Goal: Task Accomplishment & Management: Complete application form

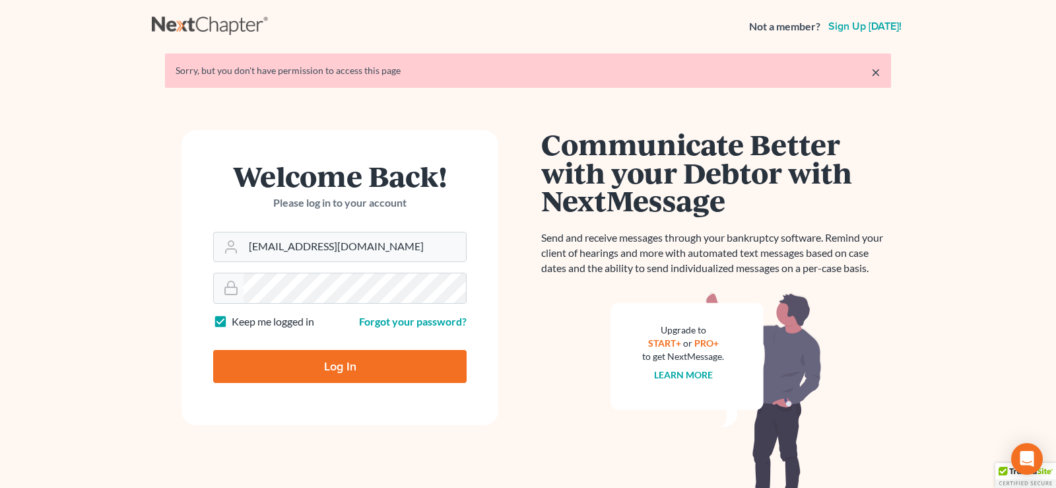
click at [345, 366] on input "Log In" at bounding box center [340, 366] width 254 height 33
type input "Thinking..."
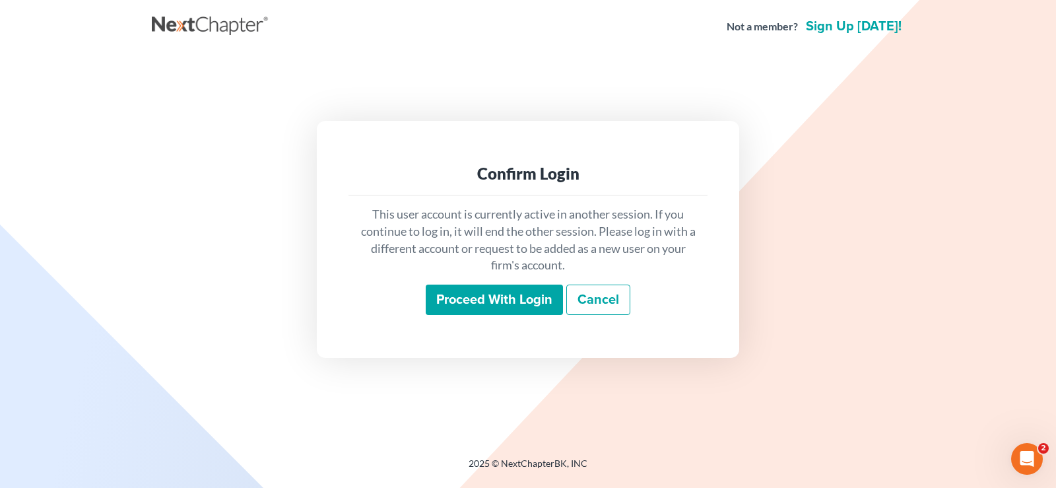
click at [523, 302] on input "Proceed with login" at bounding box center [494, 300] width 137 height 30
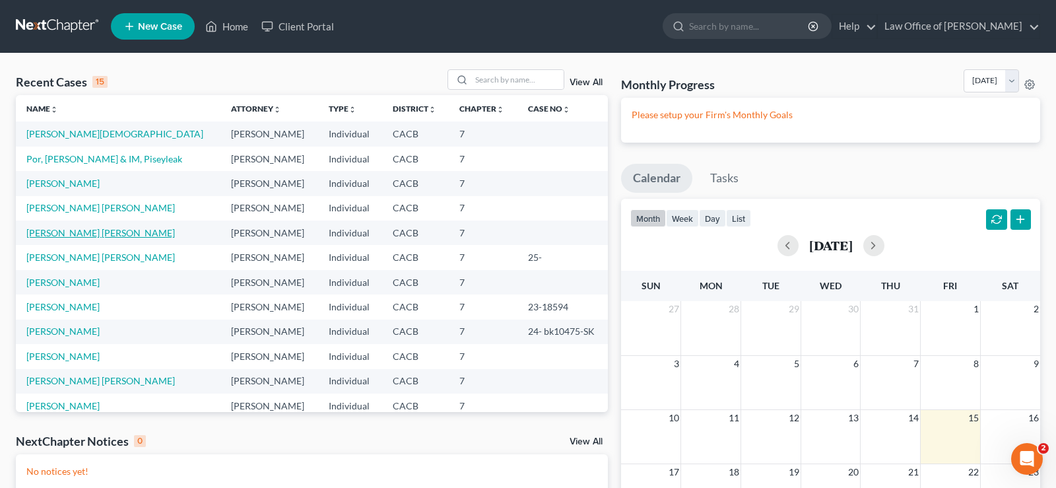
click at [111, 234] on link "[PERSON_NAME] [PERSON_NAME]" at bounding box center [100, 232] width 149 height 11
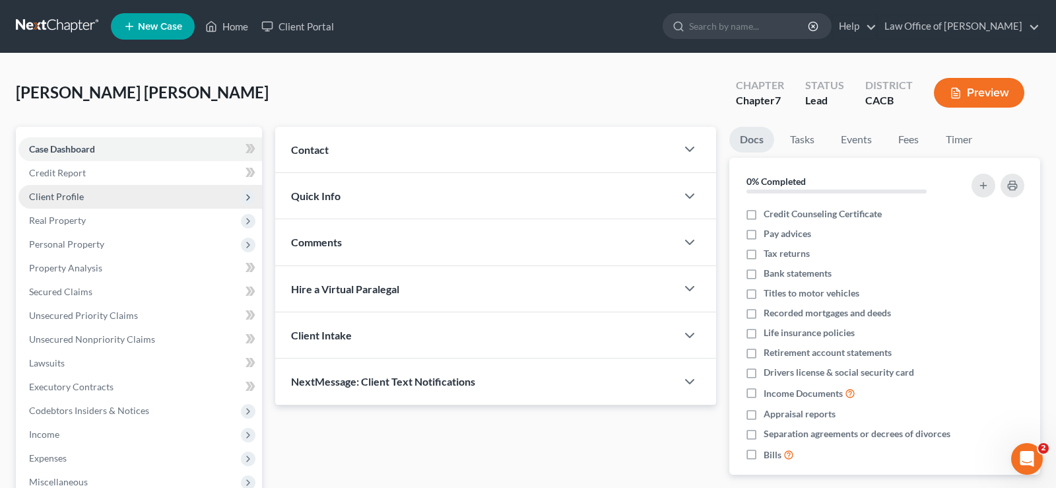
click at [65, 193] on span "Client Profile" at bounding box center [56, 196] width 55 height 11
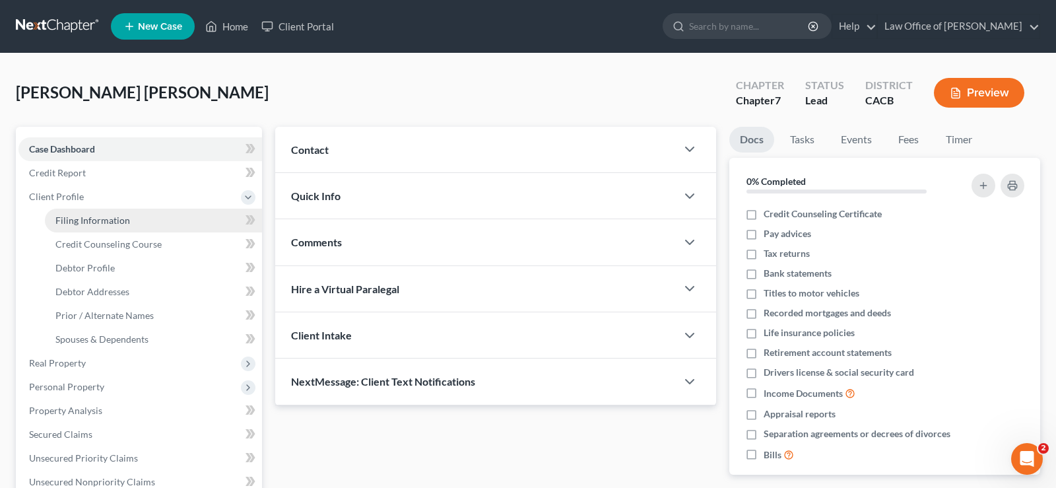
click at [107, 222] on span "Filing Information" at bounding box center [92, 220] width 75 height 11
select select "1"
select select "0"
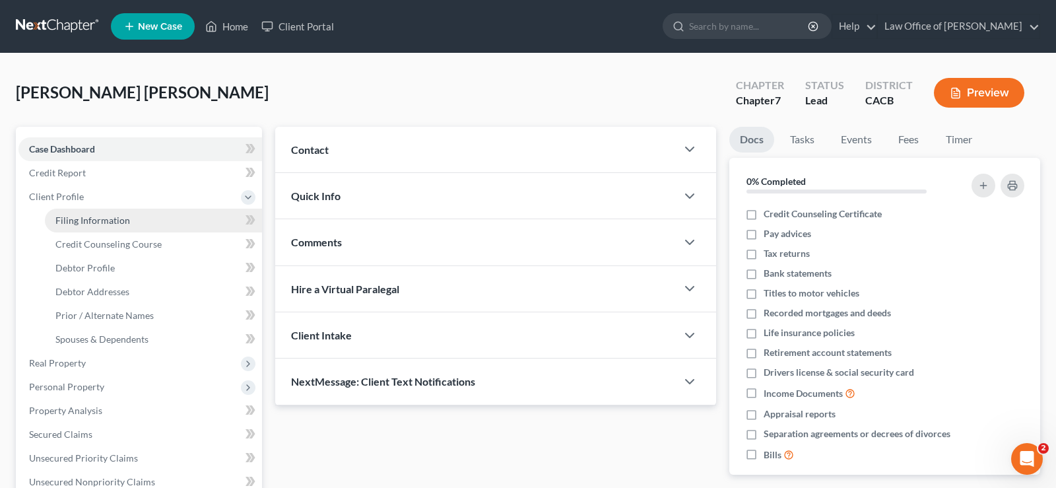
select select "4"
select select "0"
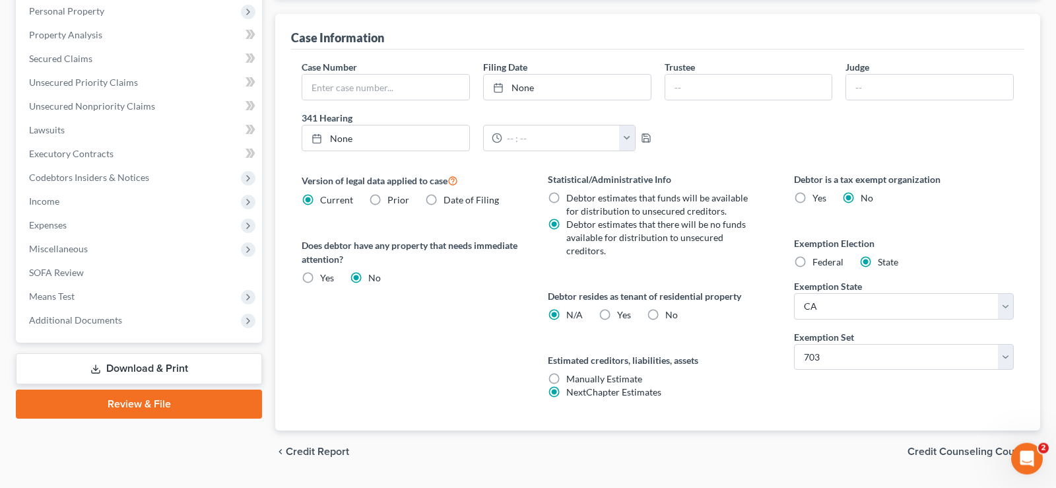
scroll to position [410, 0]
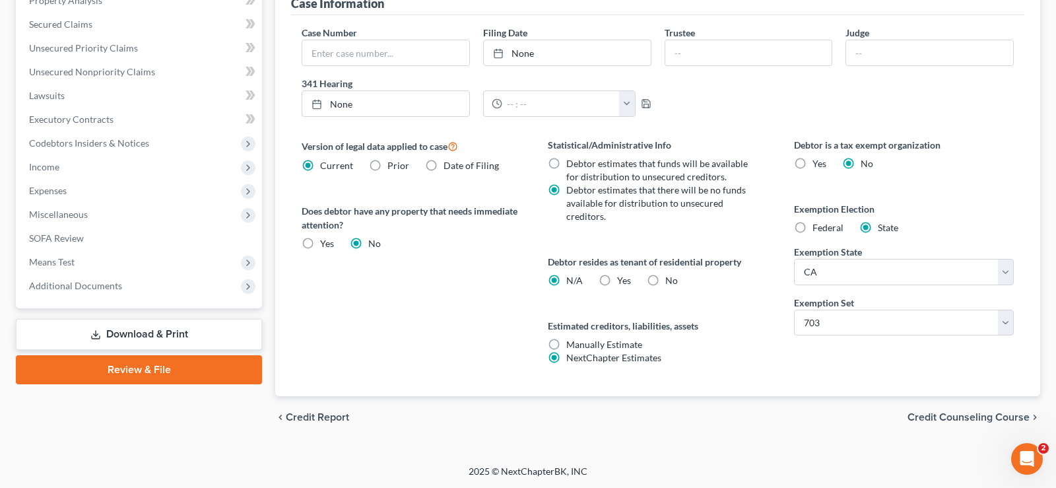
click at [961, 412] on span "Credit Counseling Course" at bounding box center [969, 417] width 122 height 11
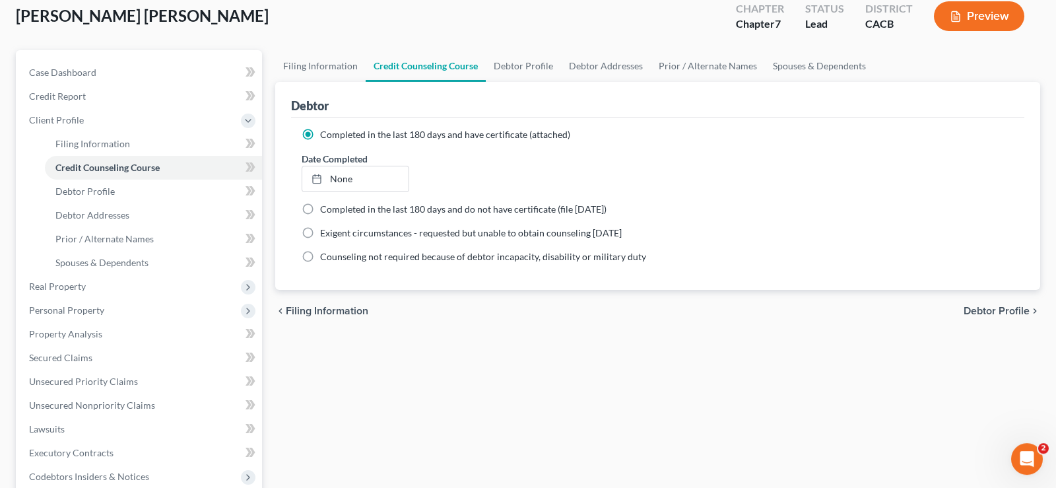
scroll to position [202, 0]
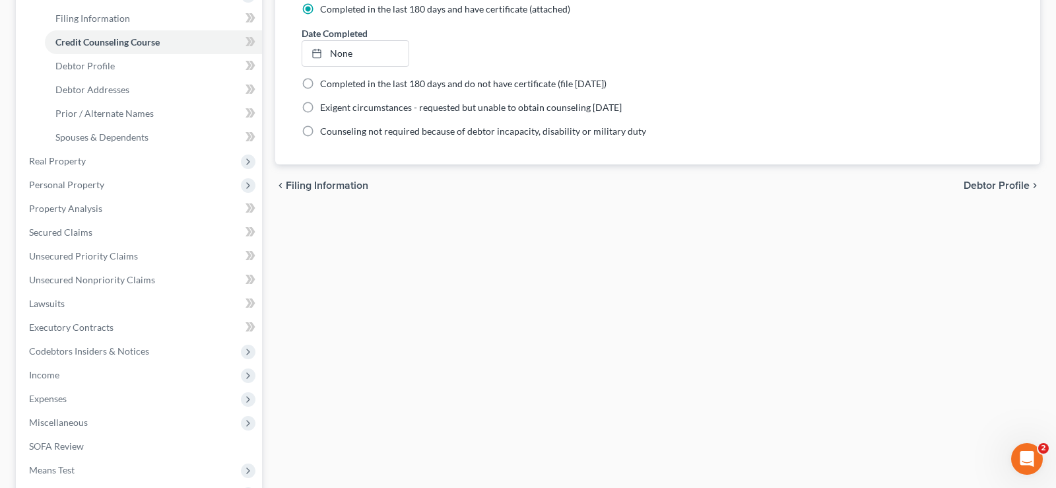
click at [988, 182] on span "Debtor Profile" at bounding box center [997, 185] width 66 height 11
select select "1"
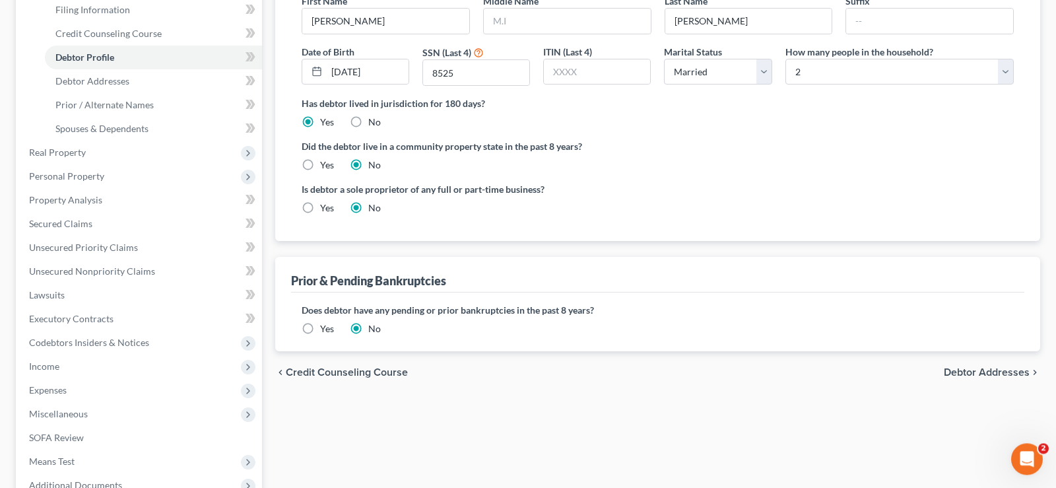
scroll to position [355, 0]
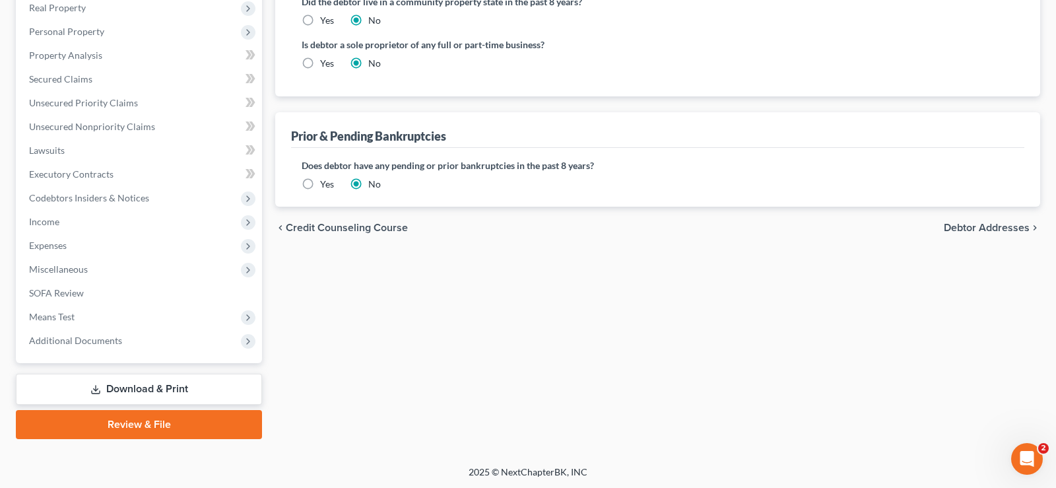
click at [968, 226] on span "Debtor Addresses" at bounding box center [987, 228] width 86 height 11
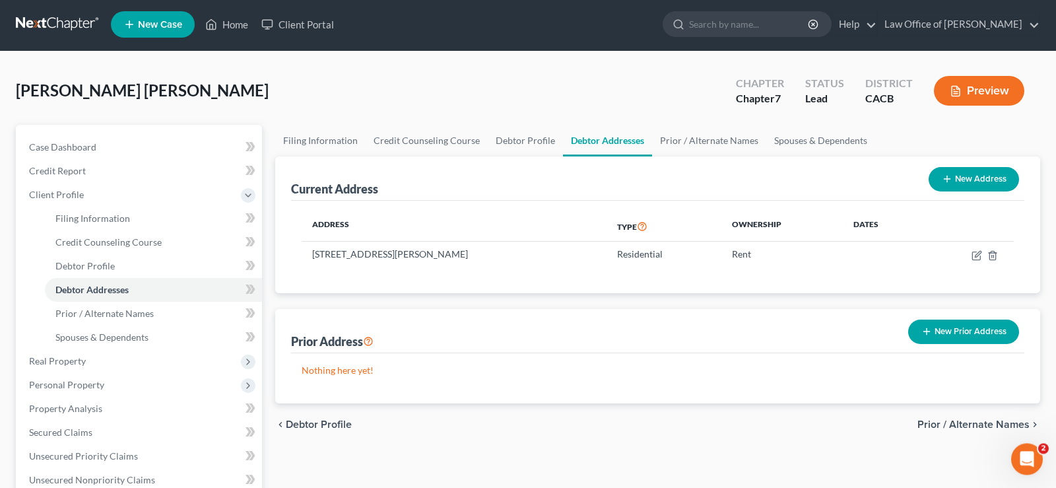
scroll to position [269, 0]
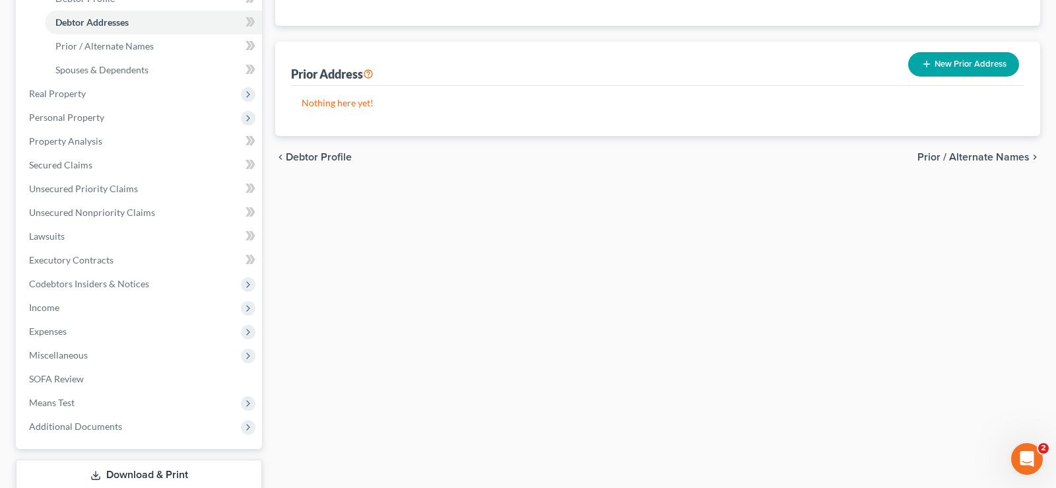
click at [996, 155] on span "Prior / Alternate Names" at bounding box center [974, 157] width 112 height 11
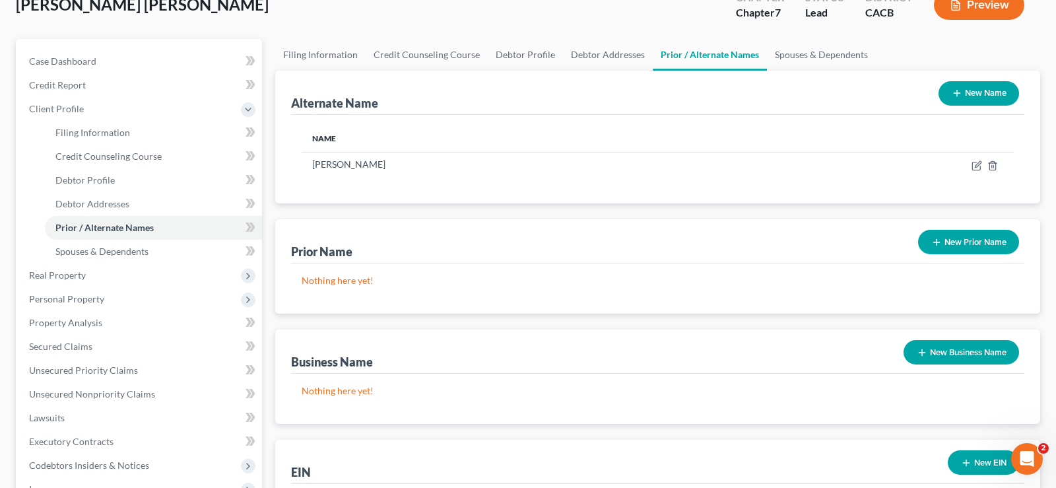
scroll to position [202, 0]
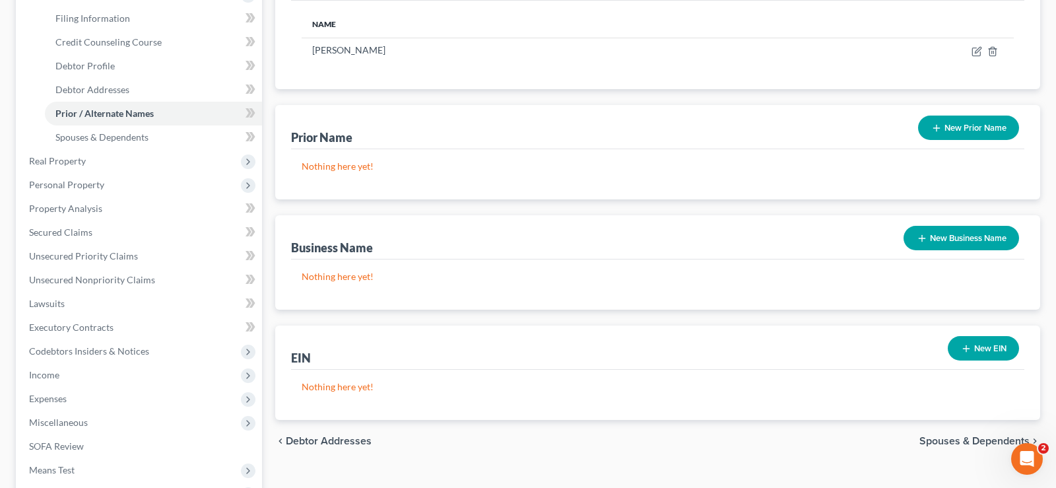
click at [948, 232] on button "New Business Name" at bounding box center [962, 238] width 116 height 24
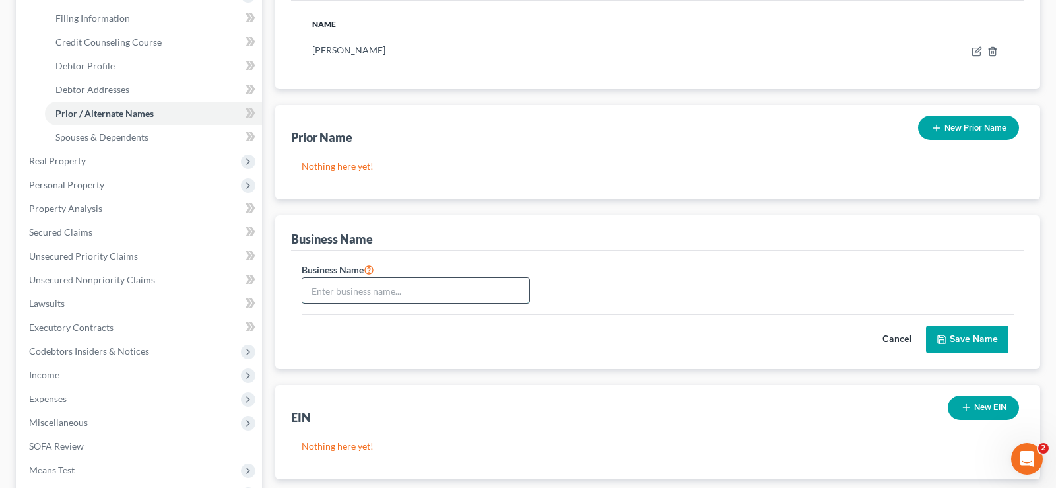
click at [408, 293] on input "text" at bounding box center [415, 290] width 227 height 25
type input "[PERSON_NAME] Embroidery"
click at [956, 336] on button "Save Name" at bounding box center [967, 340] width 83 height 28
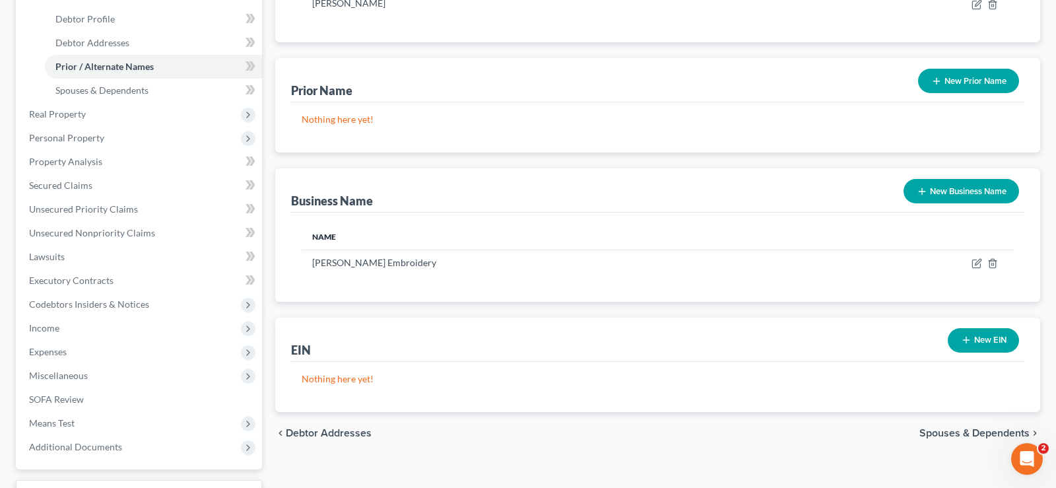
scroll to position [355, 0]
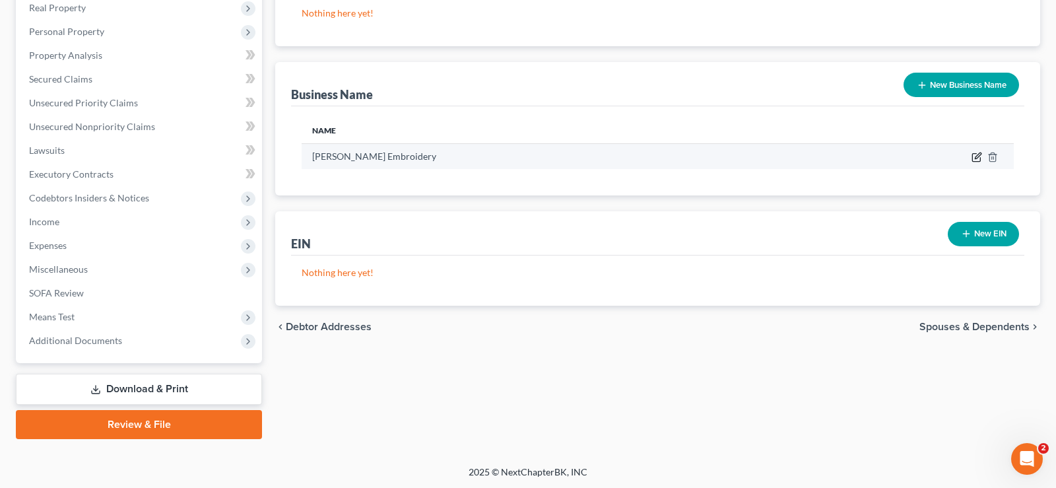
click at [977, 156] on icon "button" at bounding box center [977, 157] width 11 height 11
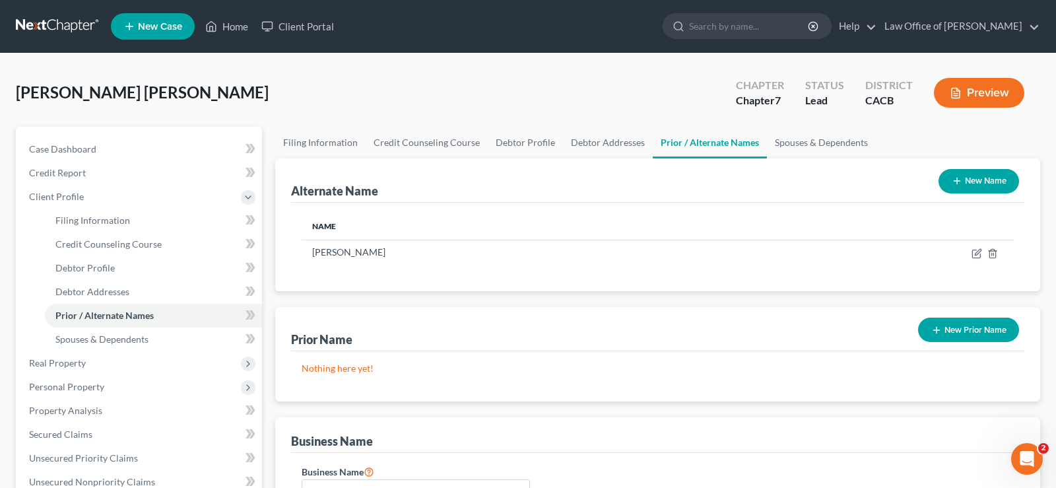
scroll to position [337, 0]
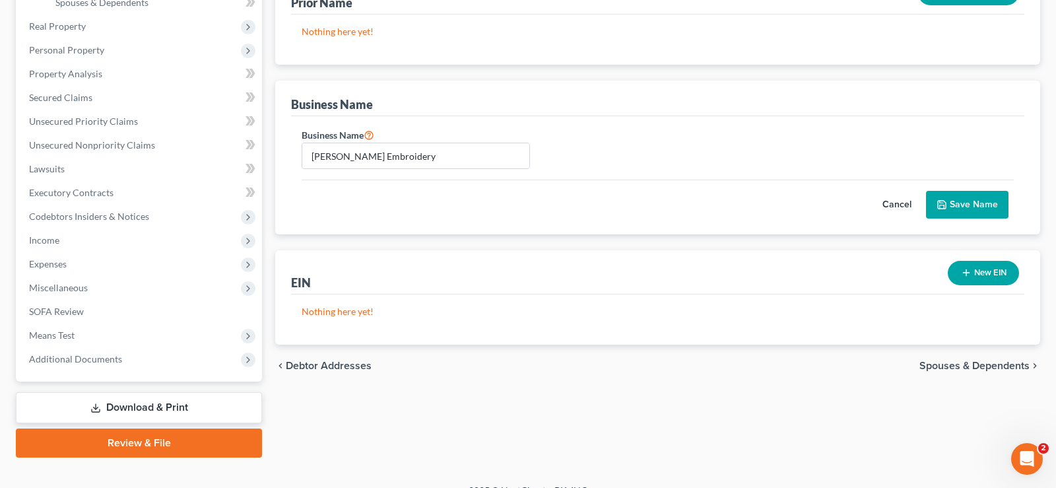
click at [979, 201] on button "Save Name" at bounding box center [967, 205] width 83 height 28
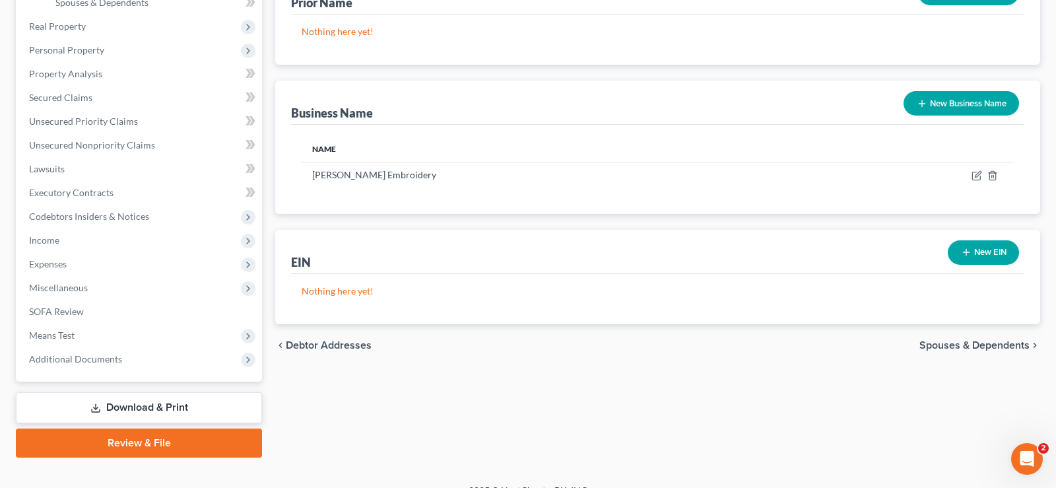
click at [1002, 345] on span "Spouses & Dependents" at bounding box center [975, 345] width 110 height 11
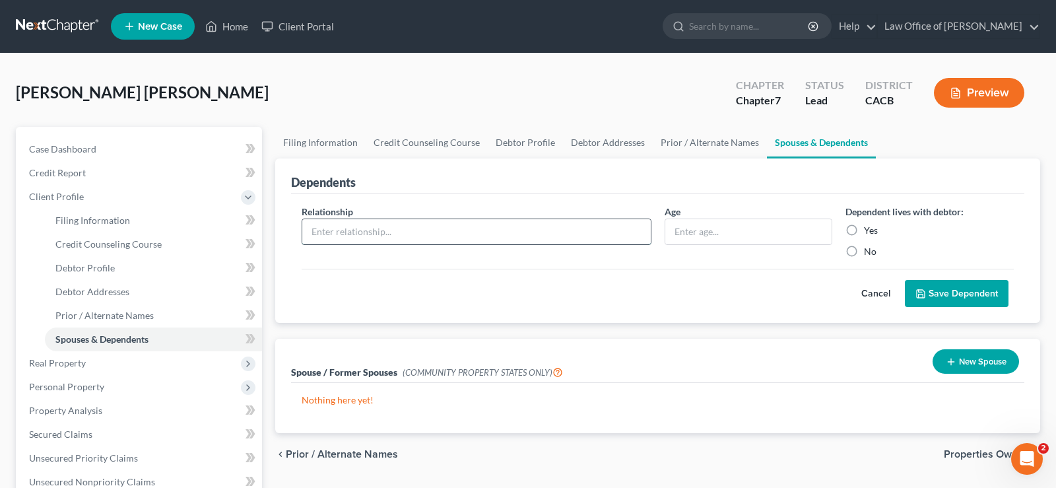
click at [416, 227] on input "text" at bounding box center [476, 231] width 349 height 25
type input "Wife"
click at [864, 224] on label "Yes" at bounding box center [871, 230] width 14 height 13
click at [870, 224] on input "Yes" at bounding box center [874, 228] width 9 height 9
radio input "true"
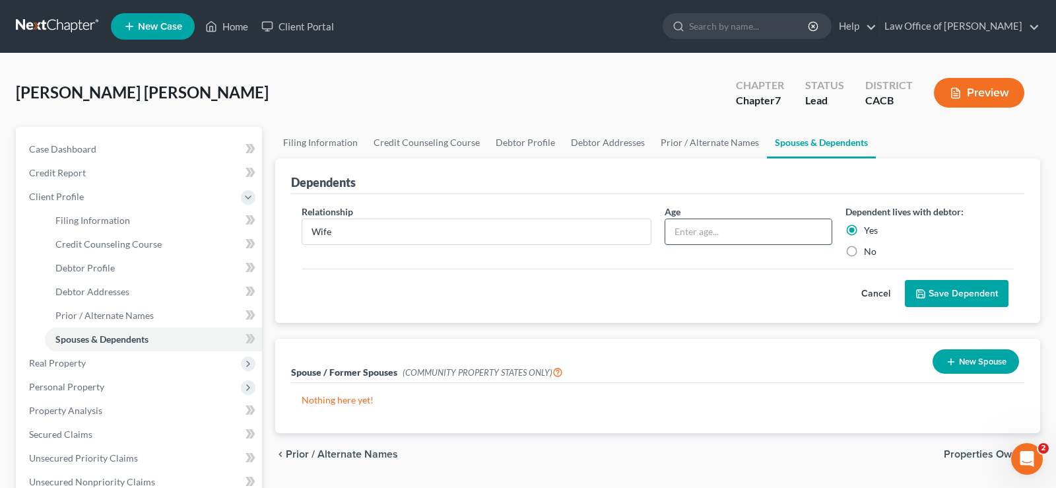
click at [730, 238] on input "text" at bounding box center [749, 231] width 167 height 25
click at [731, 234] on input "text" at bounding box center [749, 231] width 167 height 25
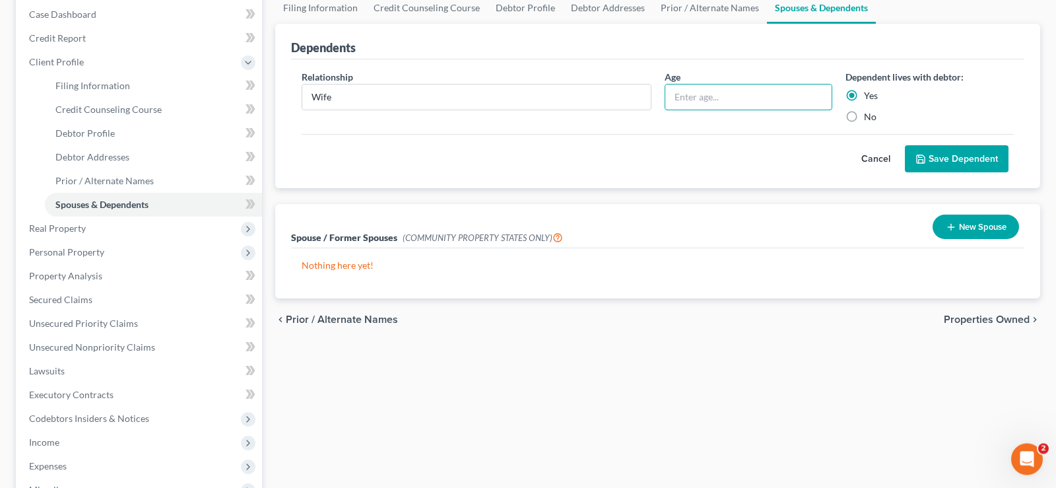
scroll to position [67, 0]
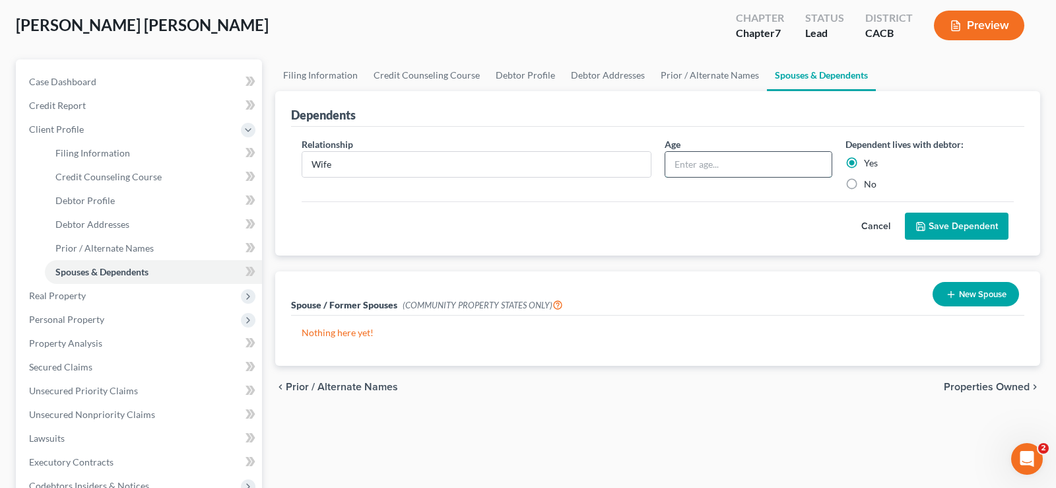
click at [732, 162] on input "text" at bounding box center [749, 164] width 167 height 25
click at [691, 159] on input "text" at bounding box center [749, 164] width 167 height 25
type input "61"
click at [988, 388] on span "Properties Owned" at bounding box center [987, 387] width 86 height 11
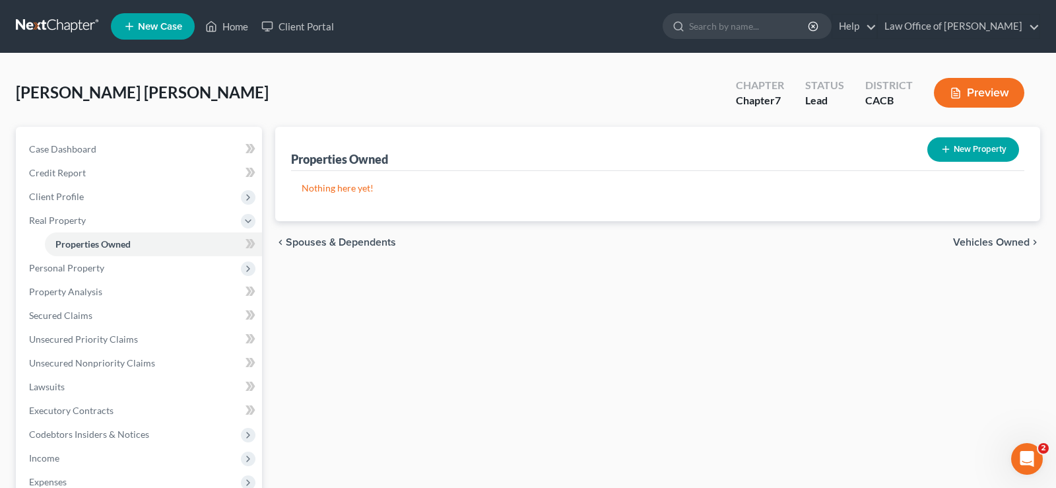
click at [996, 244] on span "Vehicles Owned" at bounding box center [991, 242] width 77 height 11
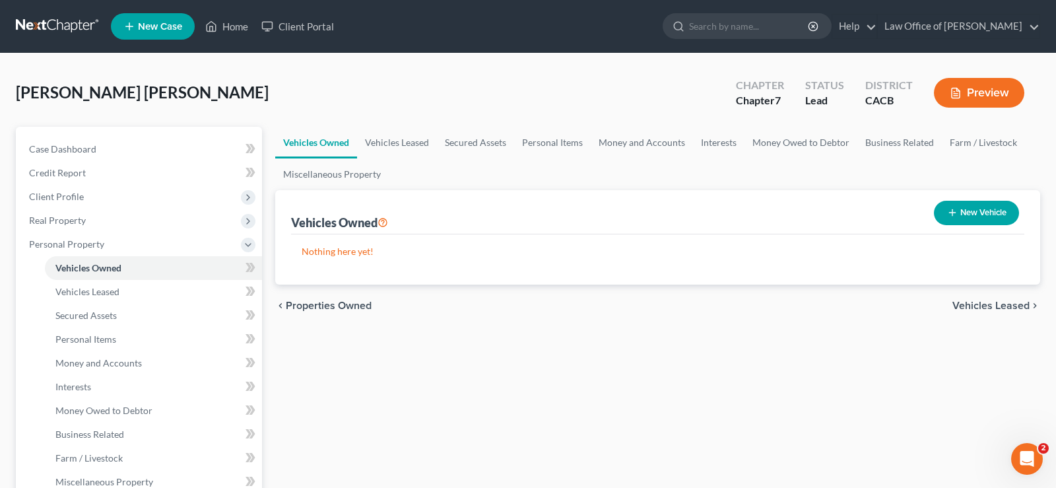
click at [996, 211] on button "New Vehicle" at bounding box center [976, 213] width 85 height 24
select select "0"
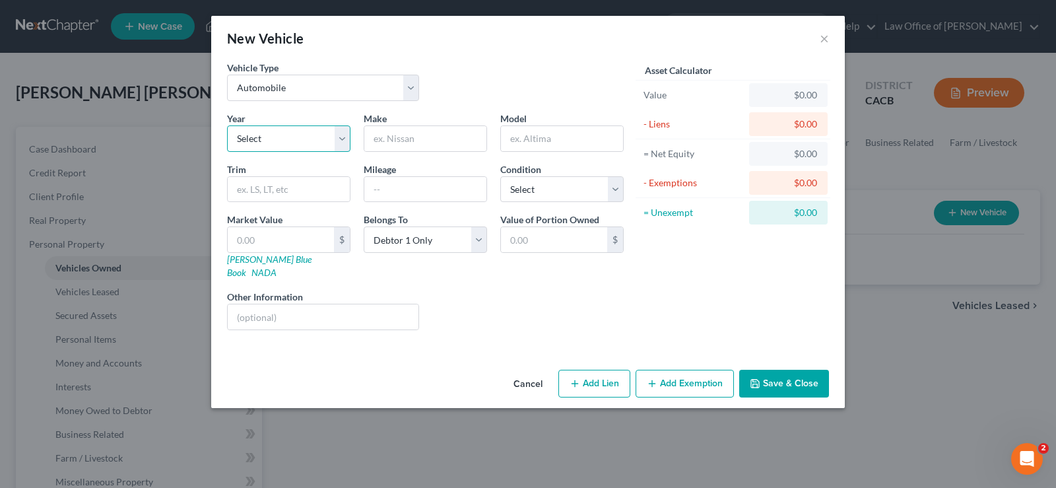
click at [227, 125] on select "Select 2026 2025 2024 2023 2022 2021 2020 2019 2018 2017 2016 2015 2014 2013 20…" at bounding box center [288, 138] width 123 height 26
select select "8"
click option "2018" at bounding box center [0, 0] width 0 height 0
click at [395, 134] on input "text" at bounding box center [425, 138] width 122 height 25
type input "Toyota"
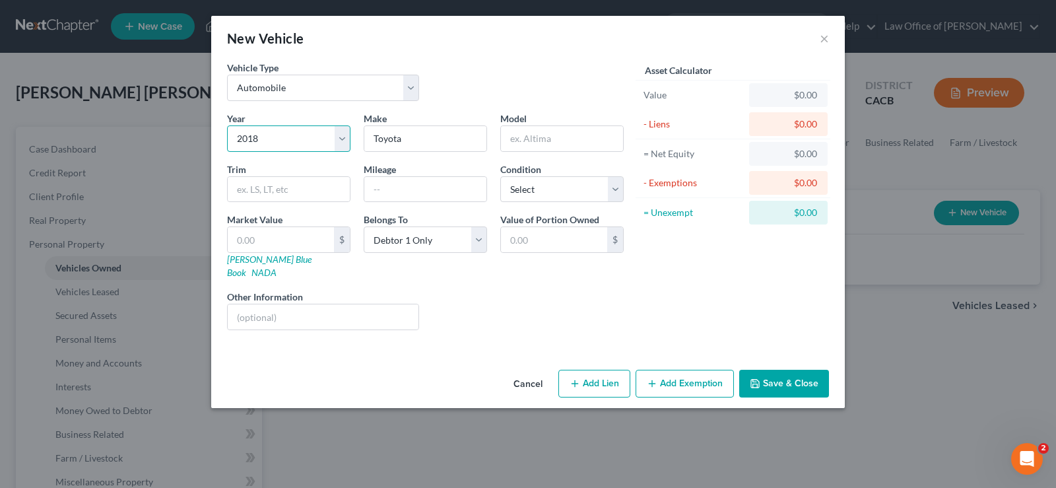
click at [227, 125] on select "Select 2026 2025 2024 2023 2022 2021 2020 2019 2018 2017 2016 2015 2014 2013 20…" at bounding box center [288, 138] width 123 height 26
select select "7"
click option "2019" at bounding box center [0, 0] width 0 height 0
click at [561, 148] on input "text" at bounding box center [562, 138] width 122 height 25
click at [564, 146] on input "text" at bounding box center [562, 138] width 122 height 25
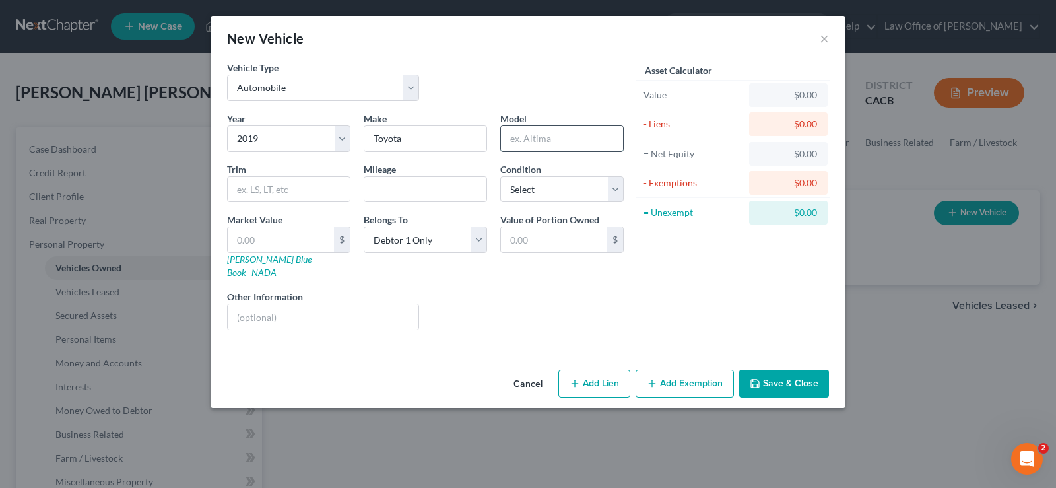
click at [572, 136] on input "text" at bounding box center [562, 138] width 122 height 25
click at [500, 176] on select "Select Excellent Very Good Good Fair Poor" at bounding box center [561, 189] width 123 height 26
select select "2"
click option "Good" at bounding box center [0, 0] width 0 height 0
click at [405, 195] on input "text" at bounding box center [425, 189] width 122 height 25
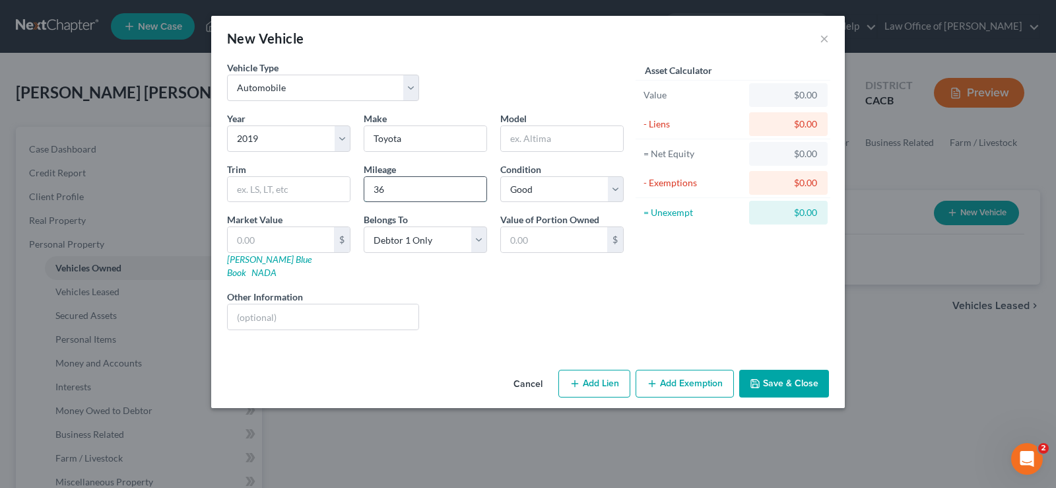
type input "3"
type input "40000.00"
click at [273, 236] on input "text" at bounding box center [281, 239] width 106 height 25
type input "1"
type input "1.00"
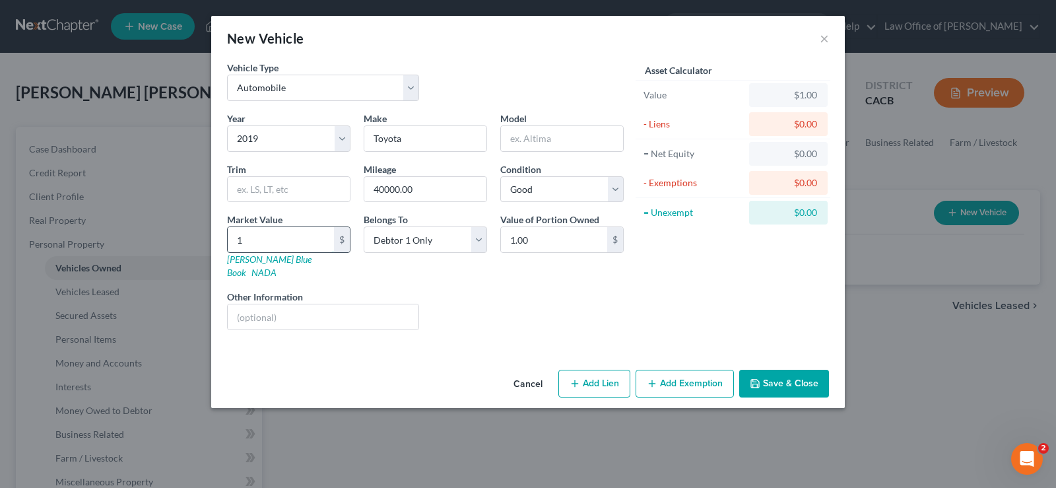
type input "13"
type input "13.00"
type input "130"
type input "130.00"
type input "1300"
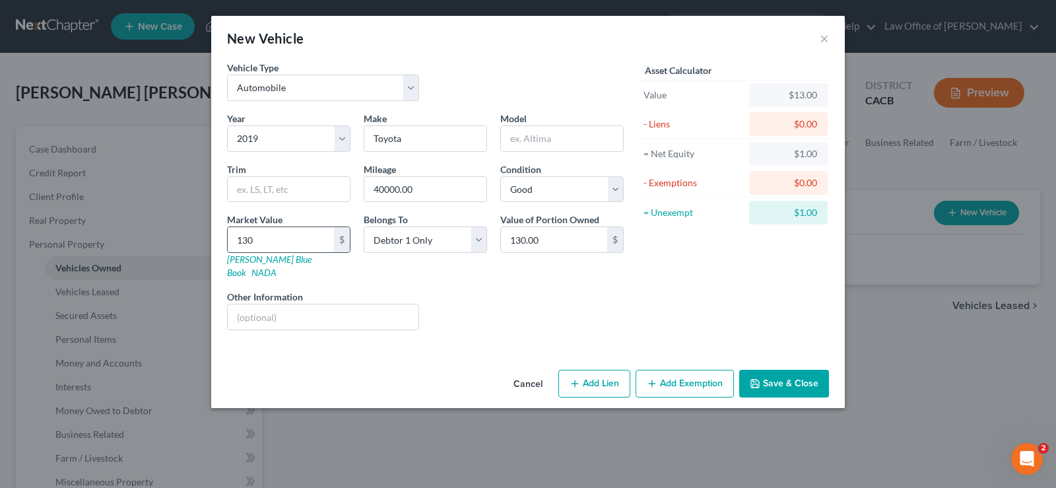
type input "1,300.00"
type input "1,3000"
type input "13,000.00"
click at [583, 245] on input "13,000.00" at bounding box center [554, 239] width 106 height 25
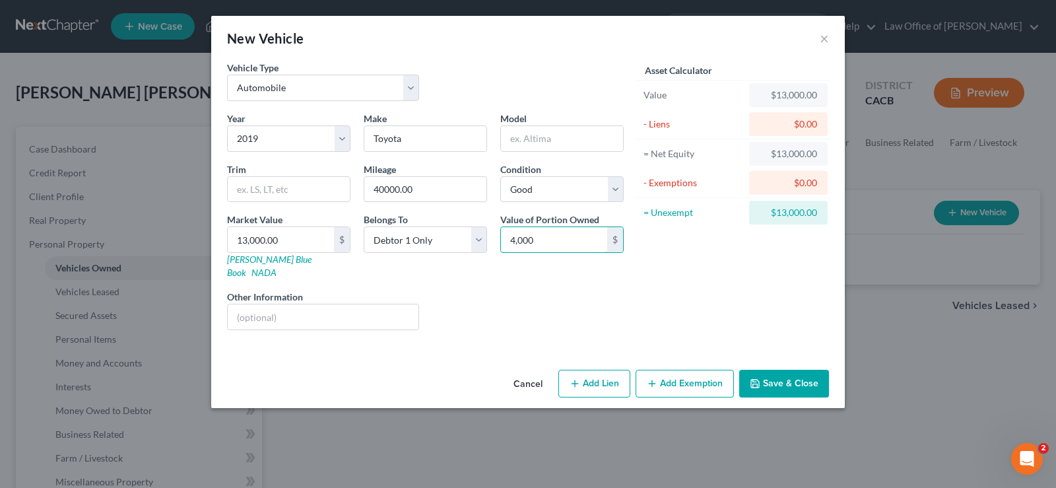
type input "4,000"
click at [703, 372] on button "Add Exemption" at bounding box center [685, 384] width 98 height 28
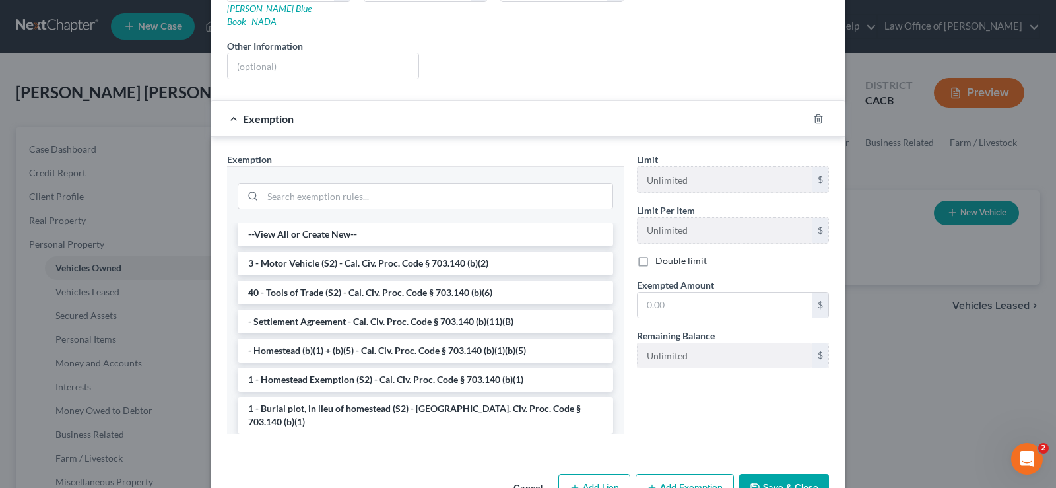
scroll to position [269, 0]
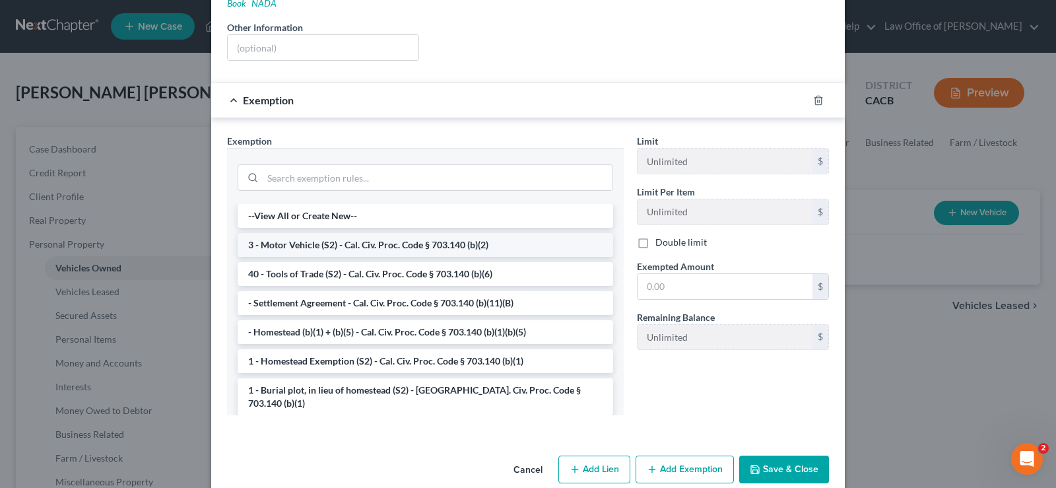
click at [456, 233] on li "3 - Motor Vehicle (S2) - Cal. Civ. Proc. Code § 703.140 (b)(2)" at bounding box center [426, 245] width 376 height 24
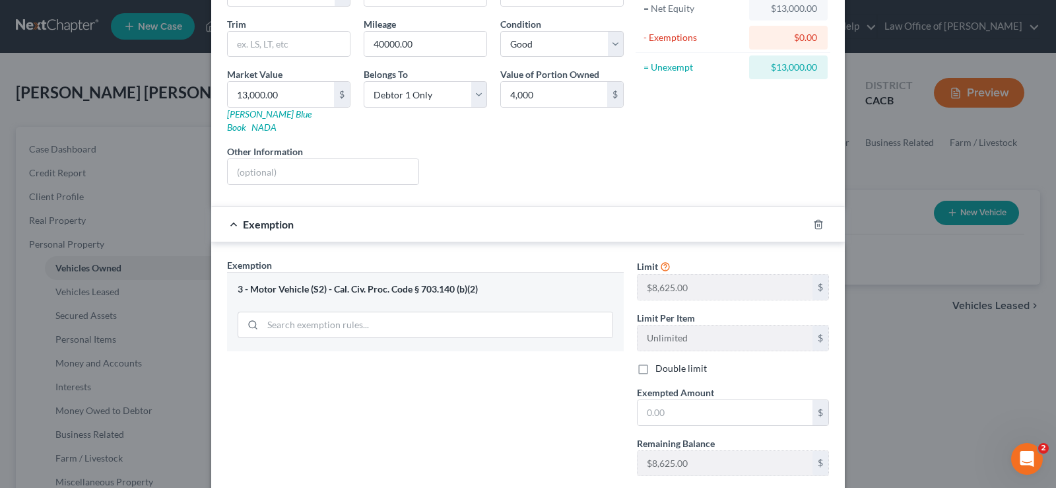
scroll to position [215, 0]
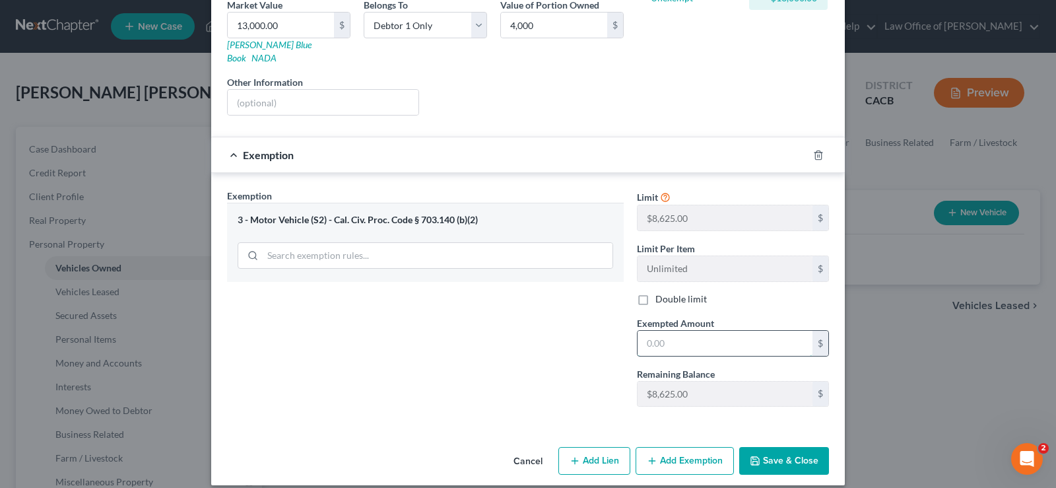
click at [694, 331] on input "text" at bounding box center [725, 343] width 175 height 25
type input "8"
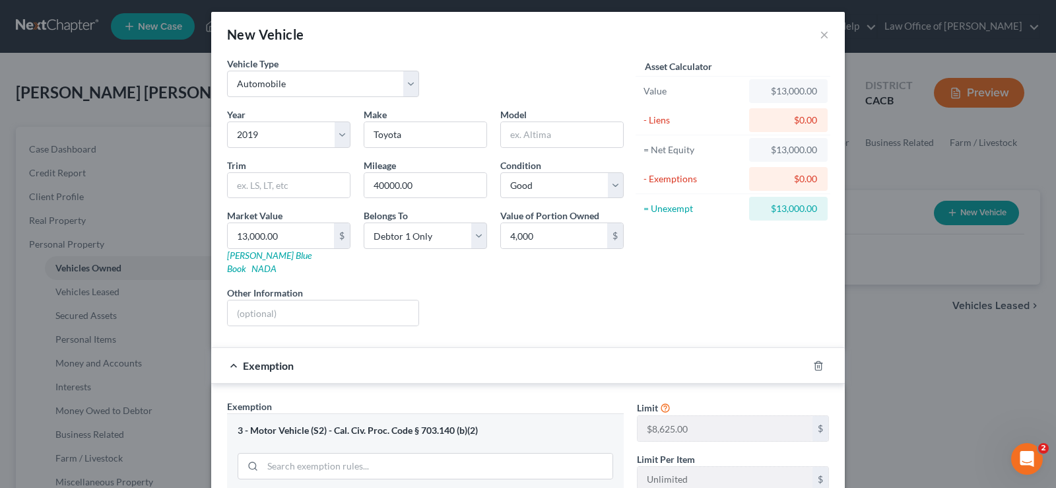
scroll to position [0, 0]
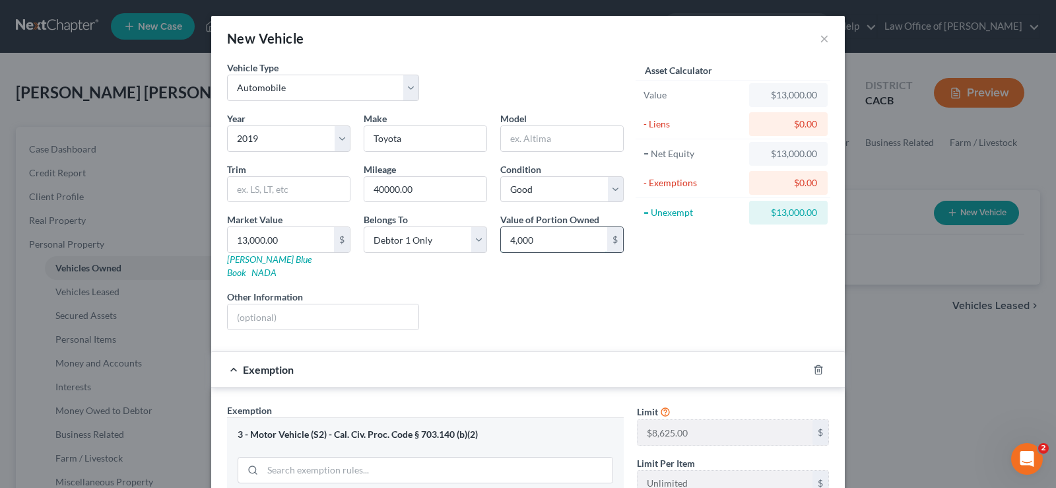
click at [556, 238] on input "4,000" at bounding box center [554, 239] width 106 height 25
click at [552, 242] on input "text" at bounding box center [554, 239] width 106 height 25
click at [552, 238] on input "text" at bounding box center [554, 239] width 106 height 25
click at [548, 232] on input "text" at bounding box center [554, 239] width 106 height 25
click at [560, 238] on input "text" at bounding box center [554, 239] width 106 height 25
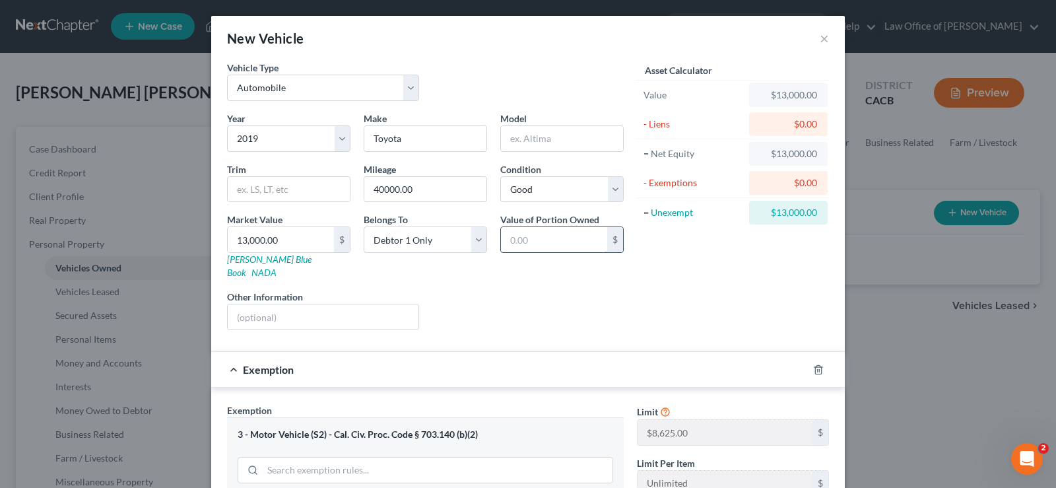
click at [554, 239] on input "text" at bounding box center [554, 239] width 106 height 25
type input "8"
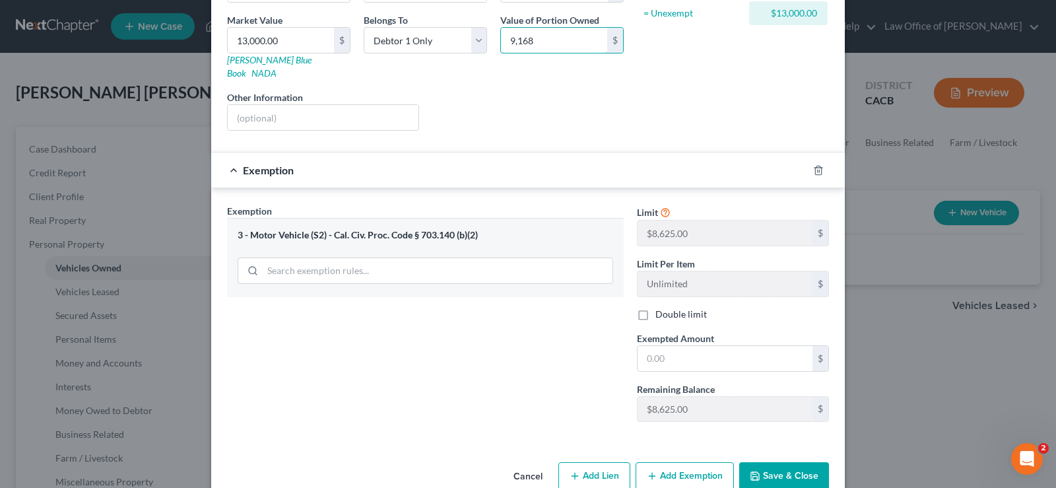
scroll to position [215, 0]
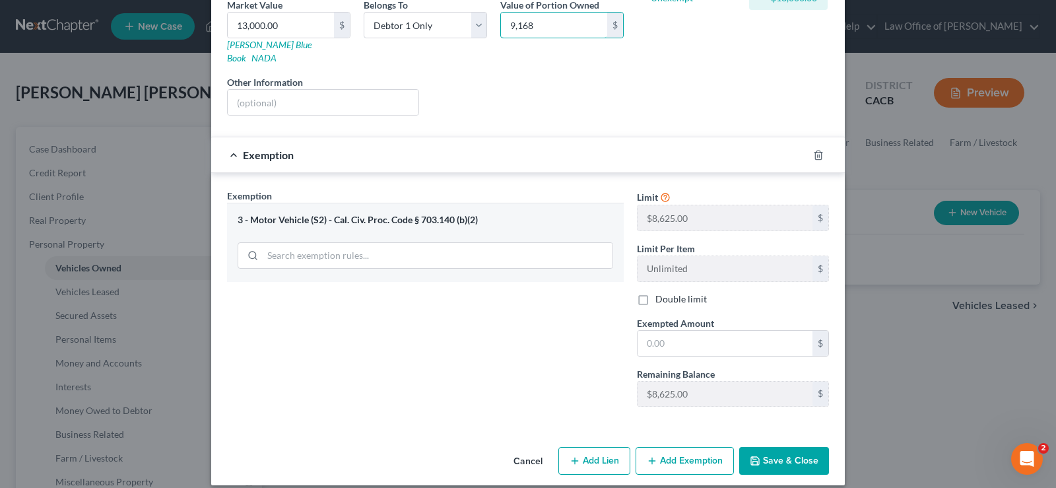
type input "9,168"
click at [616, 447] on button "Add Lien" at bounding box center [595, 461] width 72 height 28
select select "0"
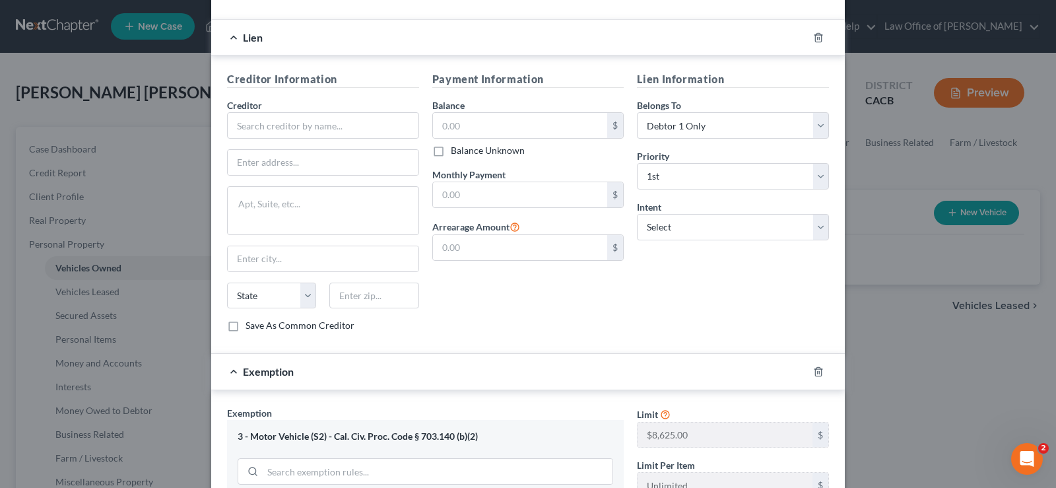
scroll to position [347, 0]
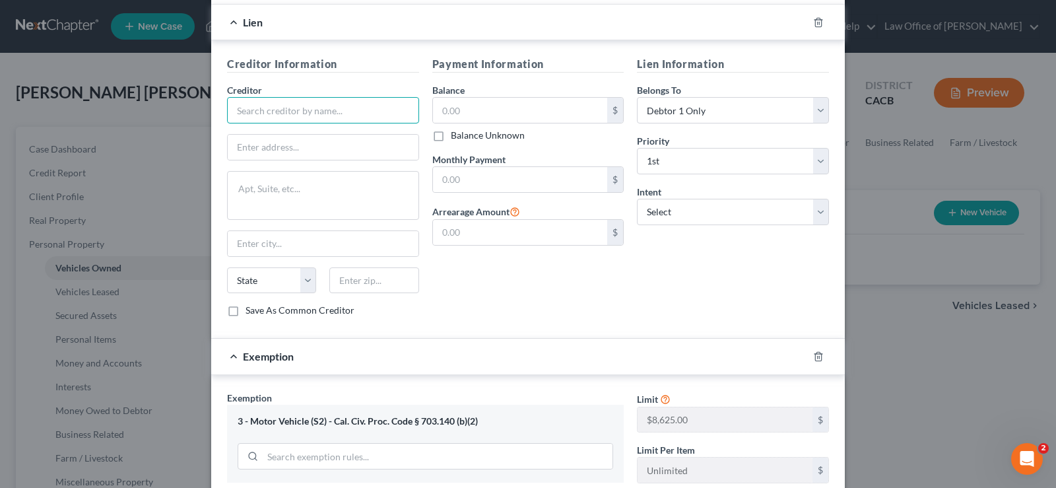
click at [316, 101] on input "text" at bounding box center [323, 110] width 192 height 26
click at [479, 167] on input "text" at bounding box center [520, 179] width 175 height 25
click at [637, 199] on select "Select Surrender Redeem Reaffirm Avoid Other" at bounding box center [733, 212] width 192 height 26
select select "4"
click option "Other" at bounding box center [0, 0] width 0 height 0
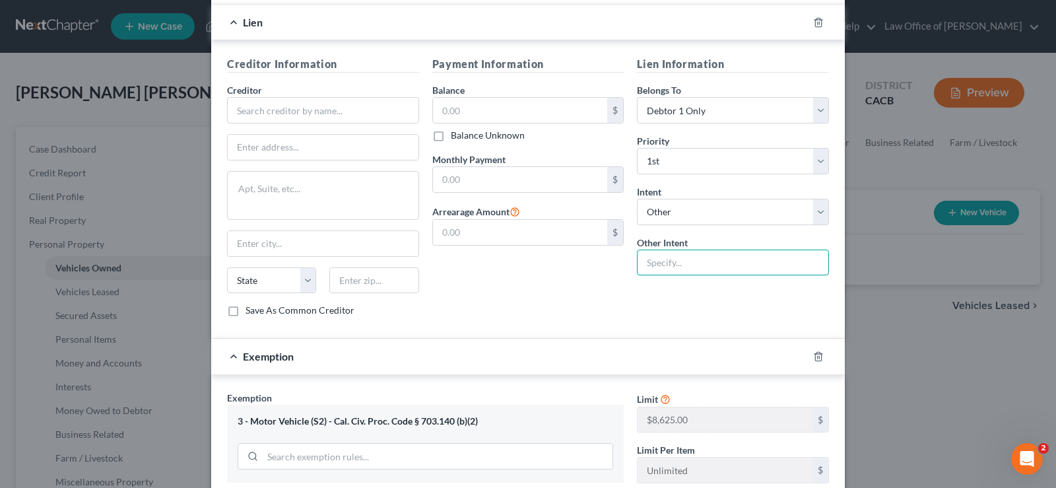
click at [666, 257] on input "text" at bounding box center [733, 263] width 192 height 26
type input "Continue making payments"
click at [518, 172] on input "text" at bounding box center [520, 179] width 175 height 25
type input "4"
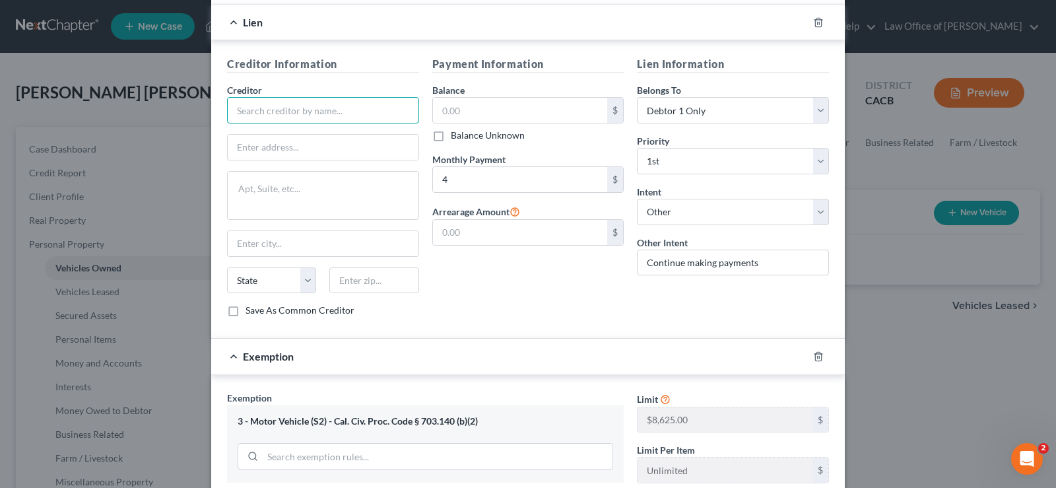
click at [337, 97] on input "text" at bounding box center [323, 110] width 192 height 26
type input "Westlake Financial"
click at [482, 98] on input "text" at bounding box center [520, 110] width 175 height 25
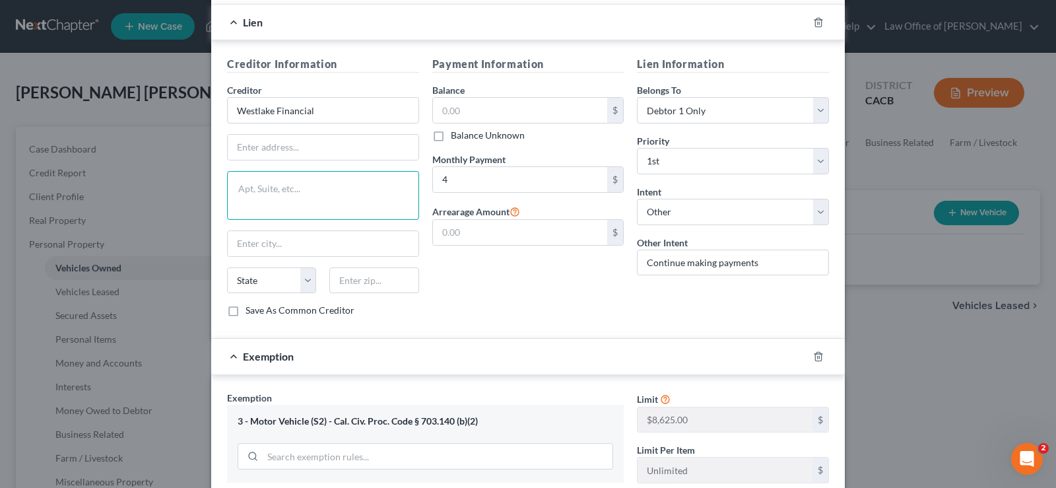
click at [325, 180] on textarea at bounding box center [323, 195] width 192 height 49
click at [480, 167] on input "4" at bounding box center [520, 179] width 175 height 25
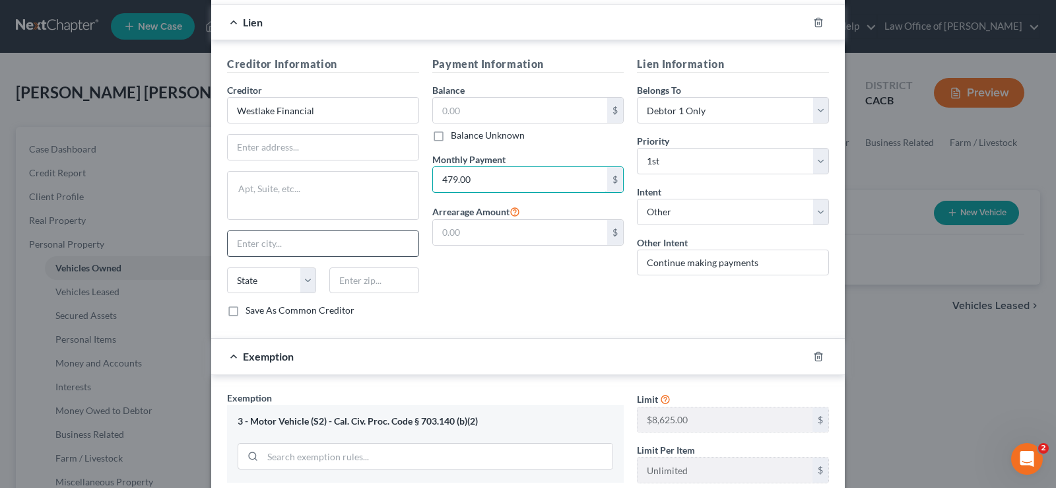
type input "479.00"
click at [324, 236] on input "text" at bounding box center [323, 243] width 191 height 25
click at [314, 135] on input "text" at bounding box center [323, 147] width 191 height 25
drag, startPoint x: 236, startPoint y: 298, endPoint x: 241, endPoint y: 303, distance: 7.0
click at [246, 304] on label "Save As Common Creditor" at bounding box center [300, 310] width 109 height 13
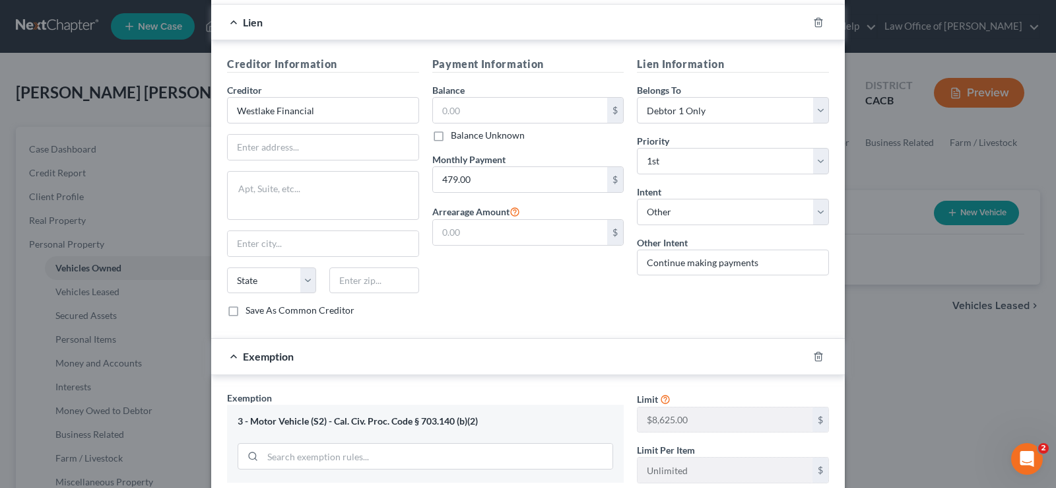
click at [251, 304] on input "Save As Common Creditor" at bounding box center [255, 308] width 9 height 9
checkbox input "true"
click at [319, 135] on input "text" at bounding box center [323, 147] width 191 height 25
click at [477, 105] on input "text" at bounding box center [520, 110] width 175 height 25
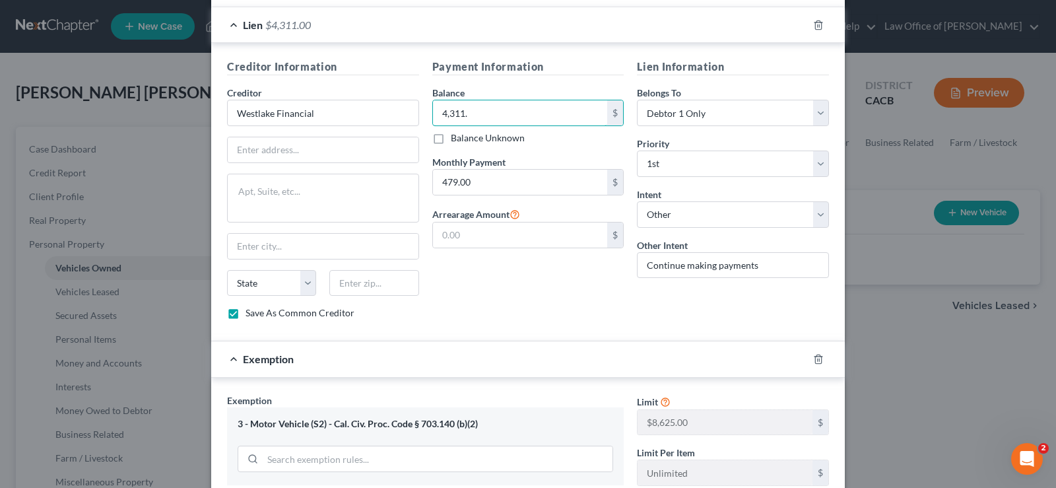
scroll to position [280, 0]
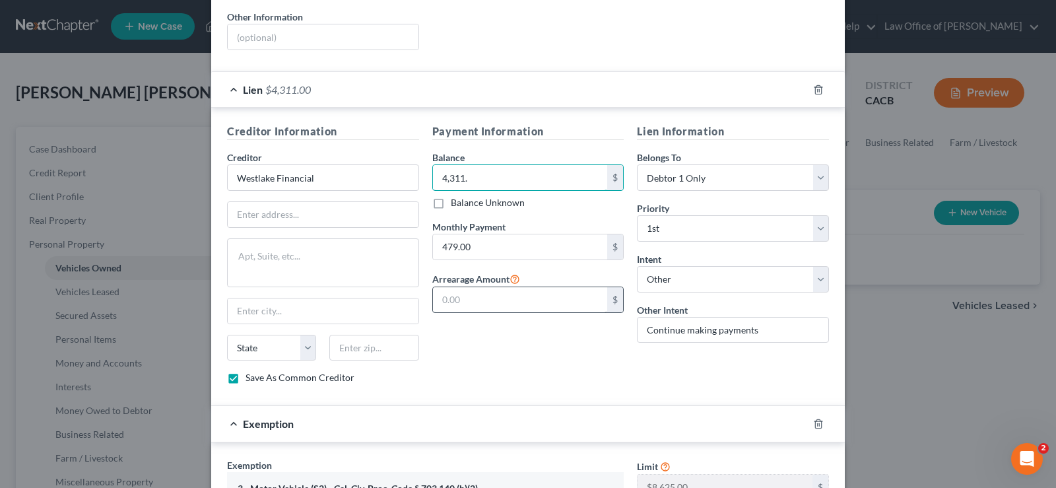
type input "4,311."
click at [510, 292] on input "text" at bounding box center [520, 299] width 175 height 25
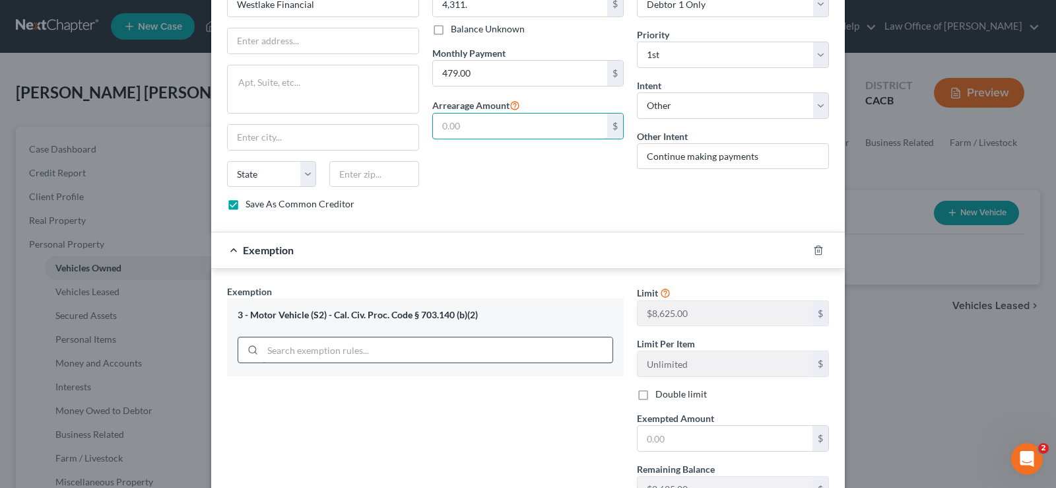
scroll to position [482, 0]
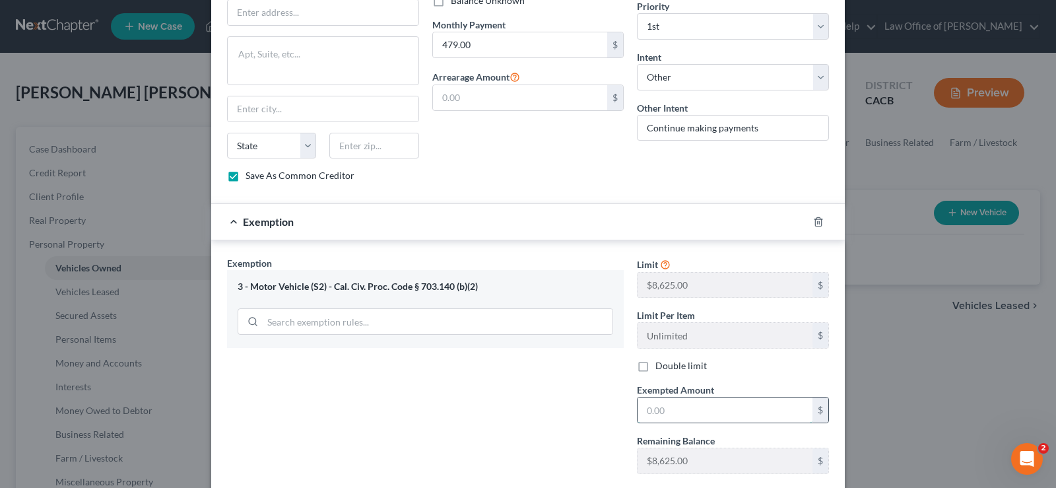
click at [695, 397] on input "text" at bounding box center [725, 409] width 175 height 25
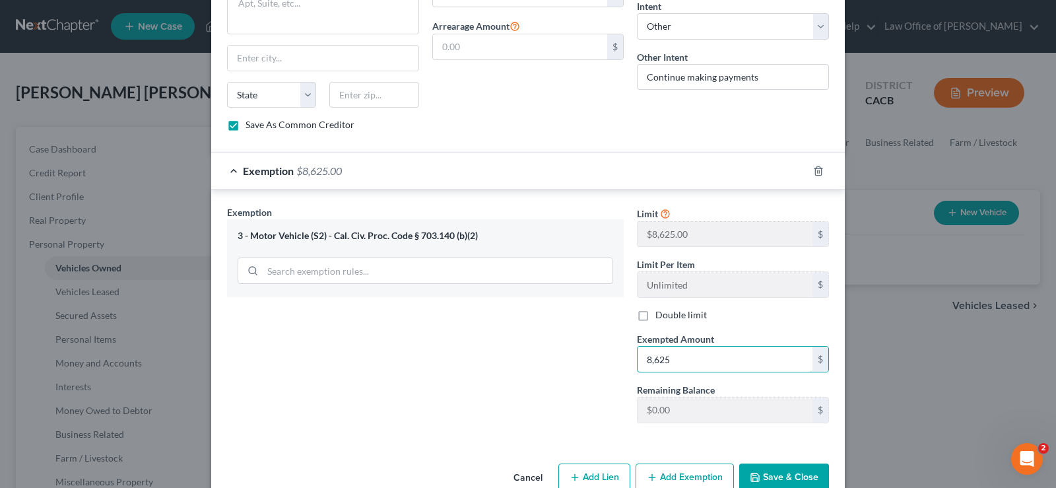
scroll to position [549, 0]
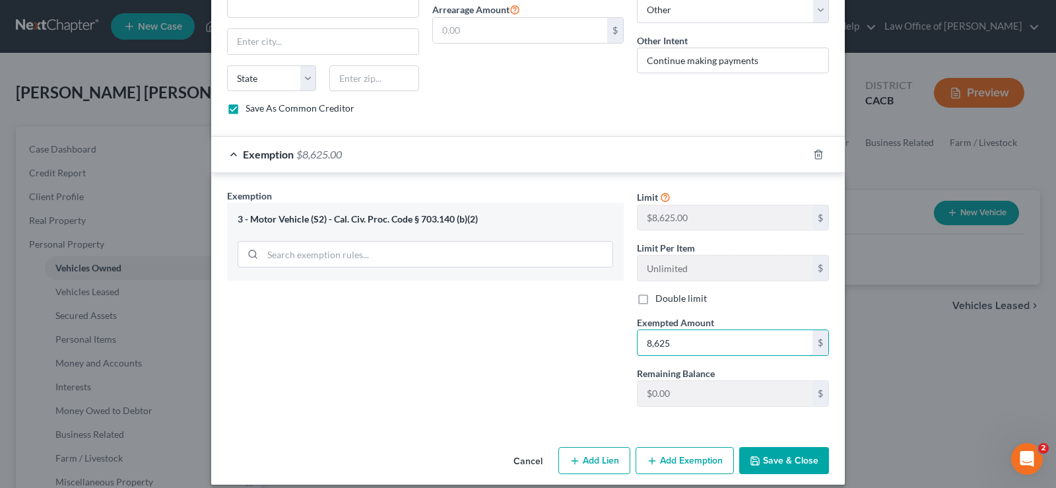
type input "8,625"
click at [613, 451] on button "Add Lien" at bounding box center [595, 461] width 72 height 28
select select "0"
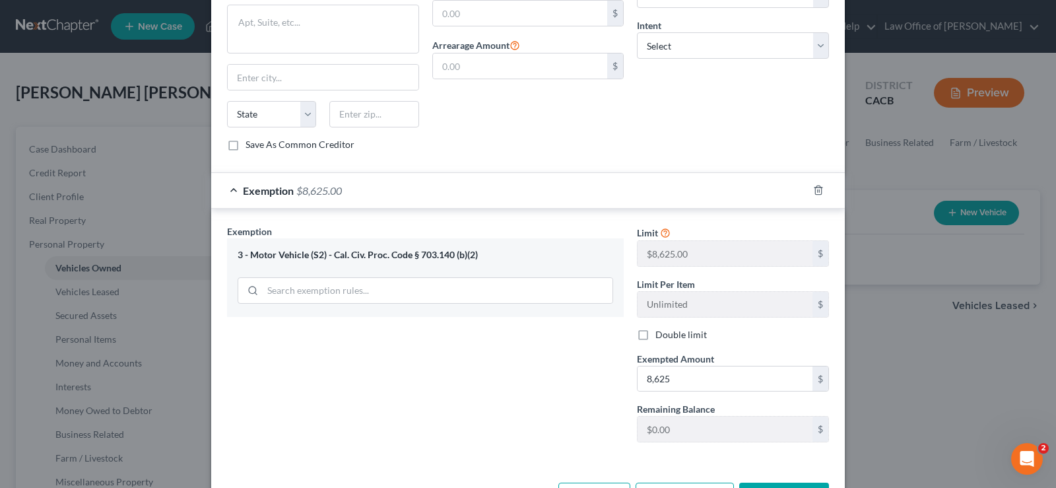
scroll to position [883, 0]
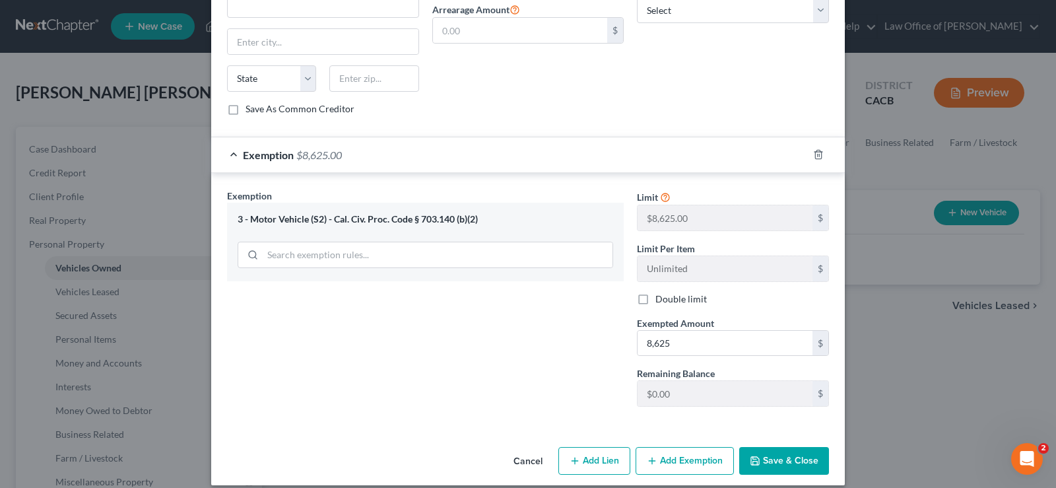
click at [688, 447] on button "Add Exemption" at bounding box center [685, 461] width 98 height 28
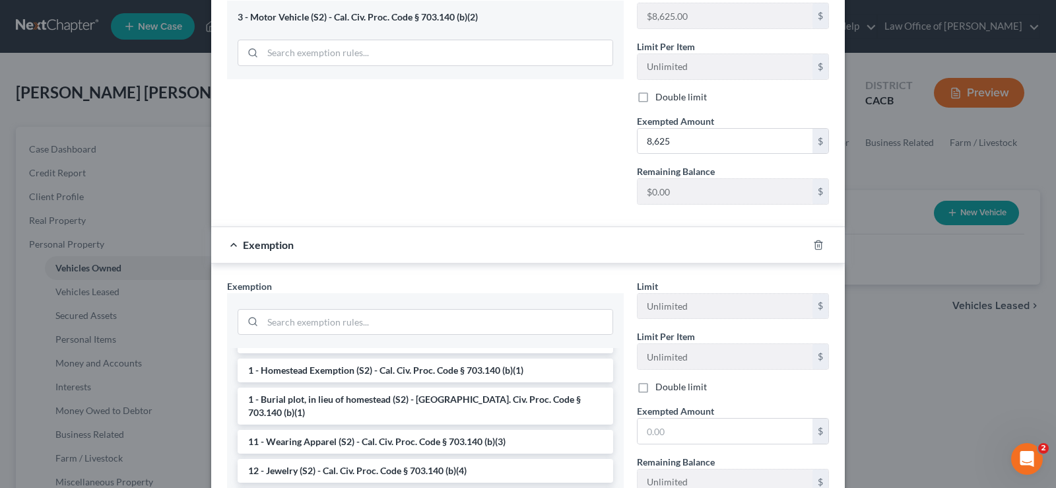
scroll to position [202, 0]
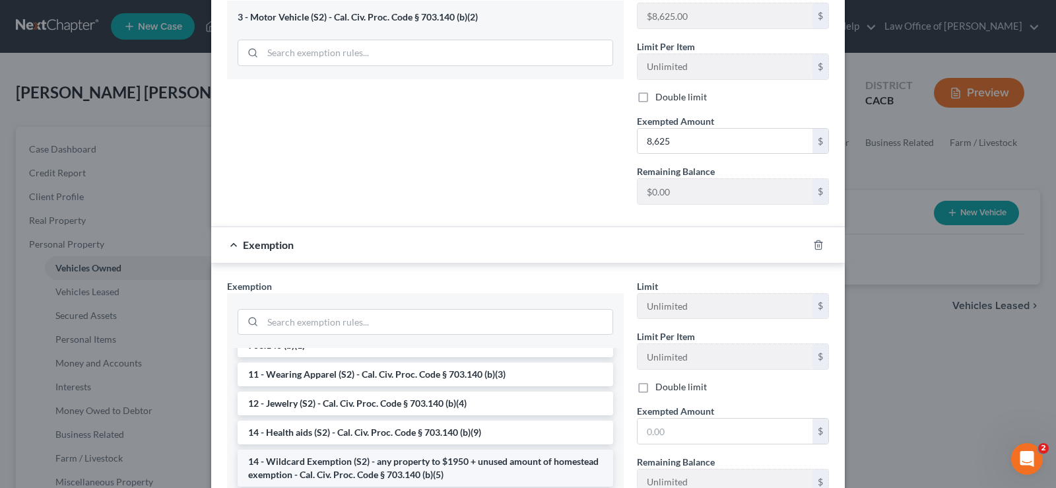
click at [434, 450] on li "14 - Wildcard Exemption (S2) - any property to $1950 + unused amount of homeste…" at bounding box center [426, 468] width 376 height 37
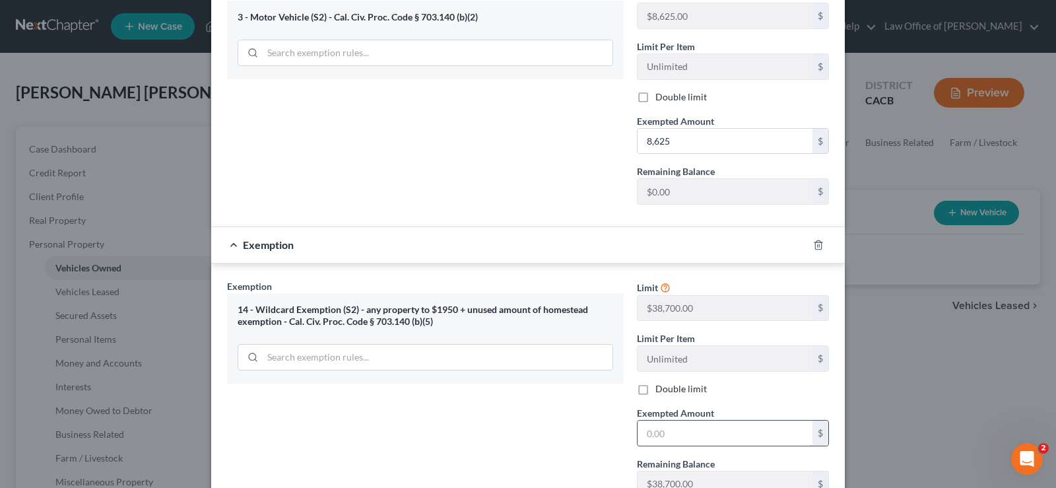
click at [693, 421] on input "text" at bounding box center [725, 433] width 175 height 25
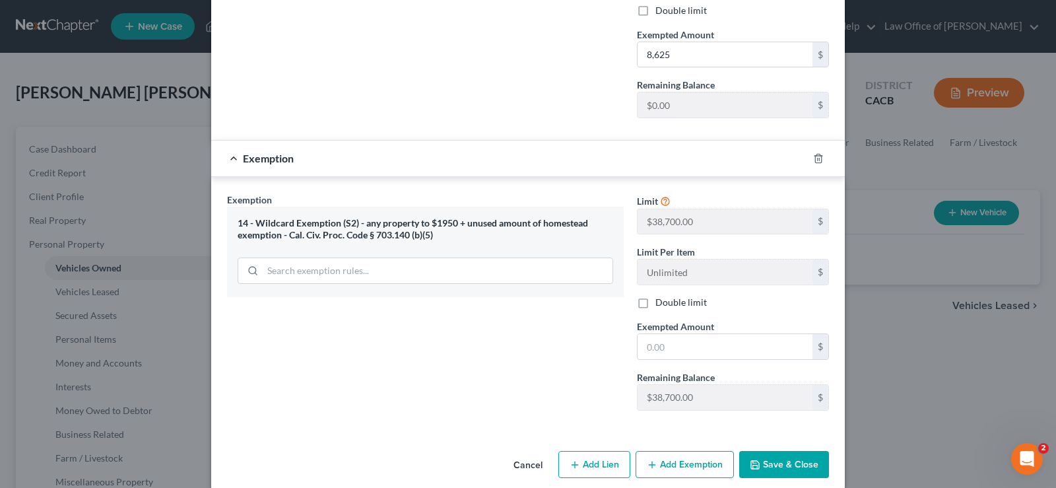
scroll to position [1176, 0]
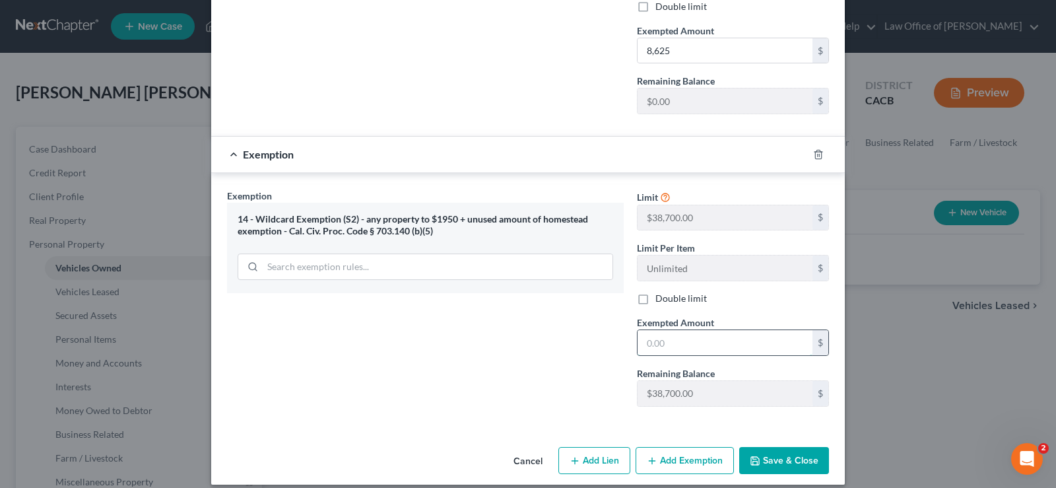
click at [672, 331] on input "text" at bounding box center [725, 342] width 175 height 25
type input "64."
click at [775, 447] on button "Save & Close" at bounding box center [785, 461] width 90 height 28
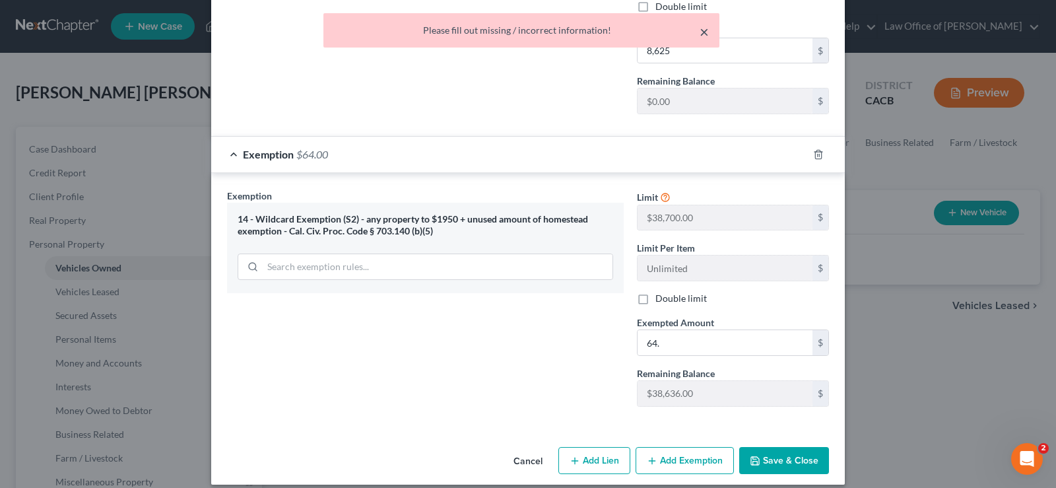
click at [706, 33] on button "×" at bounding box center [704, 32] width 9 height 16
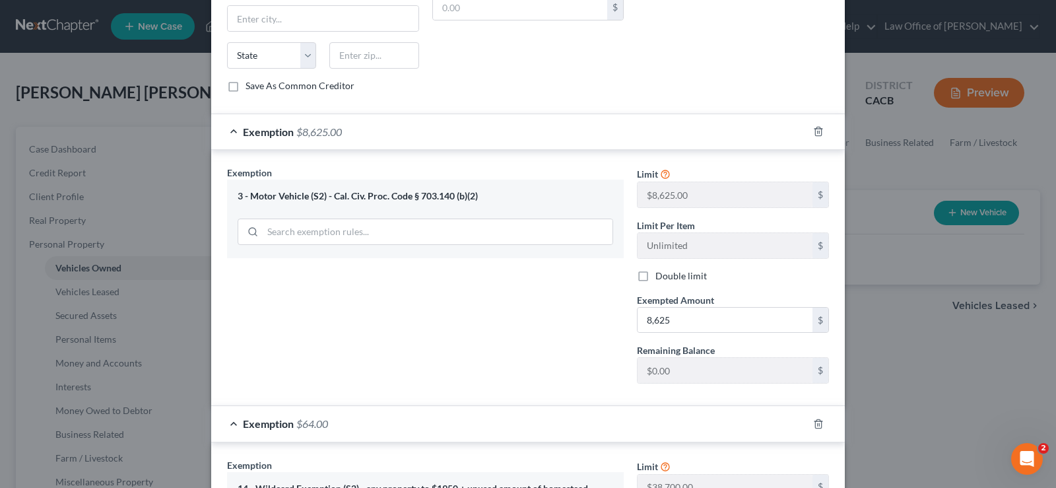
scroll to position [637, 0]
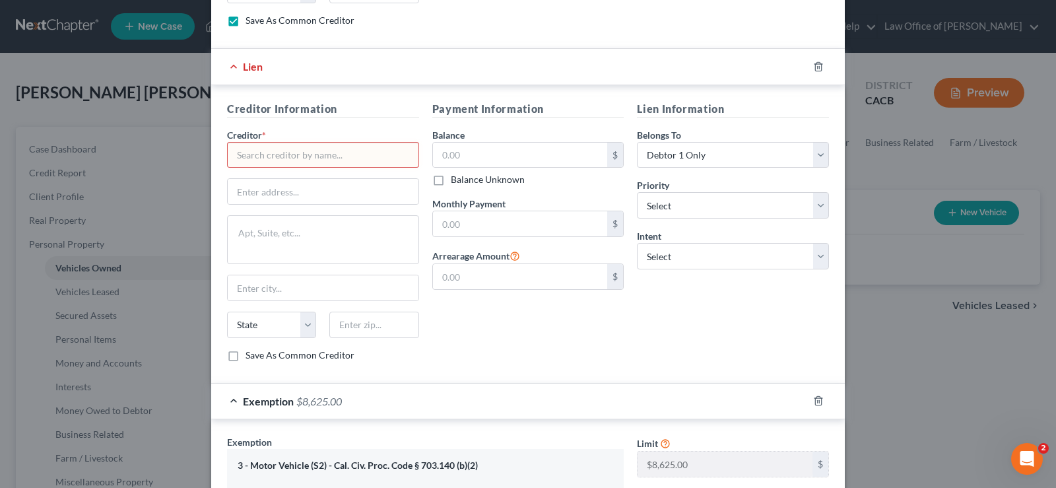
click at [339, 142] on input "text" at bounding box center [323, 155] width 192 height 26
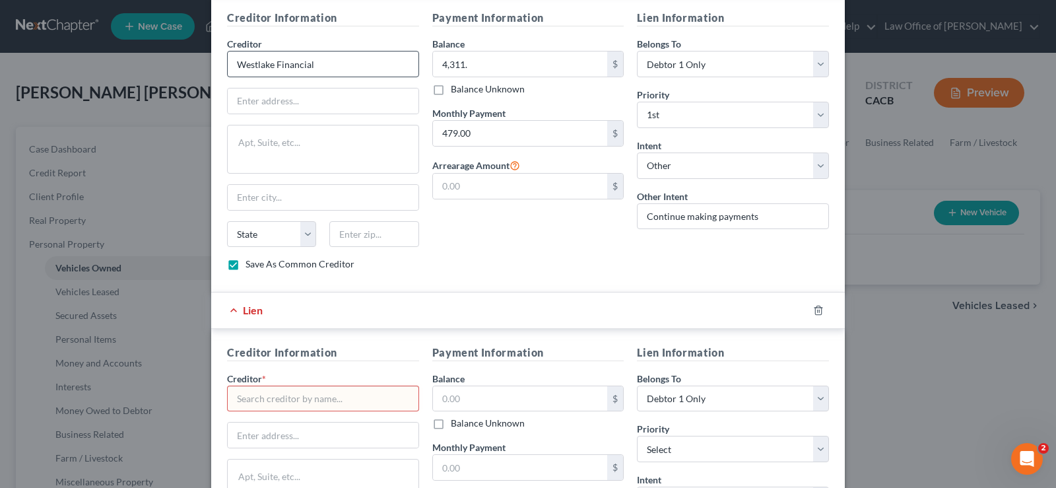
scroll to position [368, 0]
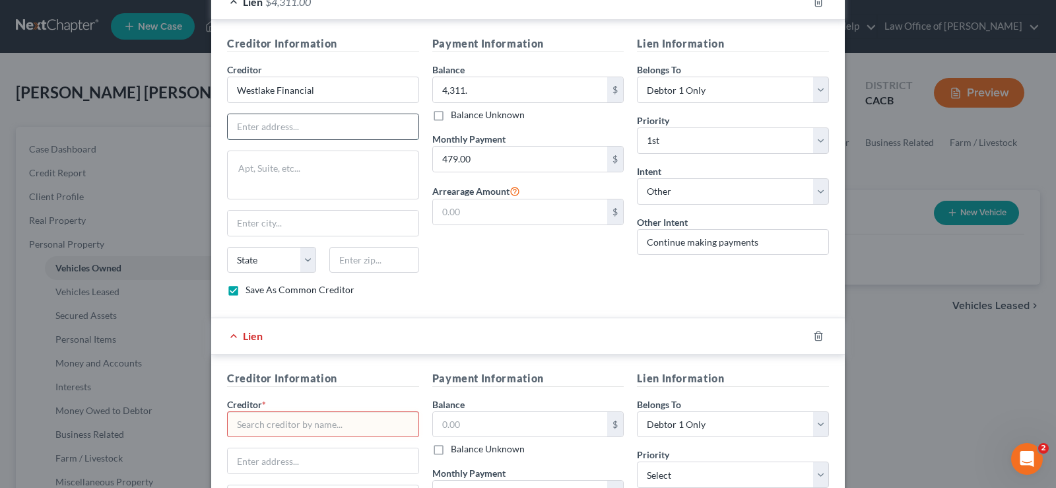
click at [302, 123] on input "text" at bounding box center [323, 126] width 191 height 25
click at [302, 114] on input "text" at bounding box center [323, 126] width 191 height 25
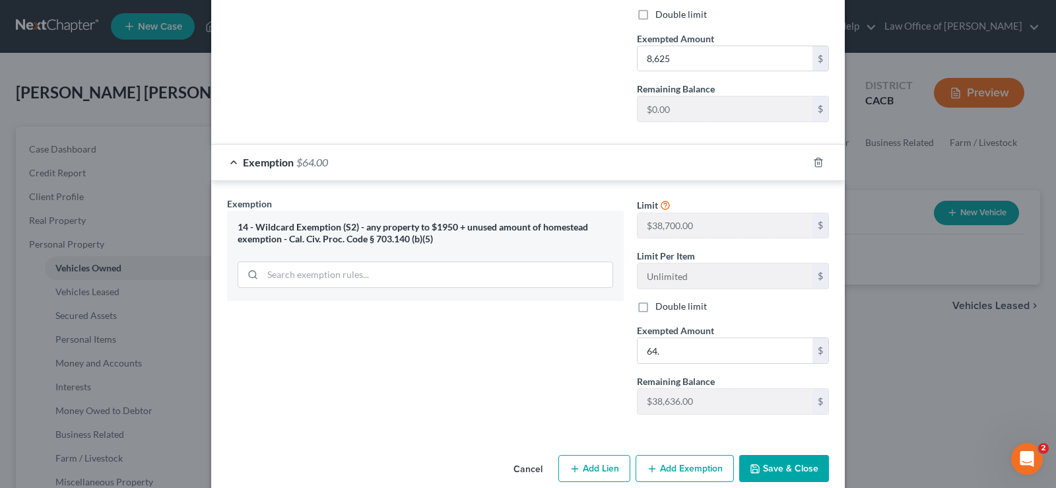
scroll to position [1176, 0]
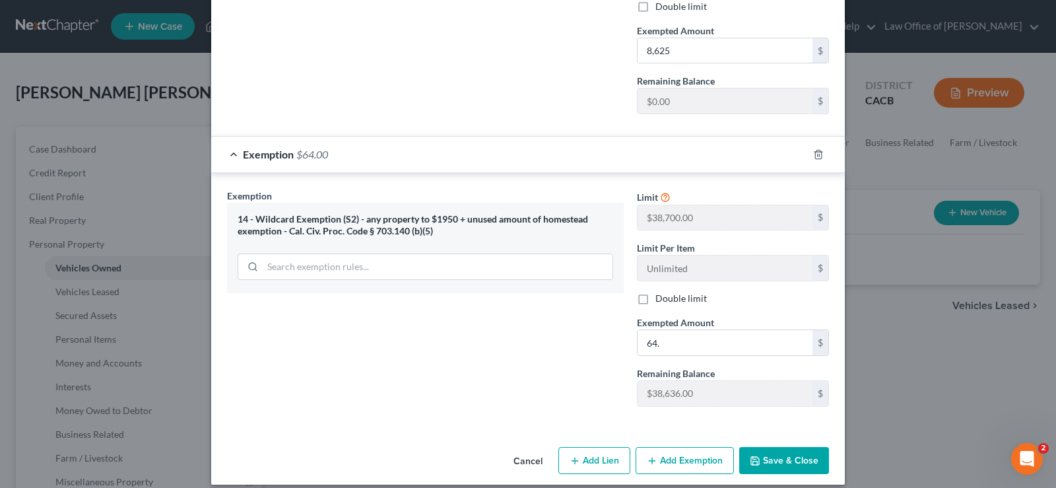
click at [790, 447] on button "Save & Close" at bounding box center [785, 461] width 90 height 28
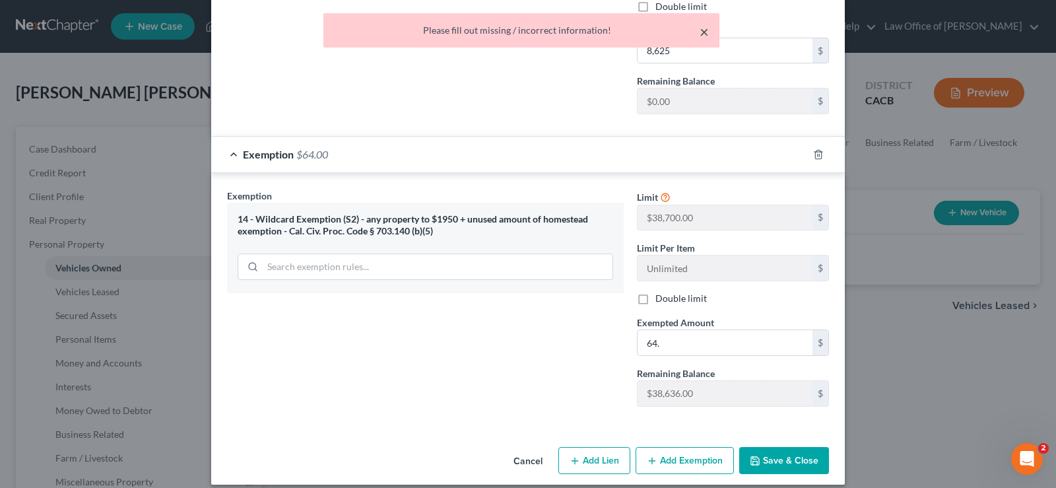
click at [706, 31] on button "×" at bounding box center [704, 32] width 9 height 16
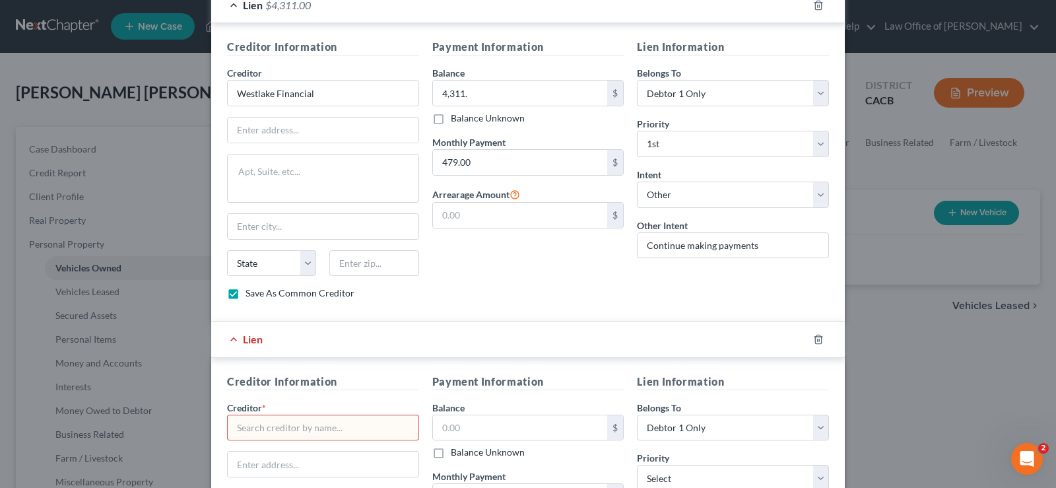
scroll to position [404, 0]
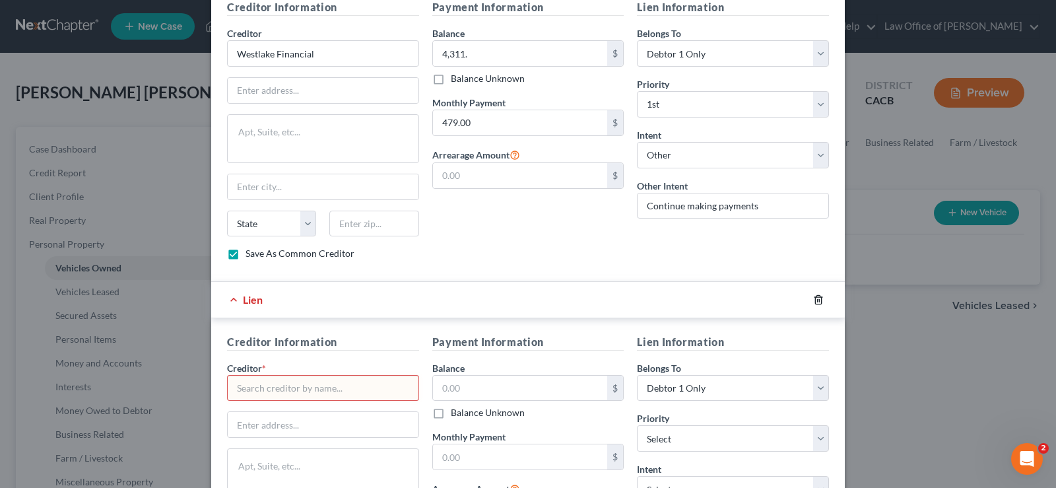
click at [823, 294] on icon "button" at bounding box center [818, 299] width 11 height 11
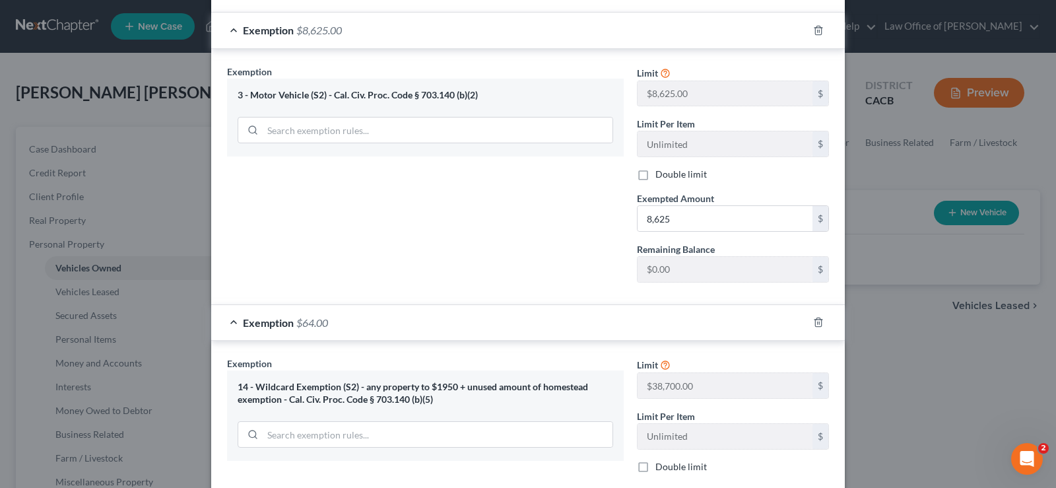
scroll to position [841, 0]
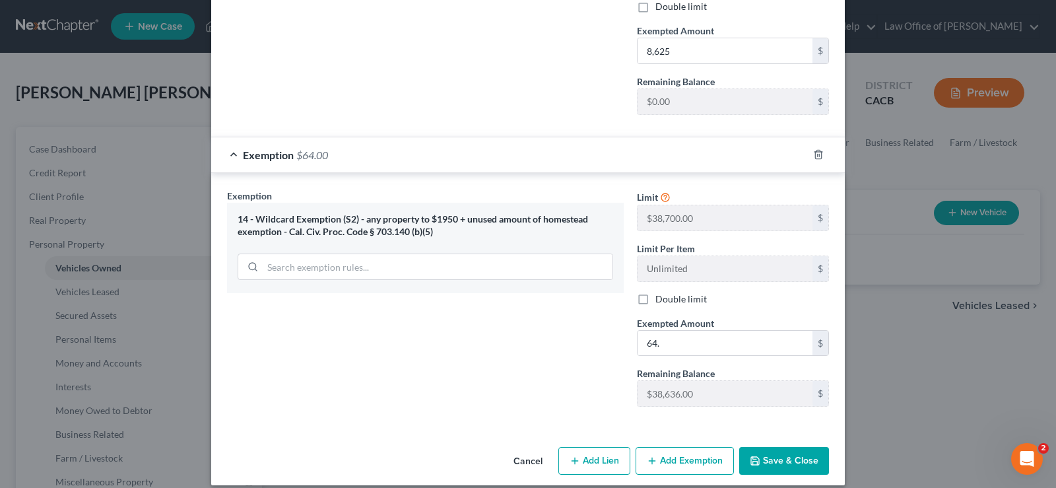
drag, startPoint x: 804, startPoint y: 441, endPoint x: 802, endPoint y: 430, distance: 11.3
click at [804, 447] on button "Save & Close" at bounding box center [785, 461] width 90 height 28
checkbox input "false"
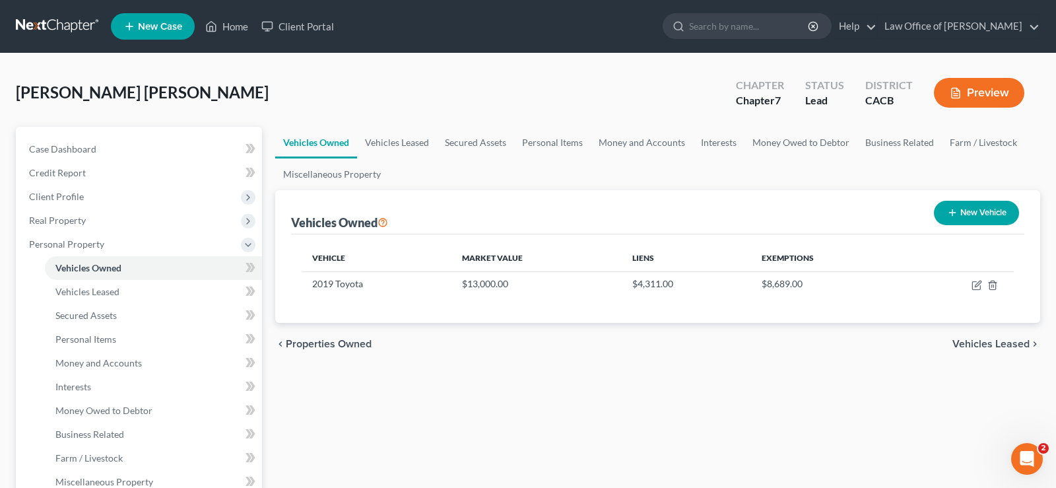
click at [976, 211] on button "New Vehicle" at bounding box center [976, 213] width 85 height 24
select select "0"
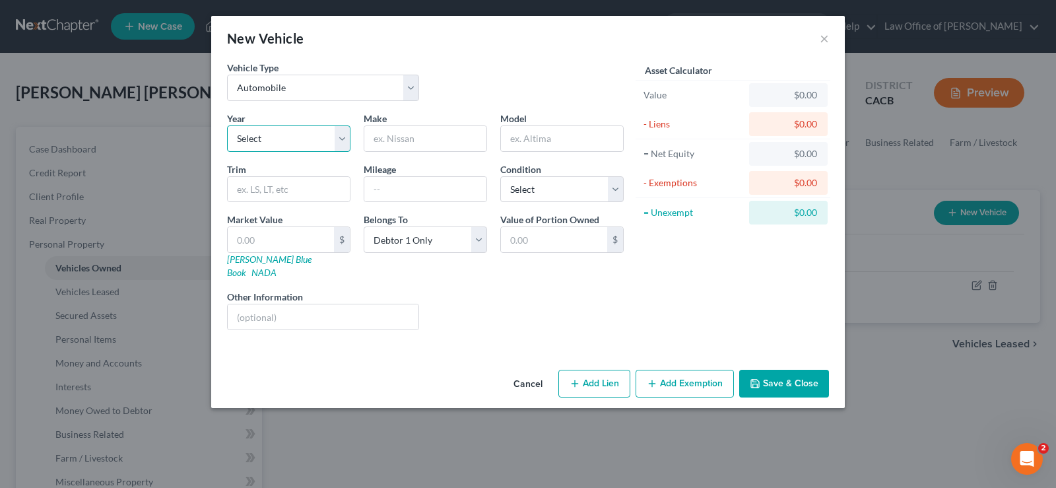
click at [227, 125] on select "Select 2026 2025 2024 2023 2022 2021 2020 2019 2018 2017 2016 2015 2014 2013 20…" at bounding box center [288, 138] width 123 height 26
click at [416, 133] on input "text" at bounding box center [425, 138] width 122 height 25
type input "Chevrolet"
drag, startPoint x: 522, startPoint y: 136, endPoint x: 514, endPoint y: 127, distance: 12.6
click at [520, 133] on input "text" at bounding box center [562, 138] width 122 height 25
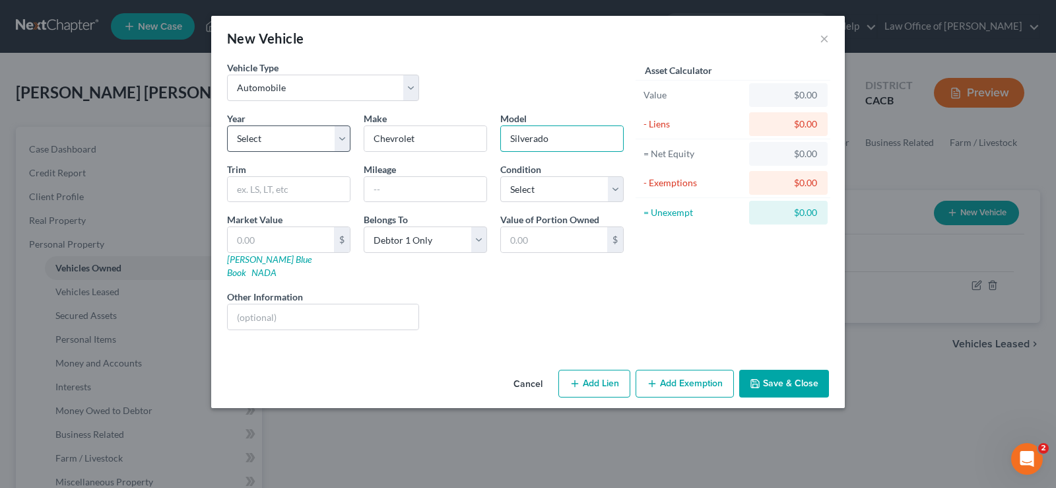
type input "Silverado"
click at [227, 125] on select "Select 2026 2025 2024 2023 2022 2021 2020 2019 2018 2017 2016 2015 2014 2013 20…" at bounding box center [288, 138] width 123 height 26
select select "8"
click option "2018" at bounding box center [0, 0] width 0 height 0
click at [417, 192] on input "text" at bounding box center [425, 189] width 122 height 25
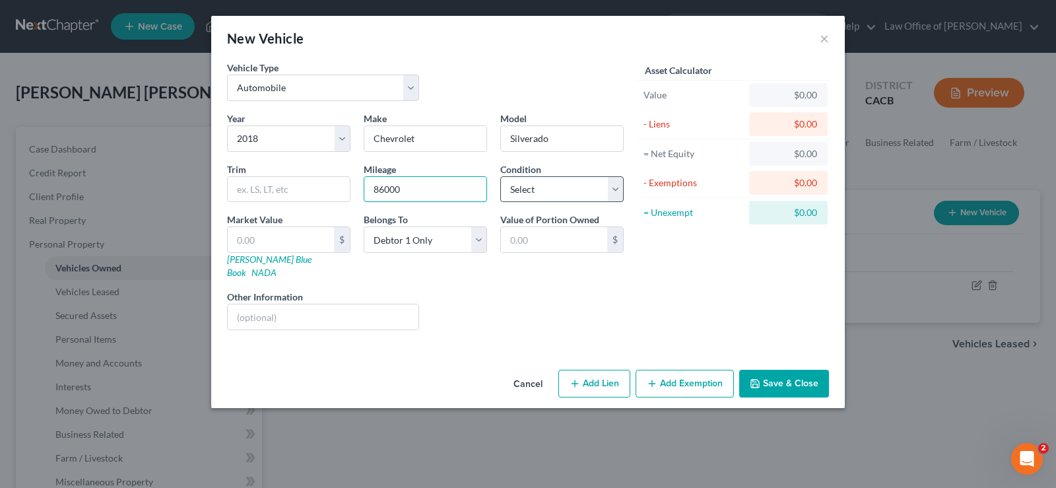
type input "86000"
click at [500, 176] on select "Select Excellent Very Good Good Fair Poor" at bounding box center [561, 189] width 123 height 26
click option "Very Good" at bounding box center [0, 0] width 0 height 0
click at [500, 176] on select "Select Excellent Very Good Good Fair Poor" at bounding box center [561, 189] width 123 height 26
select select "2"
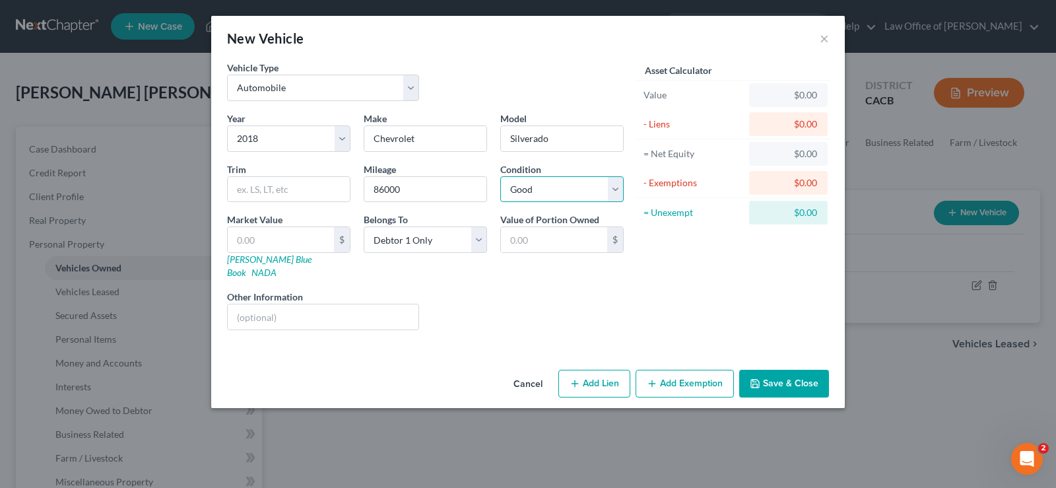
click option "Good" at bounding box center [0, 0] width 0 height 0
click at [292, 242] on input "text" at bounding box center [281, 239] width 106 height 25
click at [322, 236] on input "text" at bounding box center [281, 239] width 106 height 25
click at [409, 193] on input "86000" at bounding box center [425, 189] width 122 height 25
type input "86000.00"
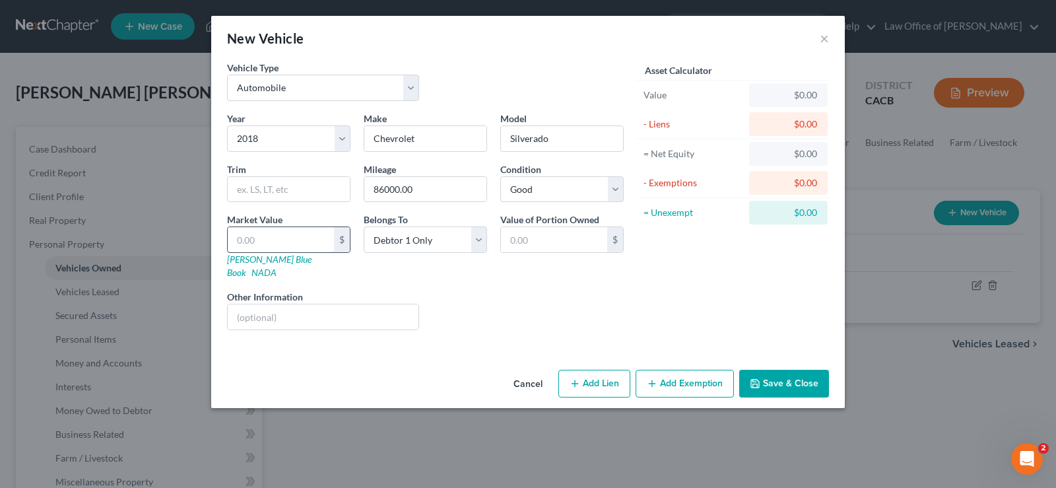
click at [276, 239] on input "text" at bounding box center [281, 239] width 106 height 25
type input "2"
type input "2.00"
type input "20"
type input "20.00"
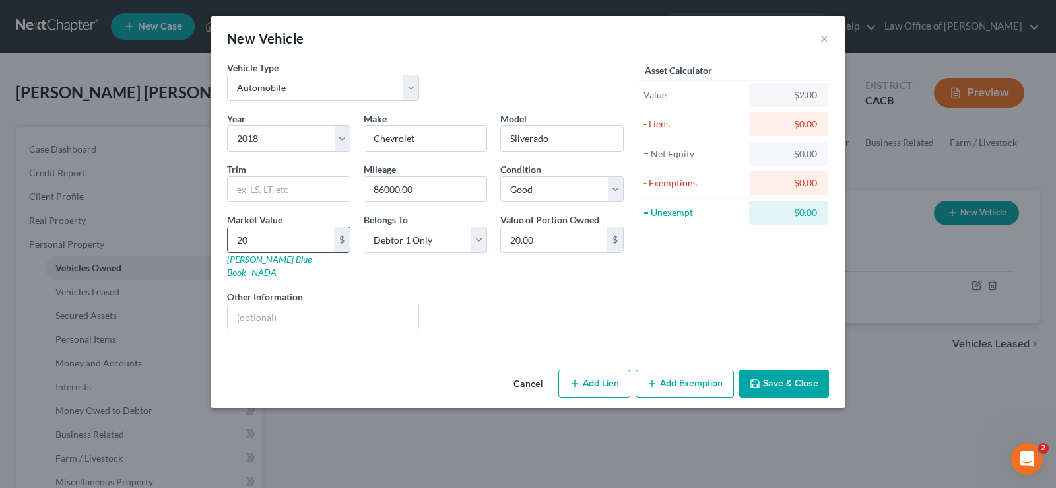
type input "200"
type input "200.00"
type input "2000"
type input "2,000.00"
type input "2,0000"
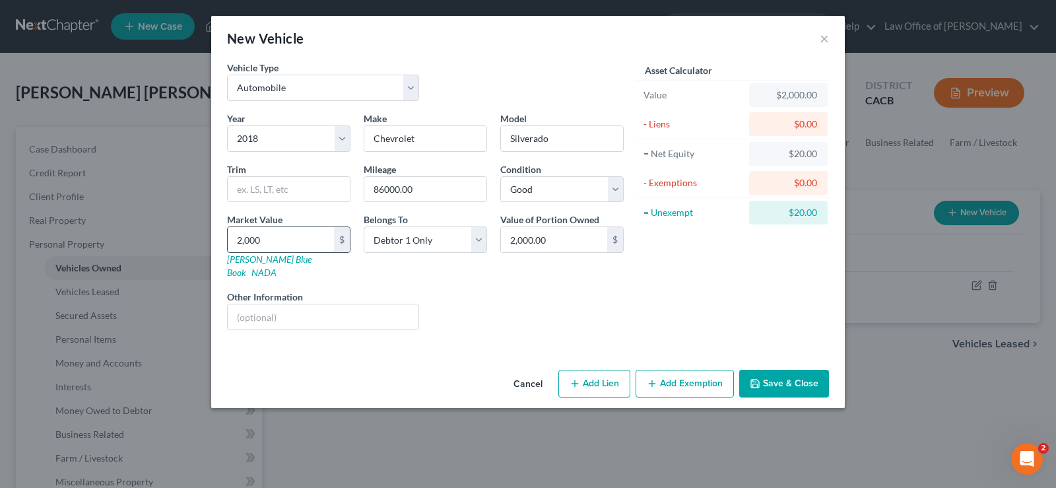
type input "20,000.00"
type input "20,000"
click at [774, 376] on button "Save & Close" at bounding box center [785, 384] width 90 height 28
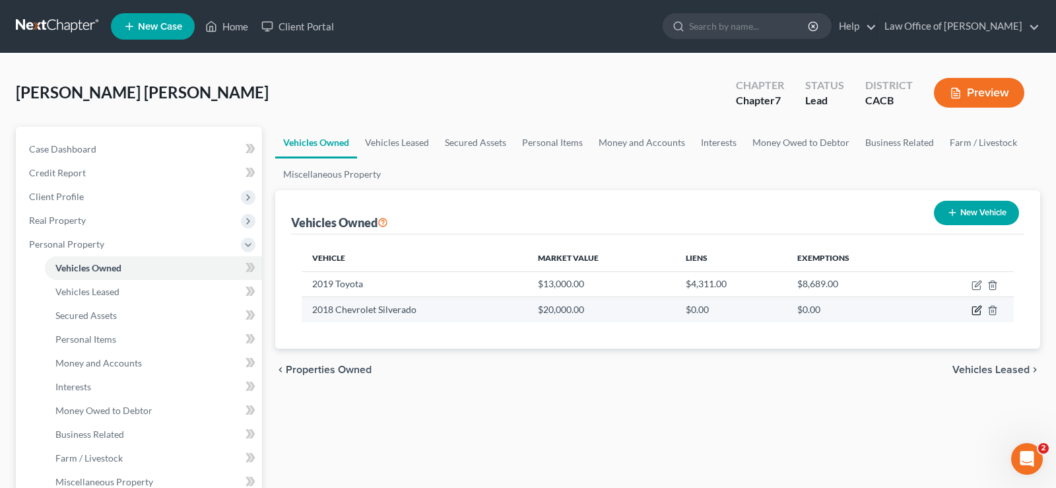
click at [979, 310] on icon "button" at bounding box center [977, 310] width 11 height 11
select select "0"
select select "8"
select select "2"
select select "0"
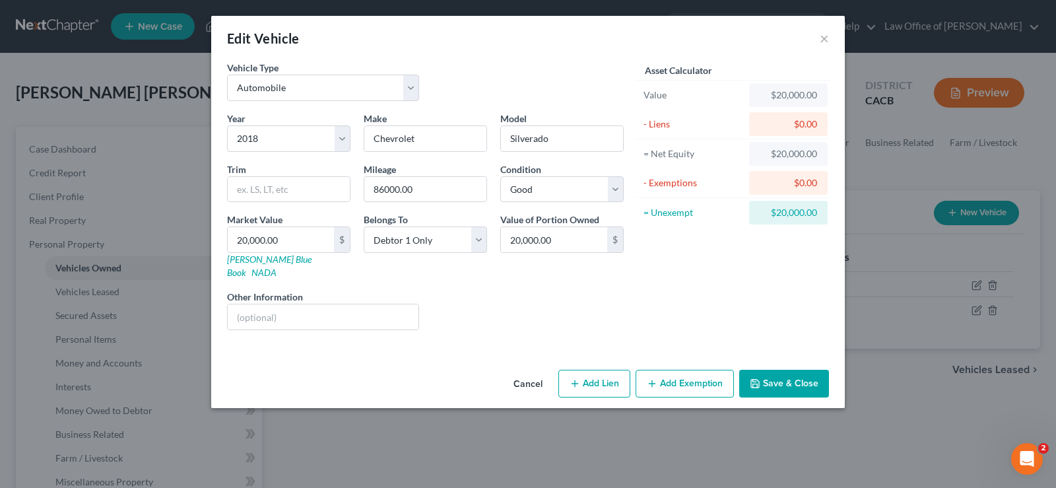
click at [603, 370] on button "Add Lien" at bounding box center [595, 384] width 72 height 28
select select "0"
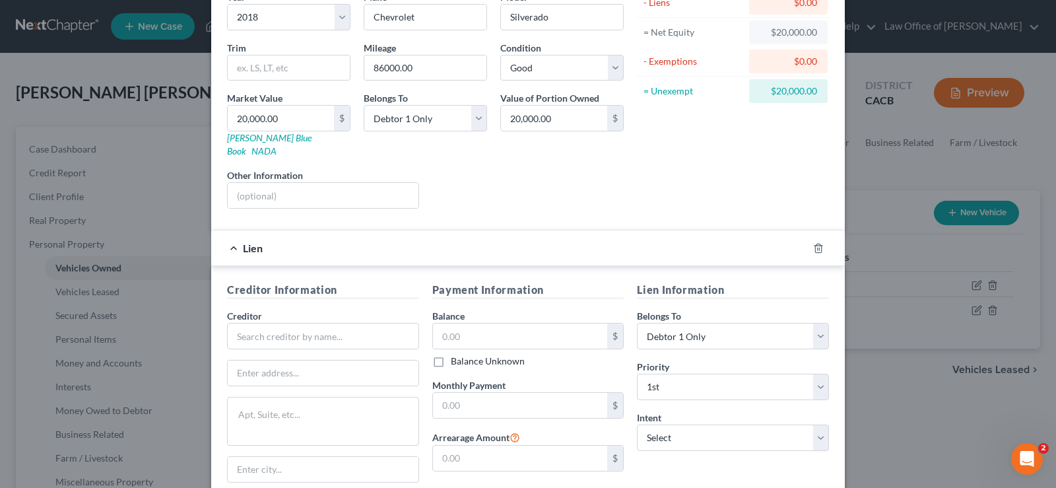
scroll to position [202, 0]
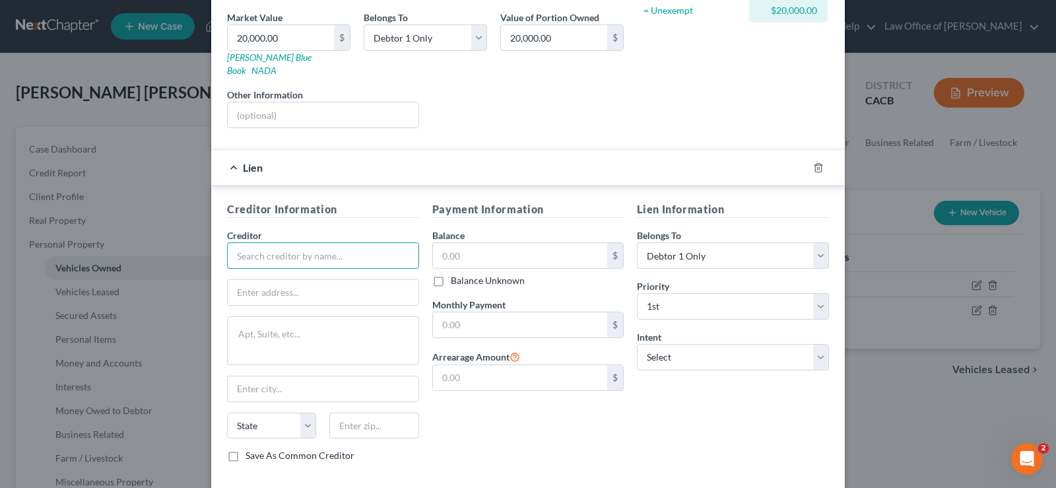
click at [271, 246] on input "text" at bounding box center [323, 255] width 192 height 26
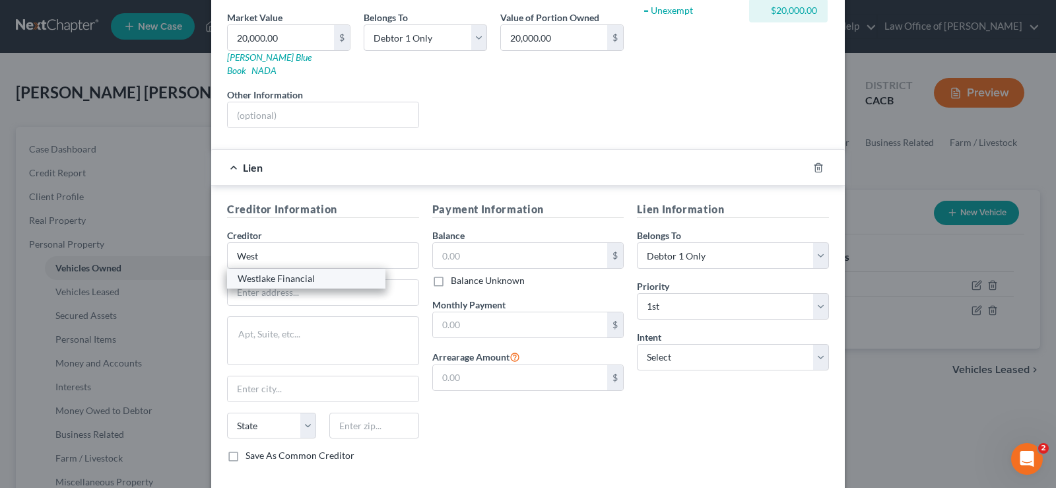
click at [279, 272] on div "Westlake Financial" at bounding box center [306, 278] width 137 height 13
type input "Westlake Financial"
click at [483, 320] on input "text" at bounding box center [520, 324] width 175 height 25
click at [494, 322] on input "text" at bounding box center [520, 324] width 175 height 25
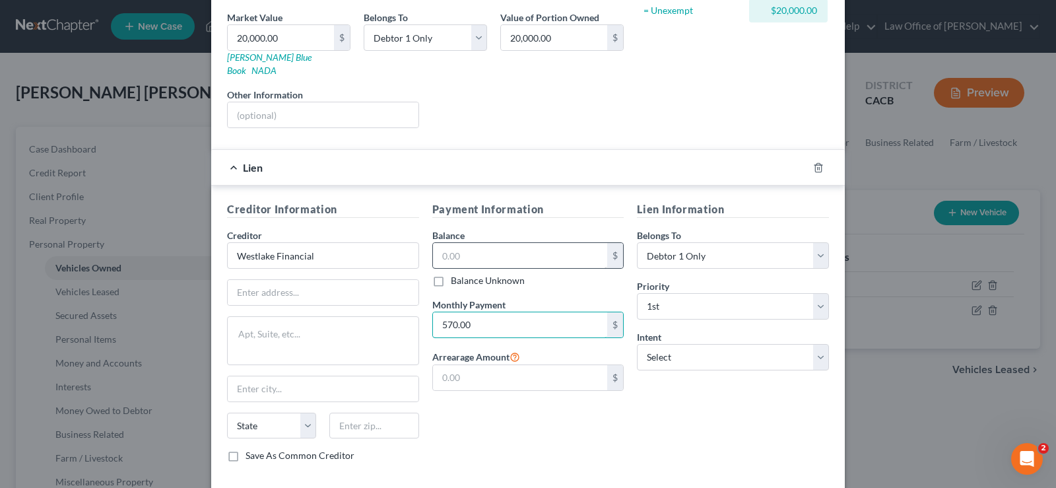
type input "570.00"
click at [507, 243] on input "text" at bounding box center [520, 255] width 175 height 25
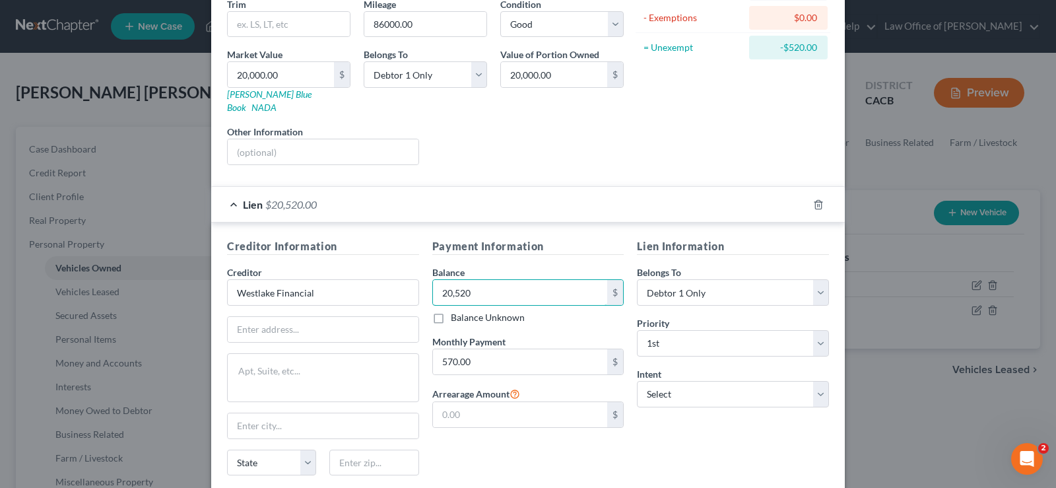
scroll to position [257, 0]
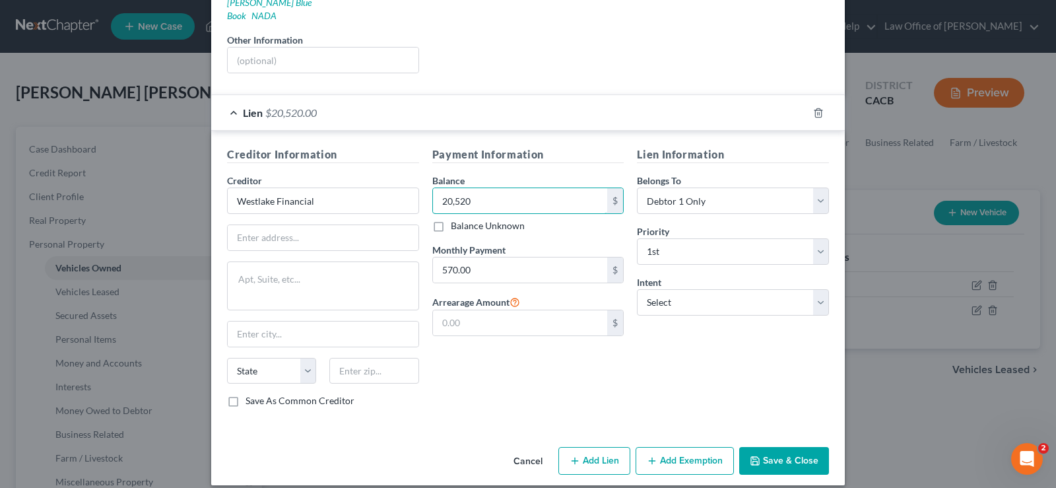
type input "20,520"
click at [791, 448] on button "Save & Close" at bounding box center [785, 461] width 90 height 28
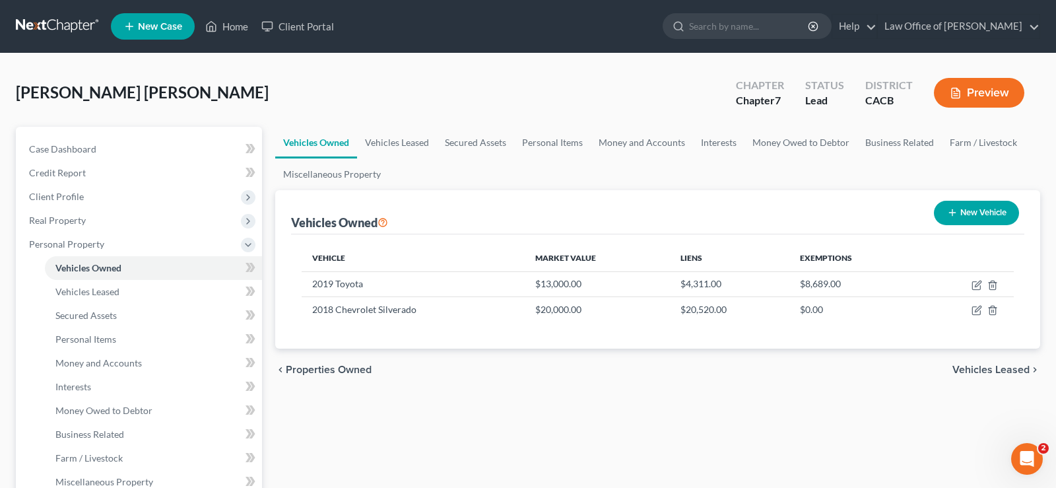
click at [1009, 371] on span "Vehicles Leased" at bounding box center [991, 369] width 77 height 11
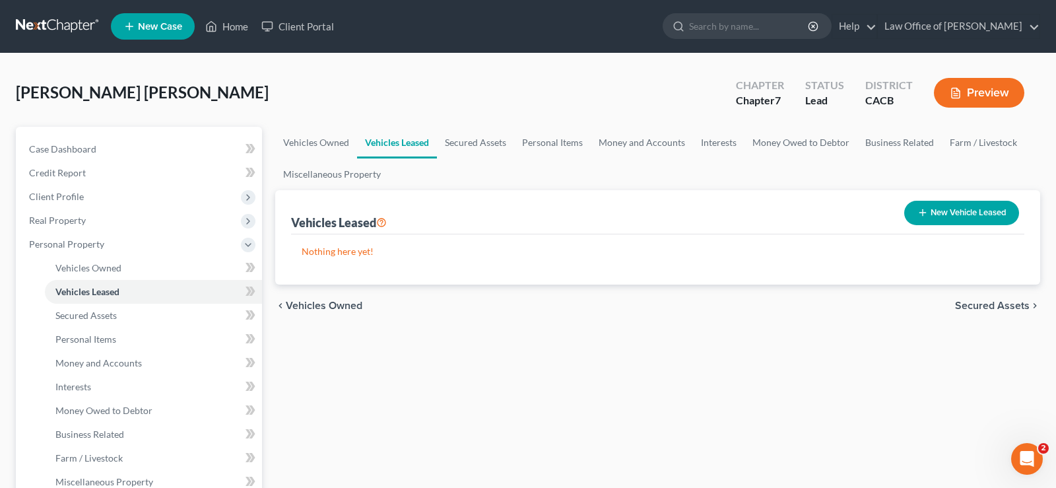
click at [1000, 300] on span "Secured Assets" at bounding box center [992, 305] width 75 height 11
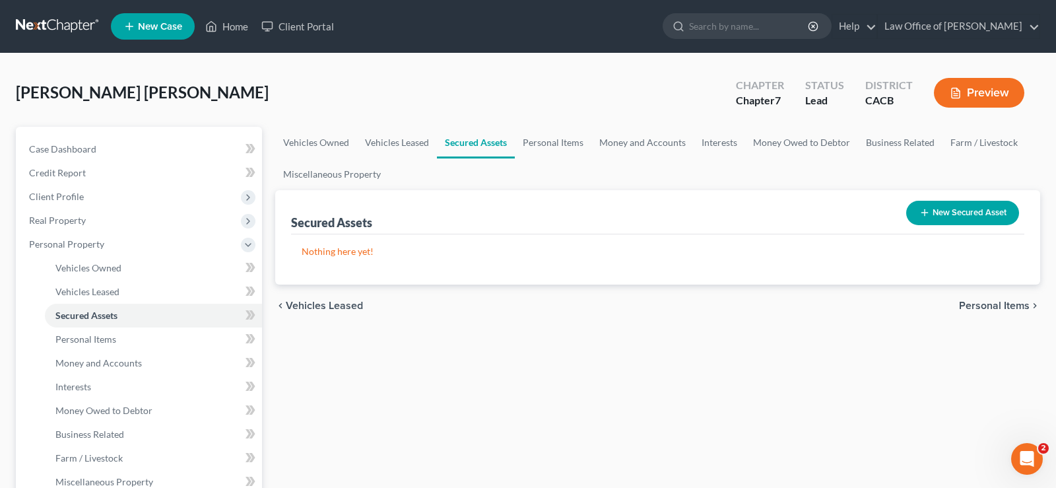
click at [987, 304] on span "Personal Items" at bounding box center [994, 305] width 71 height 11
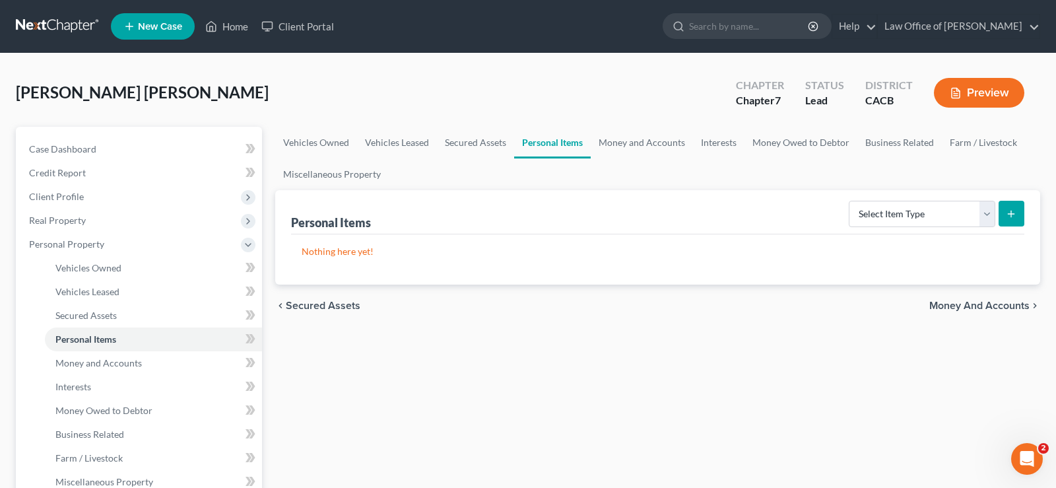
click at [1006, 205] on button "submit" at bounding box center [1012, 214] width 26 height 26
click at [849, 201] on select "Select Item Type Clothing Collectibles Of Value Electronics Firearms Household …" at bounding box center [922, 214] width 147 height 26
select select "clothing"
click option "Clothing" at bounding box center [0, 0] width 0 height 0
click at [1012, 213] on icon "submit" at bounding box center [1011, 214] width 11 height 11
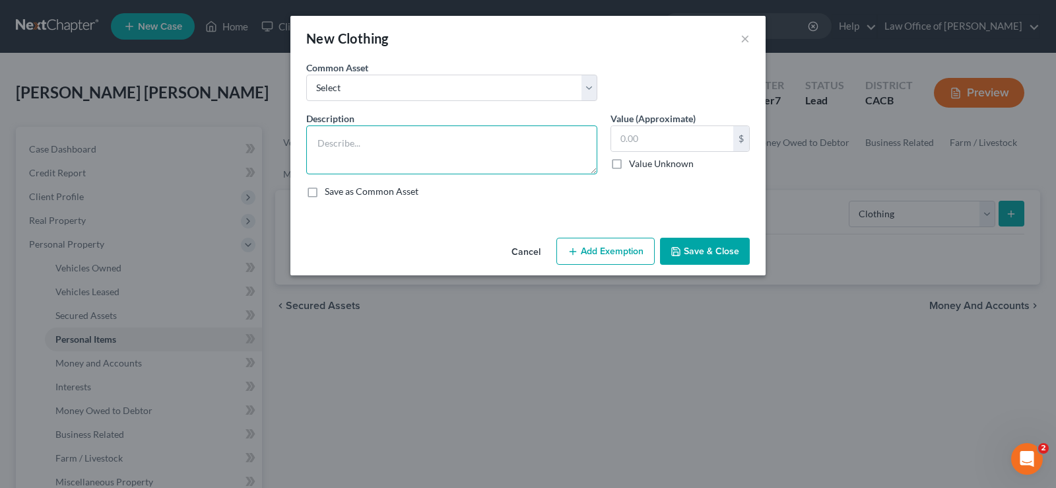
click at [352, 153] on textarea at bounding box center [451, 149] width 291 height 49
click at [493, 149] on textarea "Used clothing" at bounding box center [451, 149] width 291 height 49
type textarea "Used clothing"
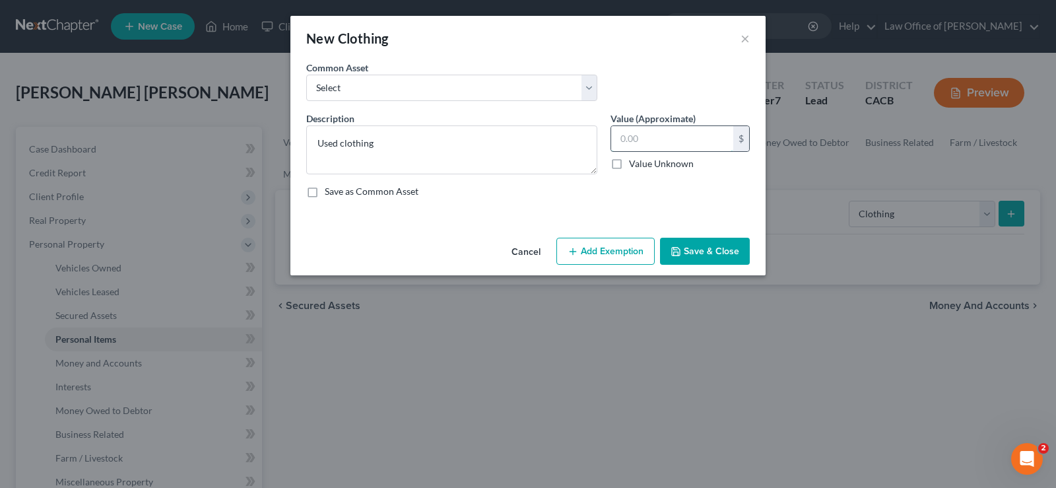
click at [654, 131] on input "text" at bounding box center [672, 138] width 122 height 25
type input "800"
click at [629, 251] on button "Add Exemption" at bounding box center [606, 252] width 98 height 28
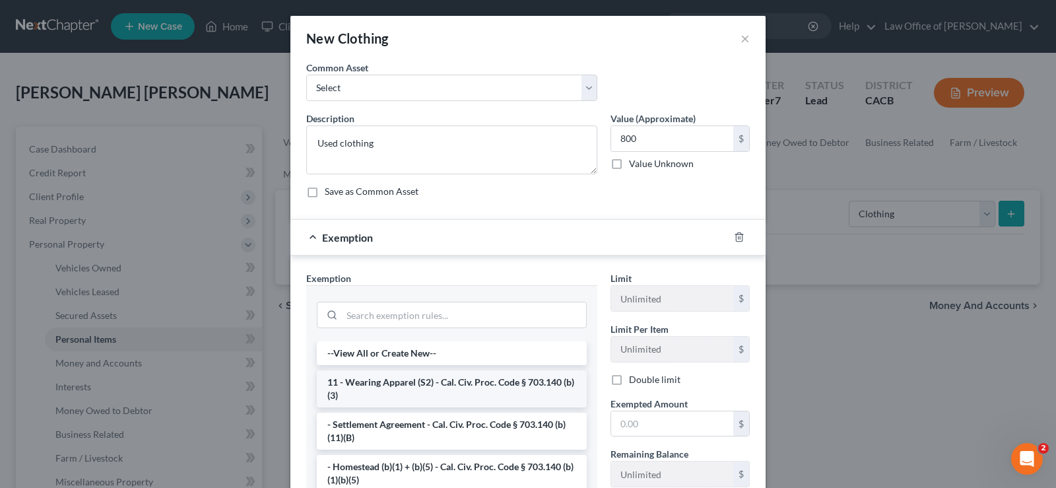
click at [503, 382] on li "11 - Wearing Apparel (S2) - Cal. Civ. Proc. Code § 703.140 (b)(3)" at bounding box center [452, 388] width 270 height 37
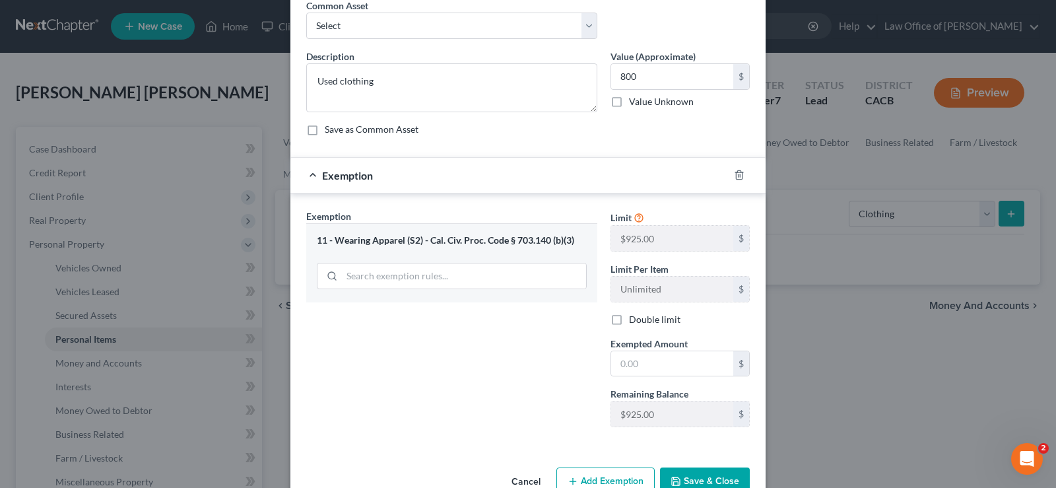
scroll to position [96, 0]
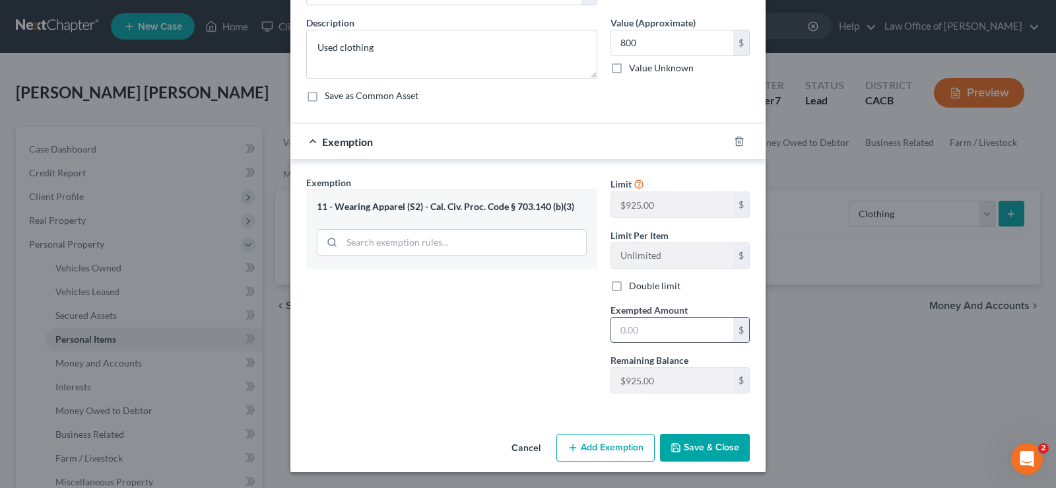
click at [654, 333] on input "text" at bounding box center [672, 330] width 122 height 25
type input "800"
click at [691, 446] on button "Save & Close" at bounding box center [705, 448] width 90 height 28
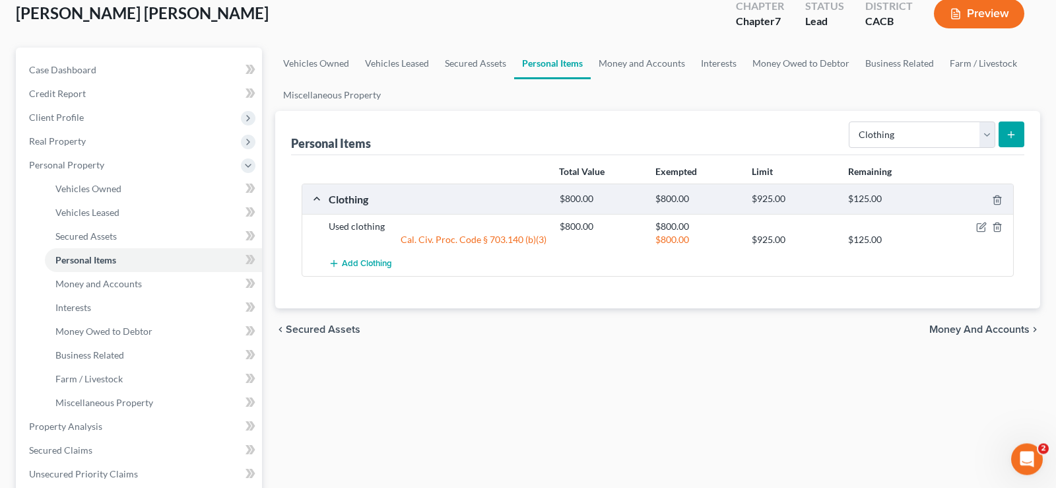
scroll to position [0, 0]
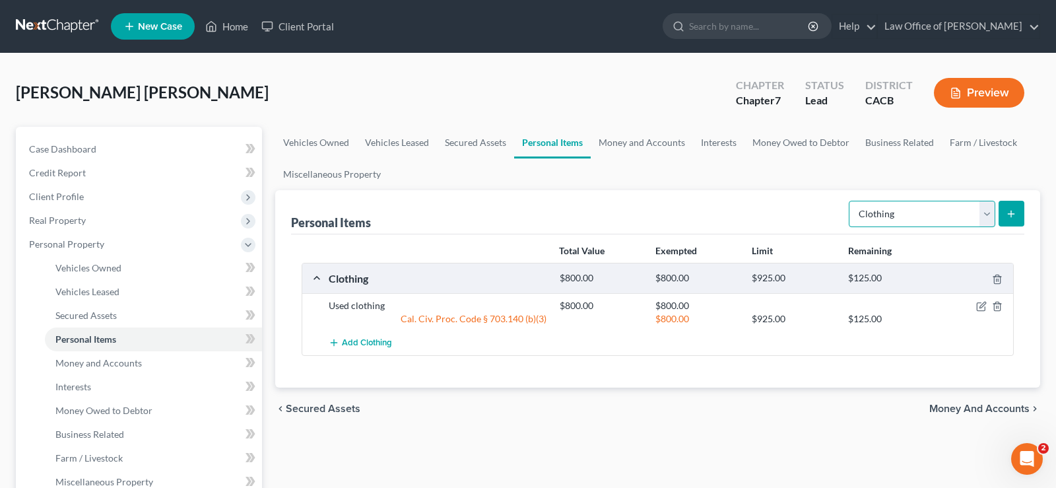
click at [849, 201] on select "Select Item Type Clothing Collectibles Of Value Electronics Firearms Household …" at bounding box center [922, 214] width 147 height 26
select select "electronics"
click option "Electronics" at bounding box center [0, 0] width 0 height 0
click at [1021, 209] on button "submit" at bounding box center [1012, 214] width 26 height 26
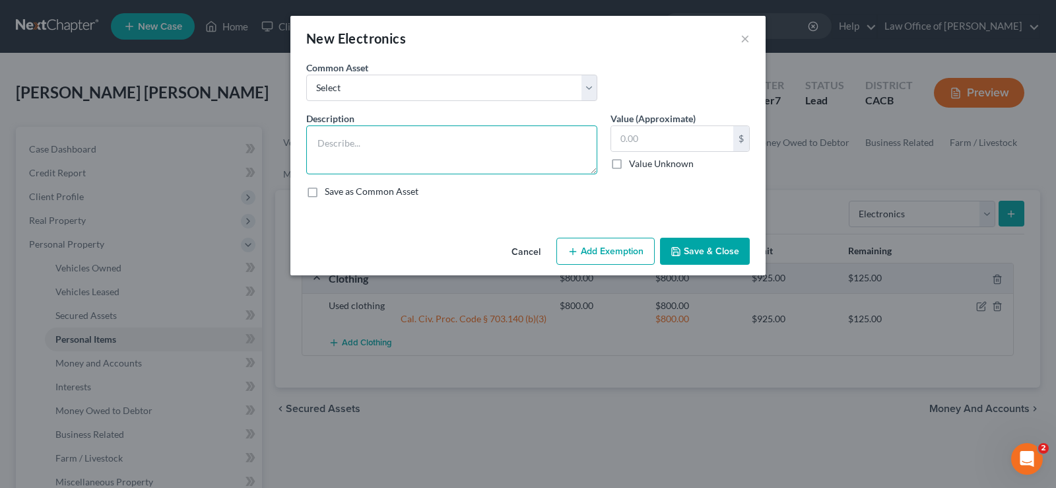
click at [371, 145] on textarea at bounding box center [451, 149] width 291 height 49
type textarea "V"
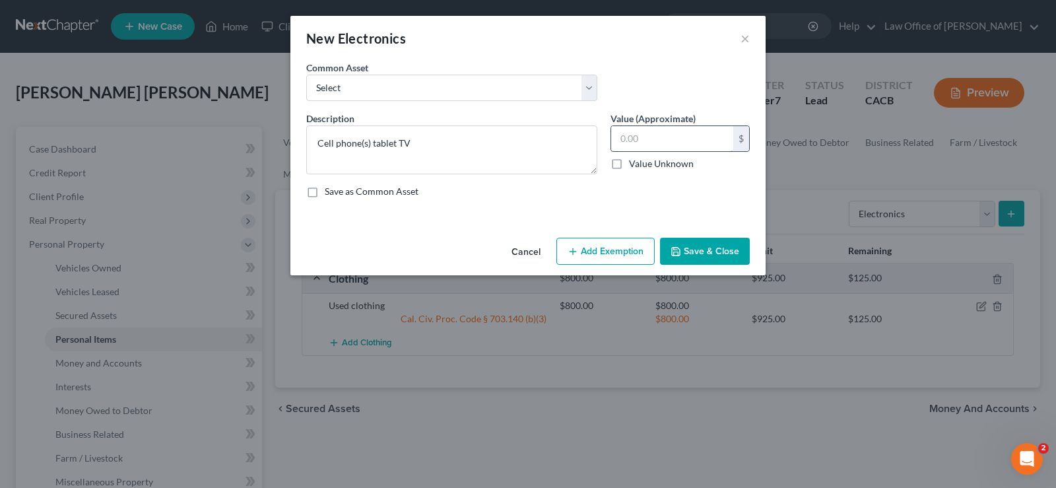
click at [664, 137] on input "text" at bounding box center [672, 138] width 122 height 25
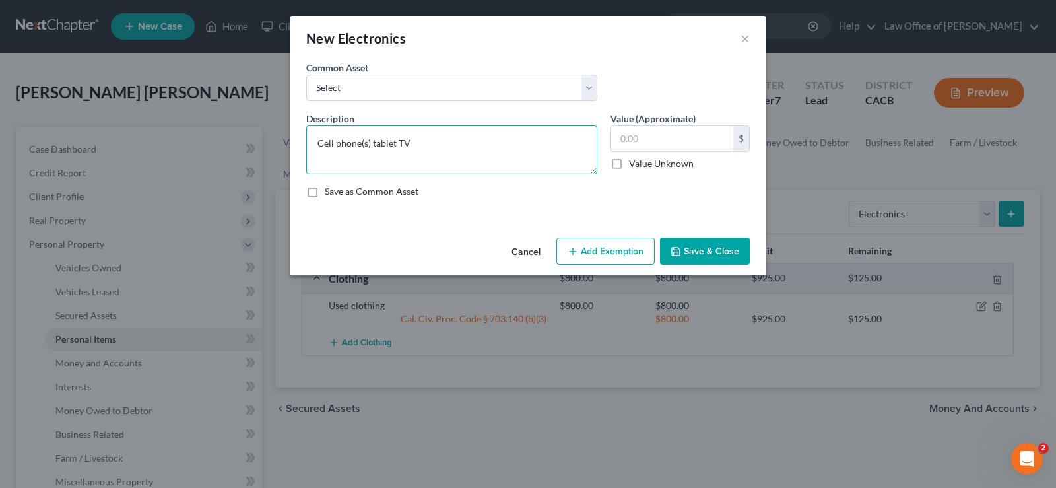
click at [419, 149] on textarea "Cell phone(s) tablet TV" at bounding box center [451, 149] width 291 height 49
type textarea "Cell phone(s) tablet TV, Refrigerator."
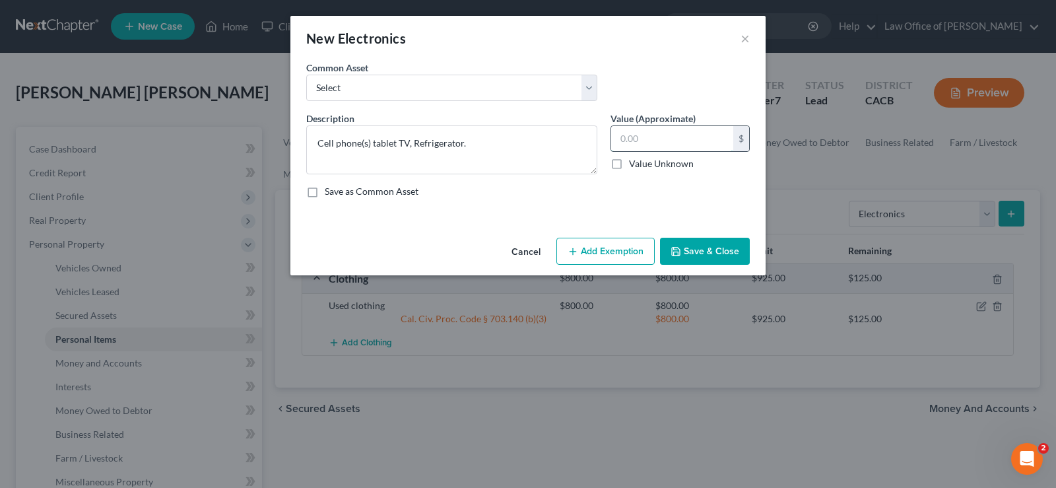
click at [644, 133] on input "text" at bounding box center [672, 138] width 122 height 25
type input "1,800"
click at [621, 255] on button "Add Exemption" at bounding box center [606, 252] width 98 height 28
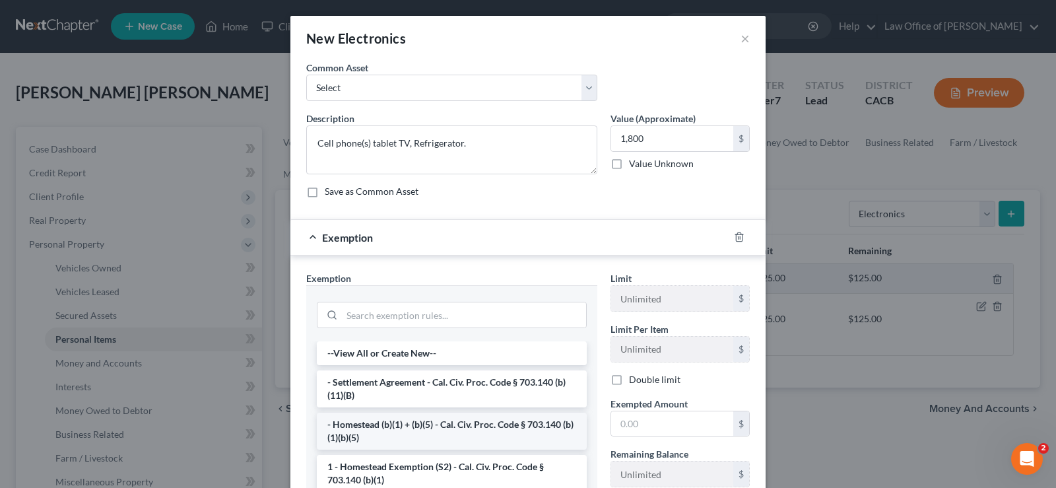
click at [481, 426] on li "- Homestead (b)(1) + (b)(5) - Cal. Civ. Proc. Code § 703.140 (b)(1)(b)(5)" at bounding box center [452, 431] width 270 height 37
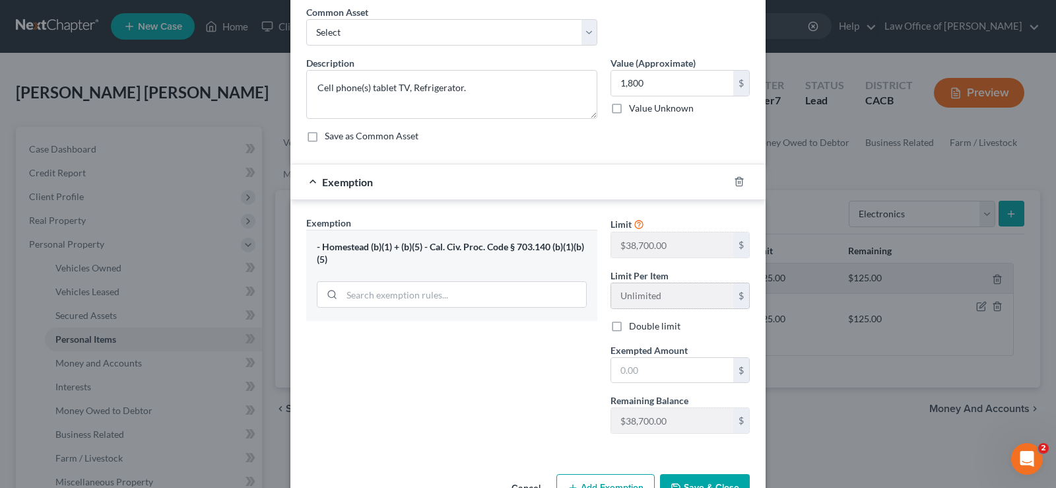
scroll to position [96, 0]
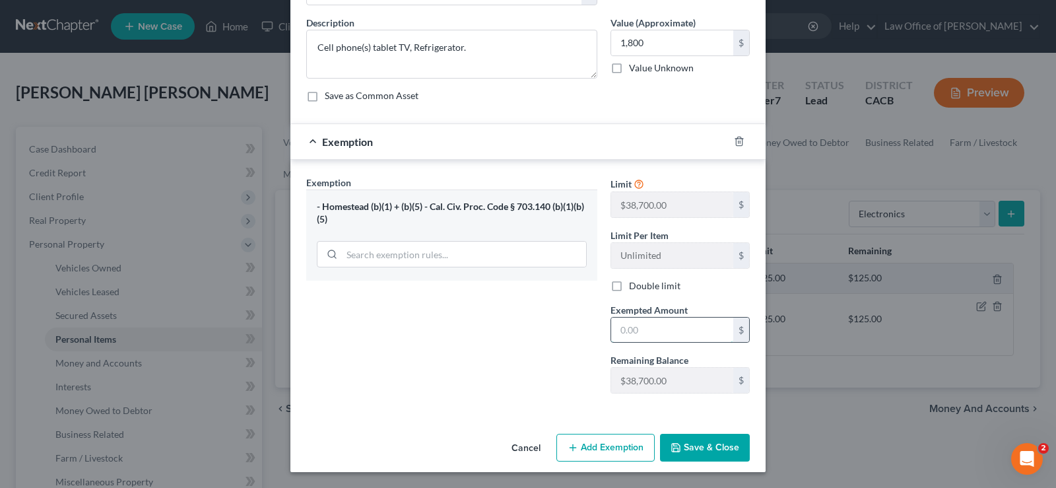
click at [661, 331] on input "text" at bounding box center [672, 330] width 122 height 25
type input "1,800"
click at [679, 444] on icon "button" at bounding box center [676, 447] width 11 height 11
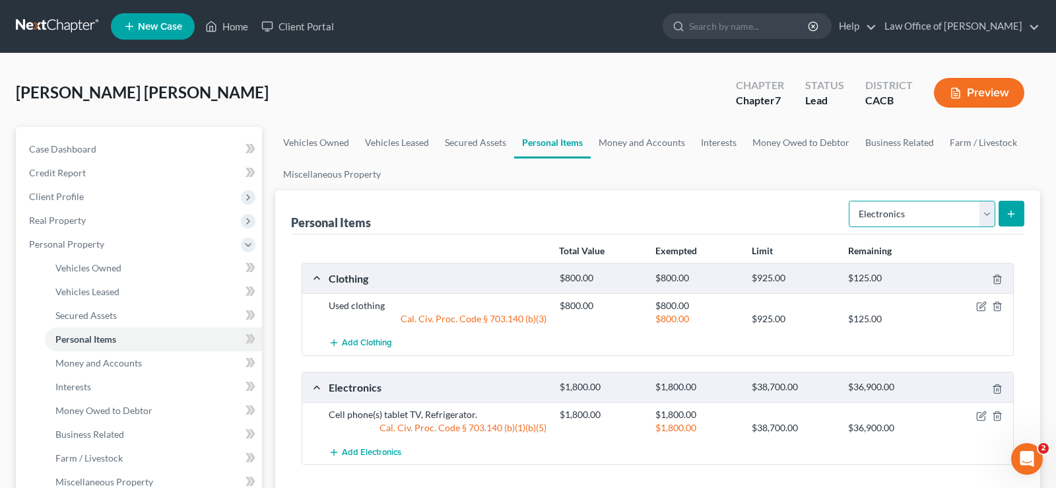
click at [849, 201] on select "Select Item Type Clothing Collectibles Of Value Electronics Firearms Household …" at bounding box center [922, 214] width 147 height 26
select select "household_goods"
click option "Household Goods" at bounding box center [0, 0] width 0 height 0
click at [1014, 213] on icon "submit" at bounding box center [1011, 214] width 11 height 11
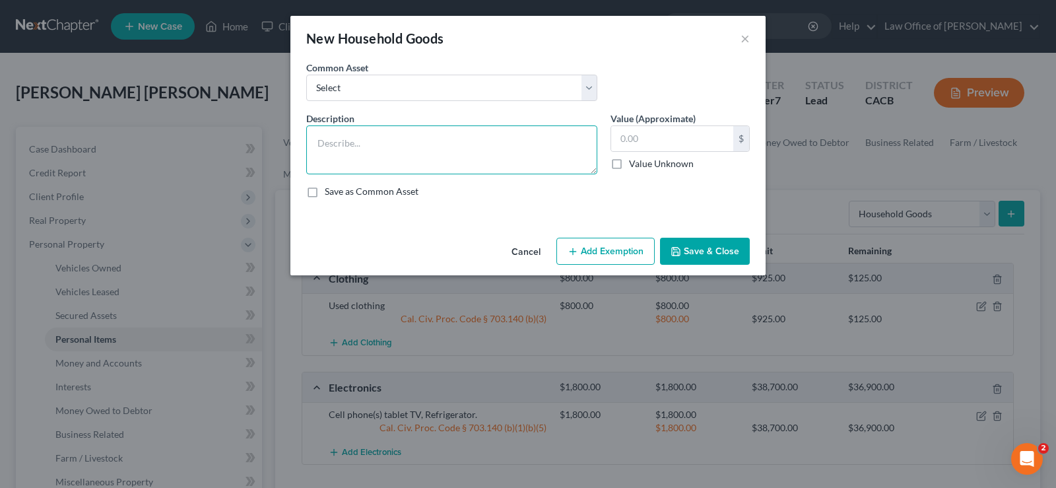
click at [409, 152] on textarea at bounding box center [451, 149] width 291 height 49
type textarea "Used furniture"
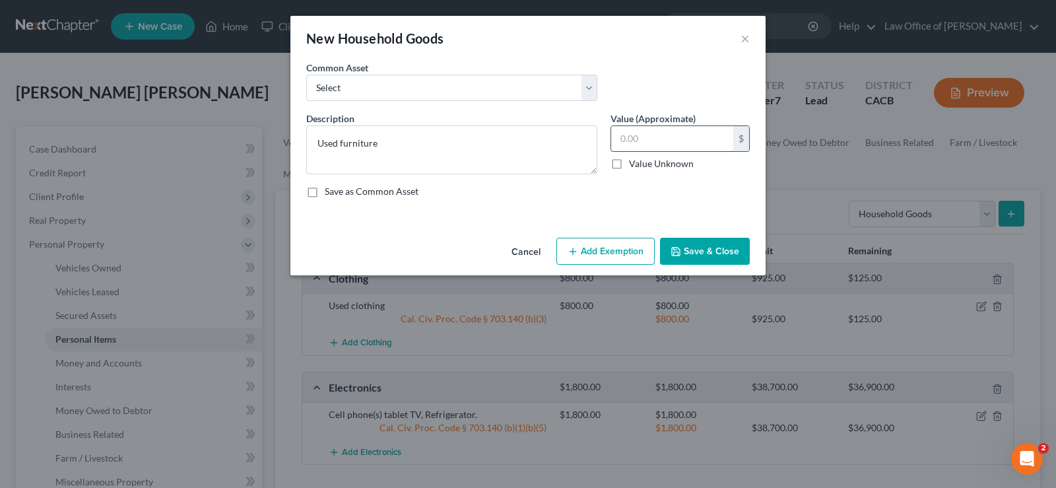
click at [654, 141] on input "text" at bounding box center [672, 138] width 122 height 25
type input "3,900"
click at [627, 248] on button "Add Exemption" at bounding box center [606, 252] width 98 height 28
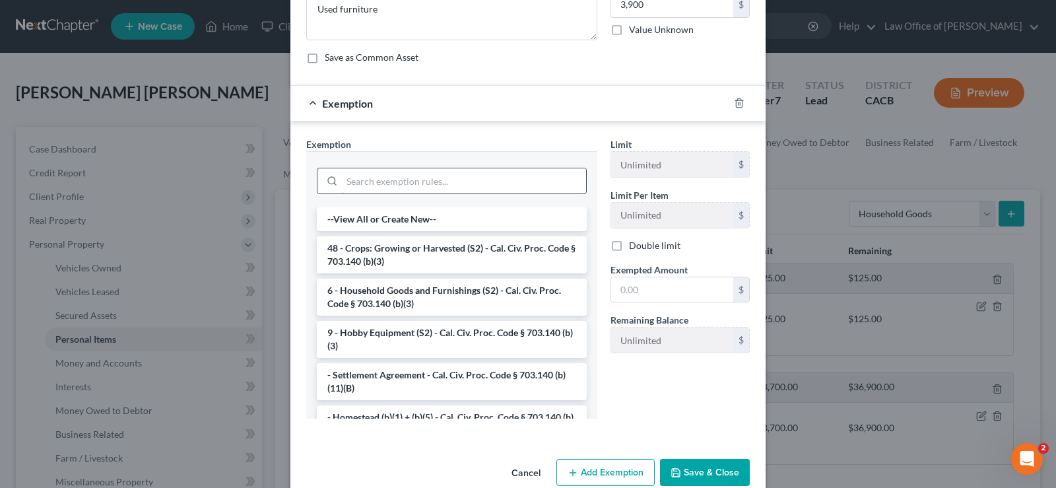
scroll to position [135, 0]
click at [452, 292] on li "6 - Household Goods and Furnishings (S2) - Cal. Civ. Proc. Code § 703.140 (b)(3)" at bounding box center [452, 296] width 270 height 37
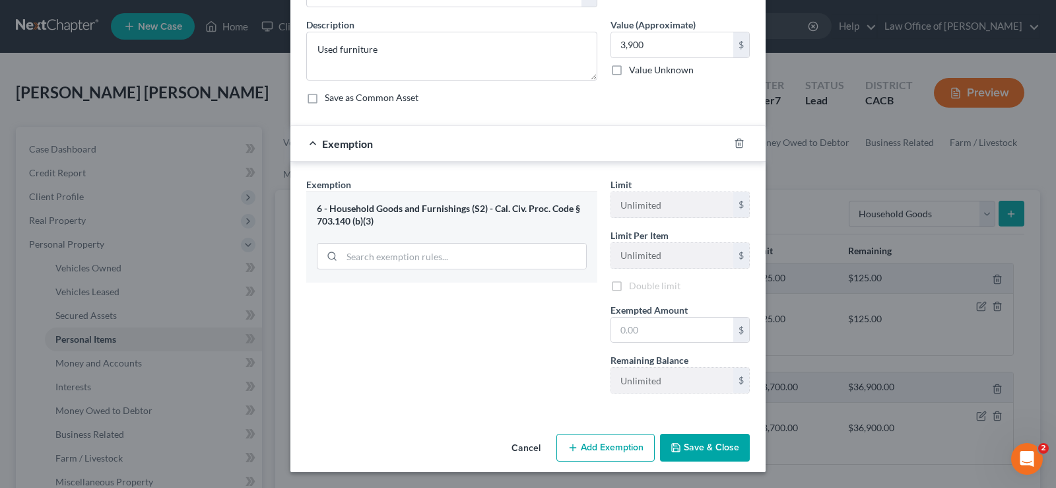
scroll to position [94, 0]
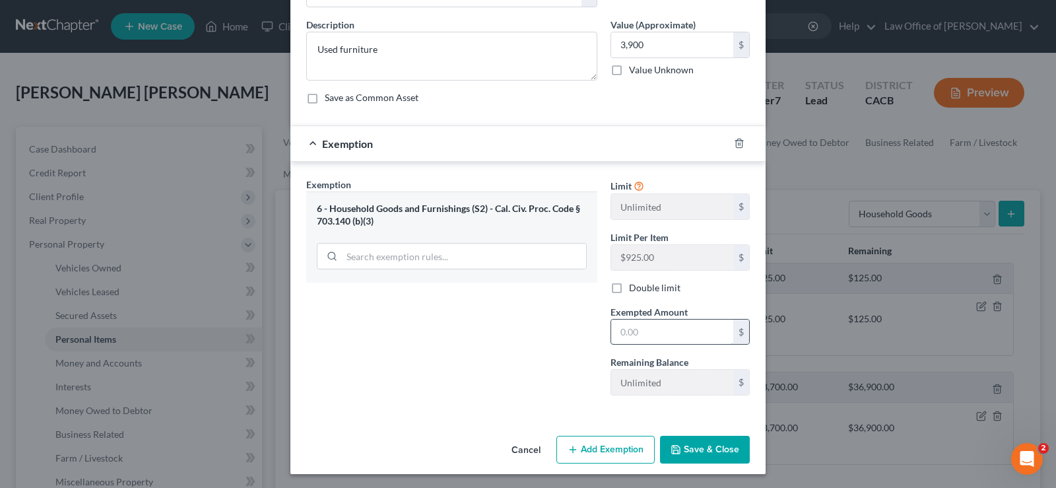
click at [662, 329] on input "text" at bounding box center [672, 332] width 122 height 25
type input "3,900"
click at [710, 449] on button "Save & Close" at bounding box center [705, 450] width 90 height 28
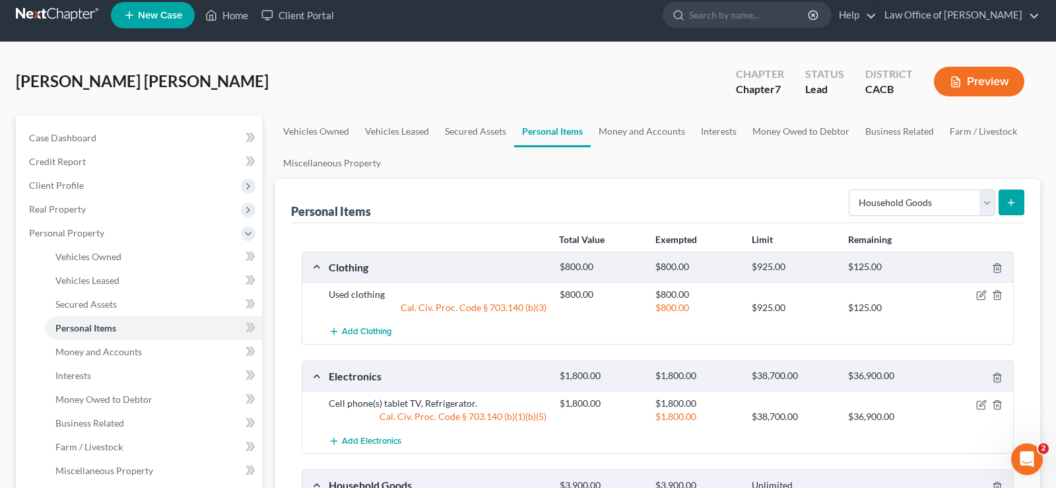
scroll to position [269, 0]
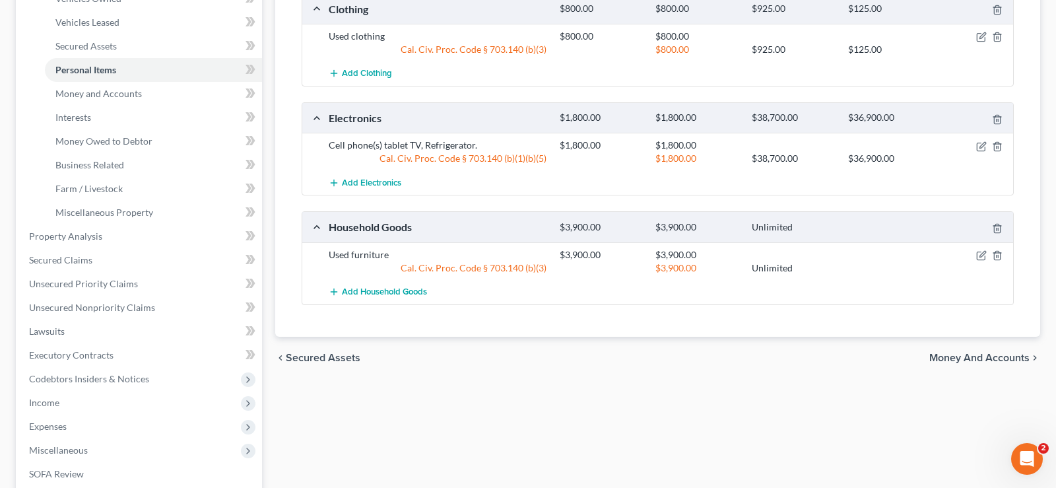
click at [977, 360] on span "Money and Accounts" at bounding box center [980, 358] width 100 height 11
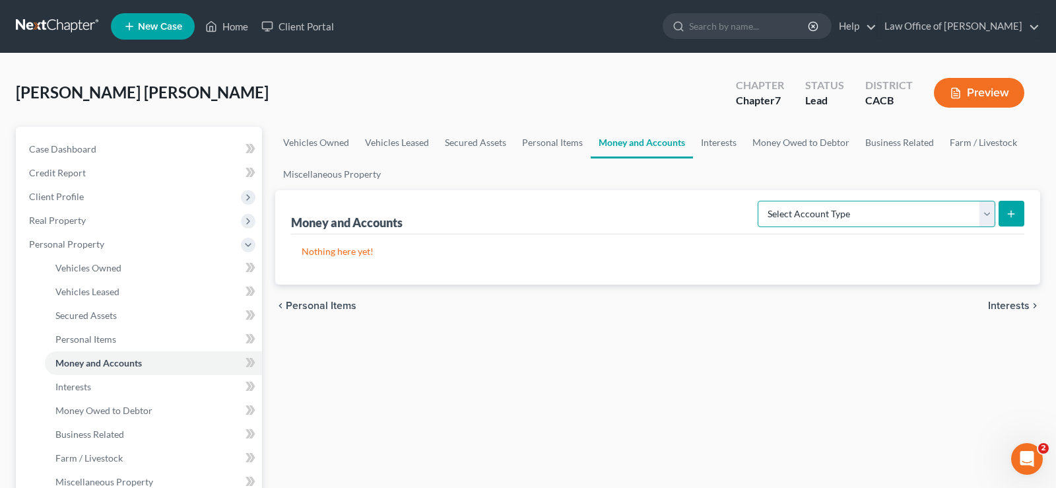
click at [758, 201] on select "Select Account Type Brokerage Cash on Hand Certificates of Deposit Checking Acc…" at bounding box center [877, 214] width 238 height 26
select select "checking"
click option "Checking Account" at bounding box center [0, 0] width 0 height 0
click at [1013, 212] on icon "submit" at bounding box center [1011, 214] width 11 height 11
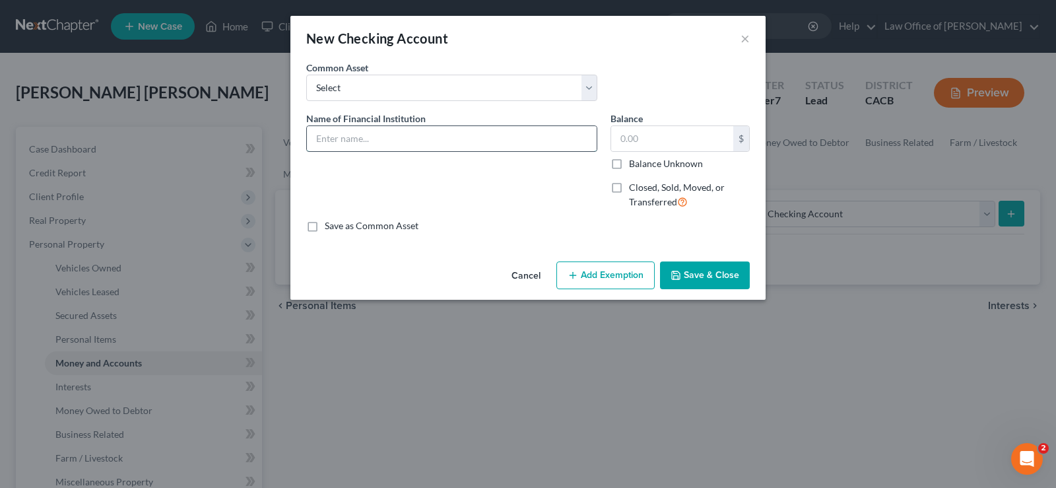
click at [443, 134] on input "text" at bounding box center [452, 138] width 290 height 25
drag, startPoint x: 741, startPoint y: 40, endPoint x: 752, endPoint y: 46, distance: 12.4
click at [741, 40] on div "New Checking Account ×" at bounding box center [528, 38] width 475 height 45
click at [749, 33] on button "×" at bounding box center [745, 38] width 9 height 16
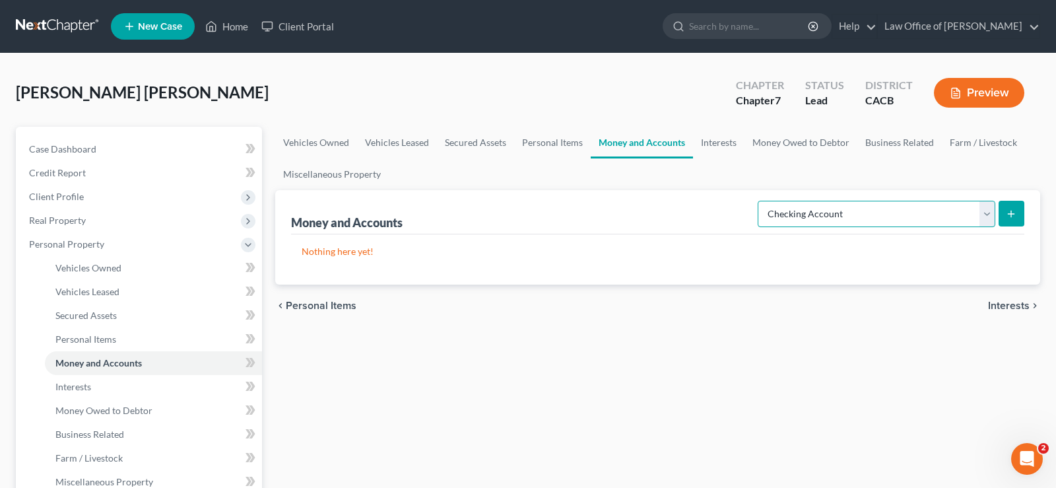
click at [758, 201] on select "Select Account Type Brokerage Cash on Hand Certificates of Deposit Checking Acc…" at bounding box center [877, 214] width 238 height 26
click option "Checking Account" at bounding box center [0, 0] width 0 height 0
drag, startPoint x: 1013, startPoint y: 213, endPoint x: 1000, endPoint y: 197, distance: 20.6
click at [1013, 213] on icon "submit" at bounding box center [1011, 214] width 11 height 11
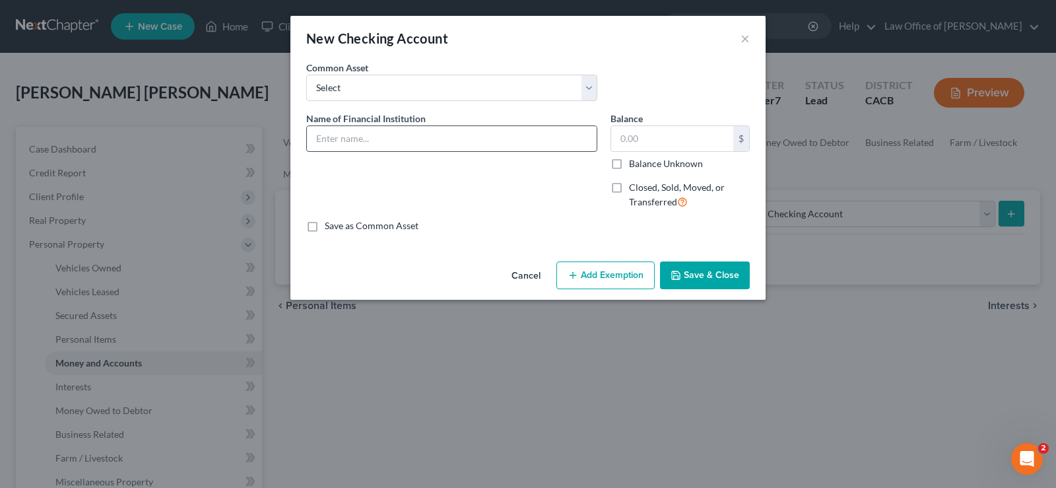
click at [402, 140] on input "text" at bounding box center [452, 138] width 290 height 25
click at [745, 37] on button "×" at bounding box center [745, 38] width 9 height 16
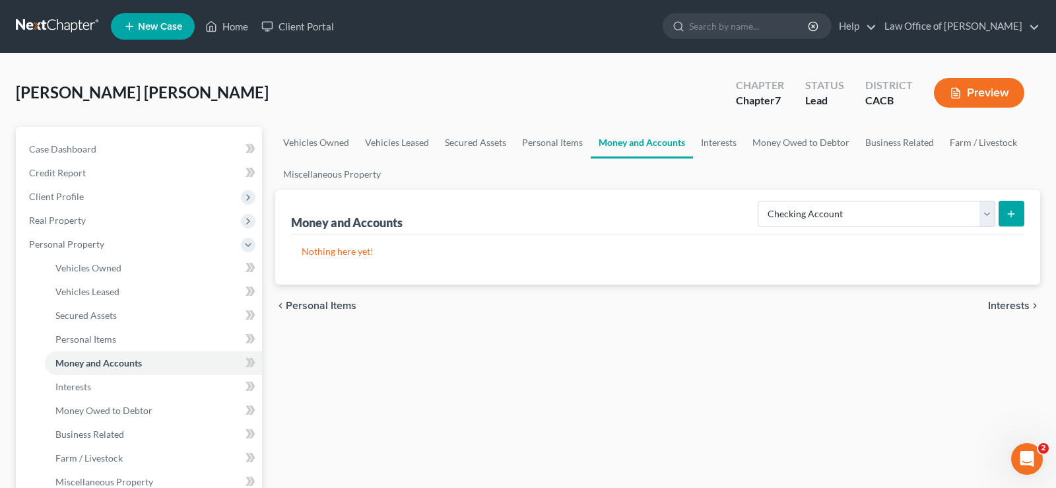
click at [1013, 305] on span "Interests" at bounding box center [1009, 305] width 42 height 11
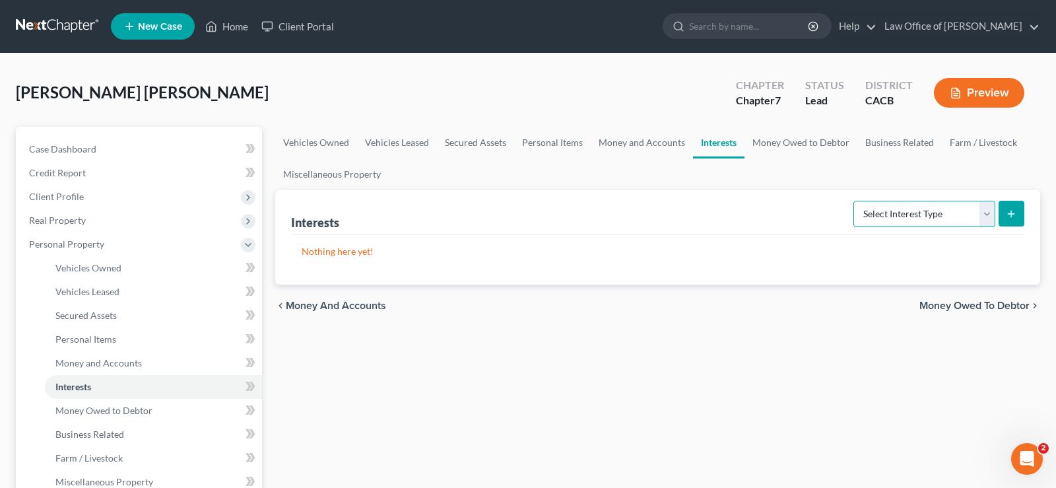
click at [854, 201] on select "Select Interest Type 401K Annuity Bond Education IRA Government Bond Government…" at bounding box center [925, 214] width 142 height 26
drag, startPoint x: 989, startPoint y: 208, endPoint x: 1017, endPoint y: 308, distance: 104.1
click at [1017, 310] on div "chevron_left Money and Accounts Money Owed to Debtor chevron_right" at bounding box center [657, 306] width 765 height 42
click at [1015, 300] on span "Money Owed to Debtor" at bounding box center [975, 305] width 110 height 11
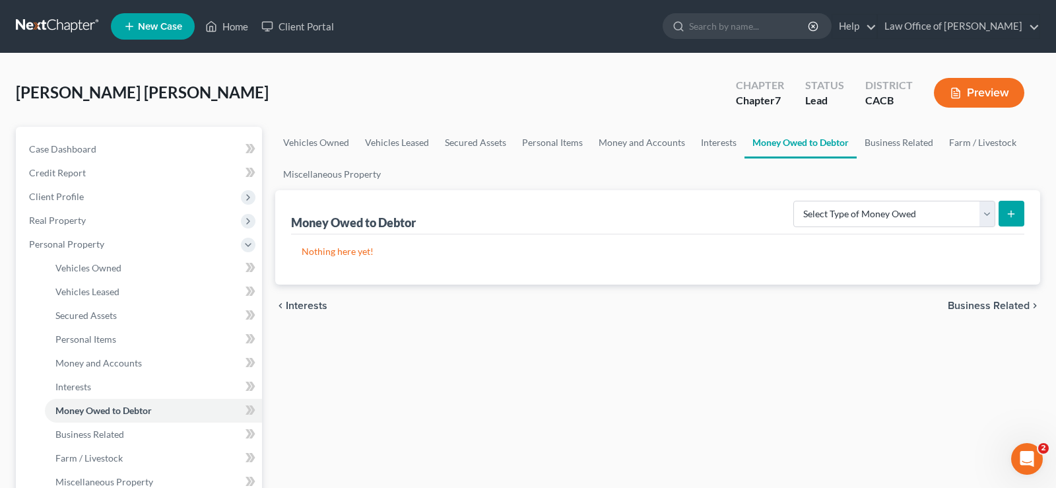
click at [989, 305] on span "Business Related" at bounding box center [989, 305] width 82 height 11
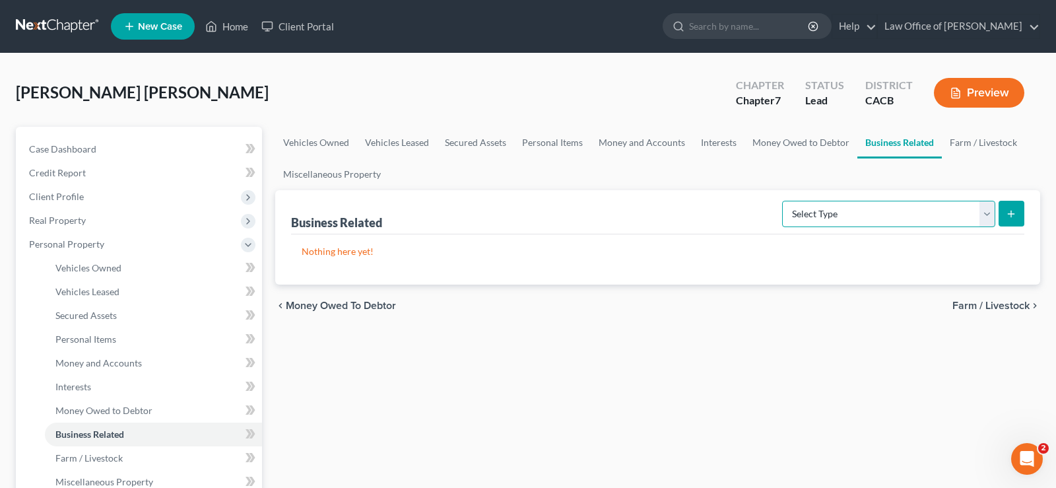
click at [782, 201] on select "Select Type Customer Lists Franchises Inventory Licenses Machinery Office Equip…" at bounding box center [888, 214] width 213 height 26
select select "inventory"
click option "Inventory" at bounding box center [0, 0] width 0 height 0
click at [1016, 207] on button "submit" at bounding box center [1012, 214] width 26 height 26
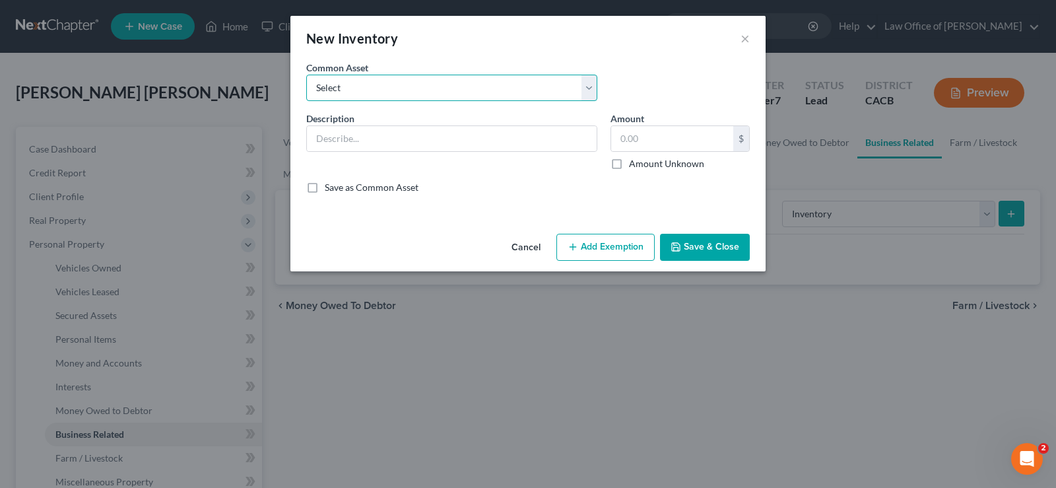
click at [306, 75] on select "Select Used 9 [MEDICAL_DATA] beds, Washer and dryer 4 dozen of towels, microwav…" at bounding box center [451, 88] width 291 height 26
drag, startPoint x: 594, startPoint y: 88, endPoint x: 680, endPoint y: 55, distance: 92.3
click at [681, 55] on div "New Inventory ×" at bounding box center [528, 38] width 475 height 45
click at [365, 139] on input "text" at bounding box center [452, 138] width 290 height 25
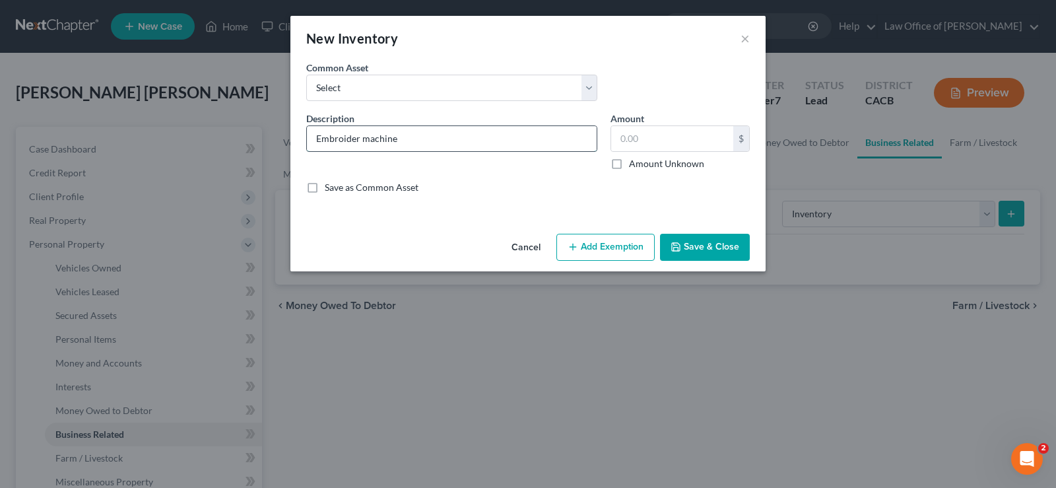
click at [316, 137] on input "Embroider machine" at bounding box center [452, 138] width 290 height 25
click at [470, 140] on input "Used Embroider machine" at bounding box center [452, 138] width 290 height 25
click at [657, 147] on input "text" at bounding box center [672, 138] width 122 height 25
click at [434, 137] on input "Used Embroider machine" at bounding box center [452, 138] width 290 height 25
type input "Used Embroider machine (3)"
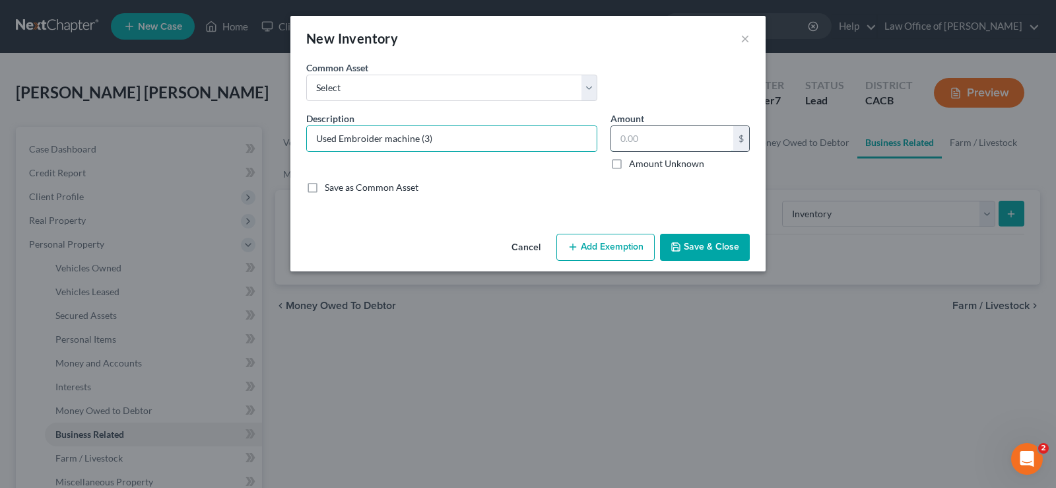
click at [662, 137] on input "text" at bounding box center [672, 138] width 122 height 25
type input "18,000.00"
click at [468, 142] on input "Used Embroider machine (3)" at bounding box center [452, 138] width 290 height 25
click at [685, 137] on input "18,000.00" at bounding box center [672, 138] width 122 height 25
click at [560, 138] on input "Used Embroider machine (3) Thread, Foam" at bounding box center [452, 138] width 290 height 25
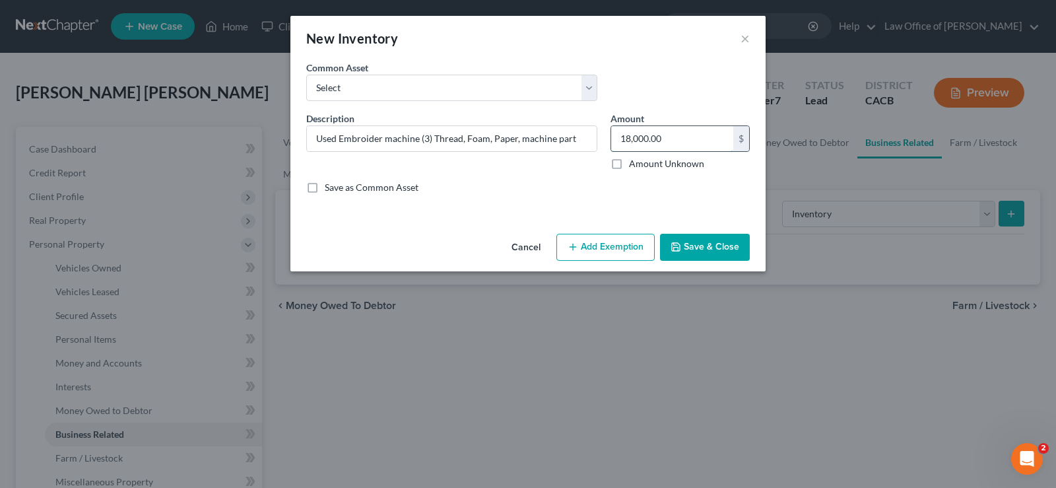
click at [689, 139] on input "18,000.00" at bounding box center [672, 138] width 122 height 25
click at [574, 139] on input "Used Embroider machine (3) Thread, Foam, Paper, machine part" at bounding box center [452, 138] width 290 height 25
type input "Used Embroider machine (3) Thread, Foam, Paper, machine part, computer (2)"
click at [671, 128] on input "18,000.00" at bounding box center [672, 138] width 122 height 25
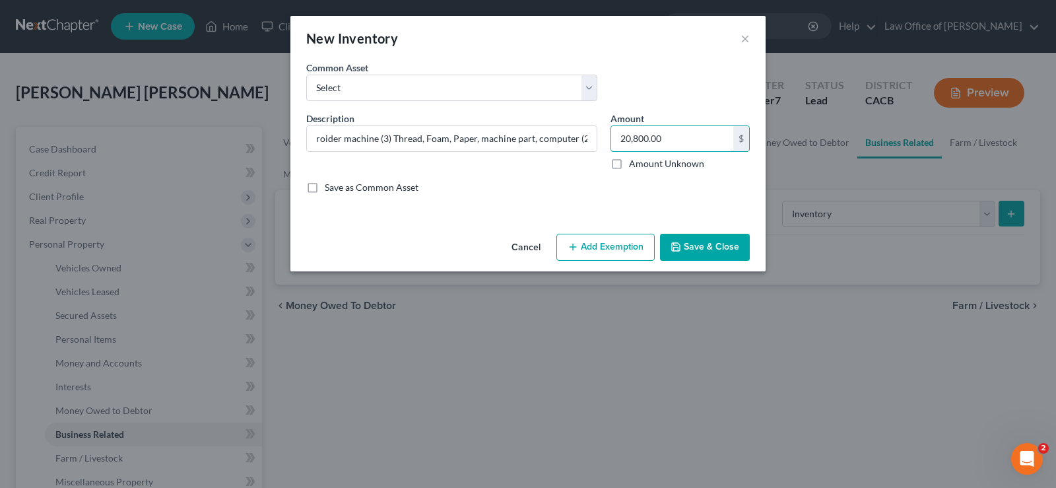
type input "20,800.00"
click at [613, 248] on button "Add Exemption" at bounding box center [606, 248] width 98 height 28
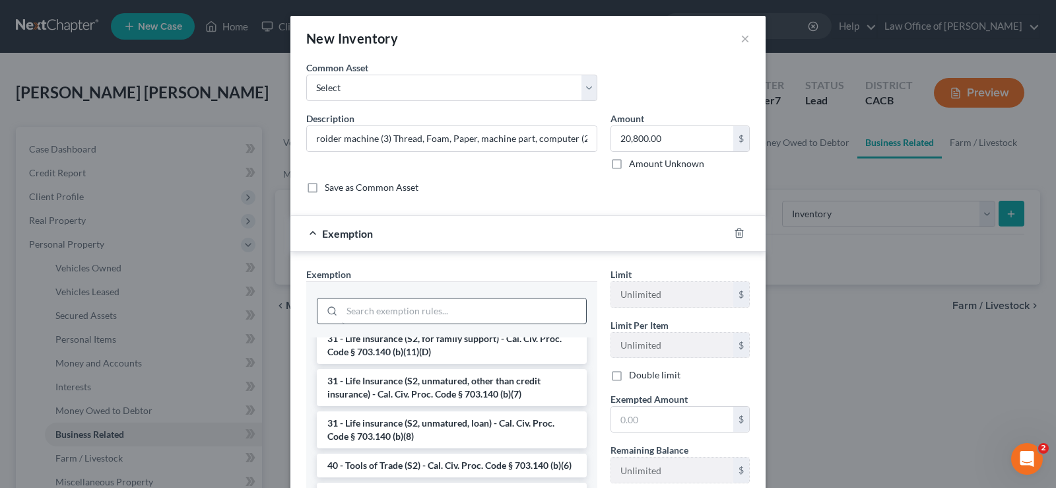
scroll to position [135, 0]
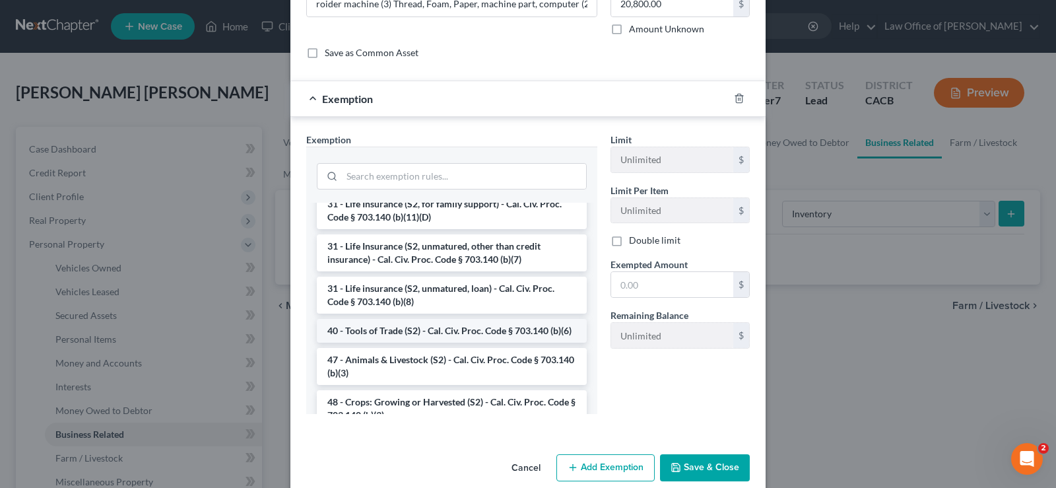
click at [438, 330] on li "40 - Tools of Trade (S2) - Cal. Civ. Proc. Code § 703.140 (b)(6)" at bounding box center [452, 331] width 270 height 24
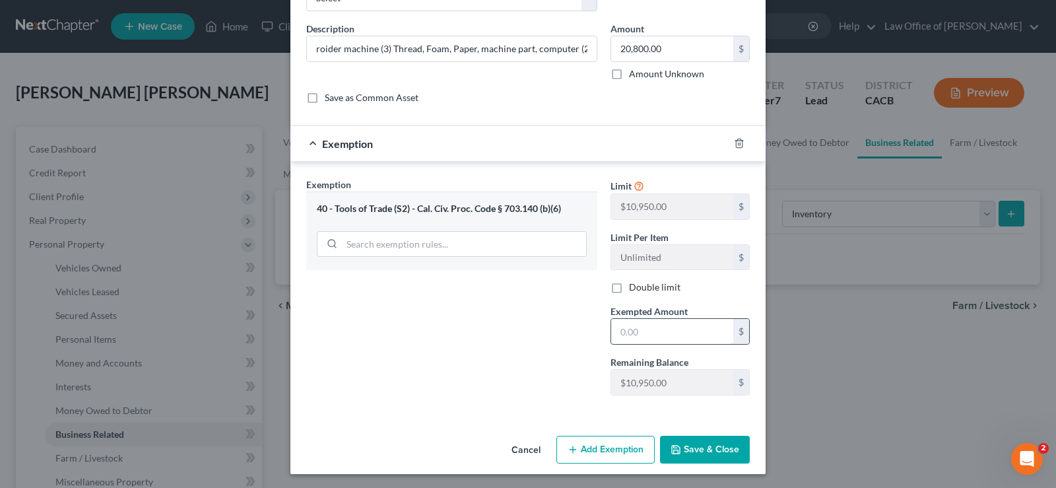
click at [650, 330] on input "text" at bounding box center [672, 331] width 122 height 25
type input "10,950.00"
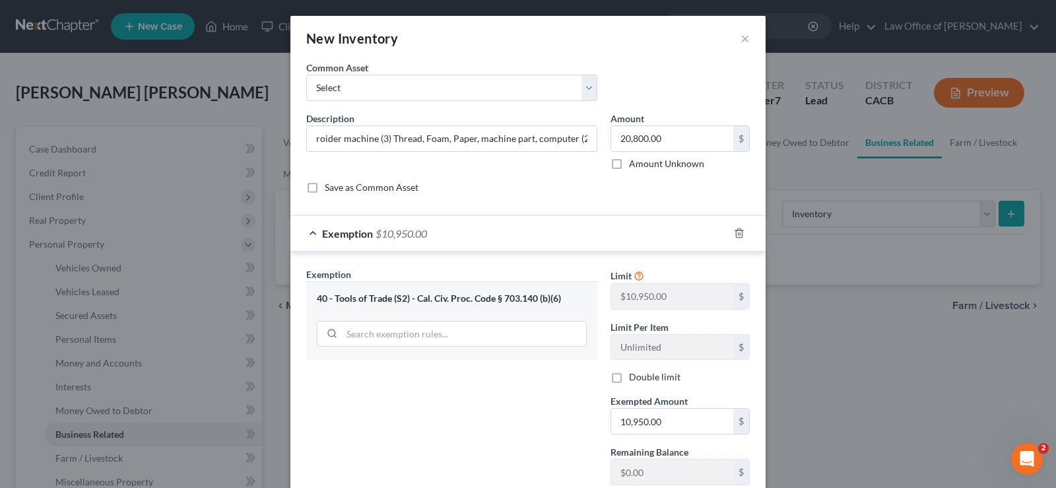
scroll to position [67, 0]
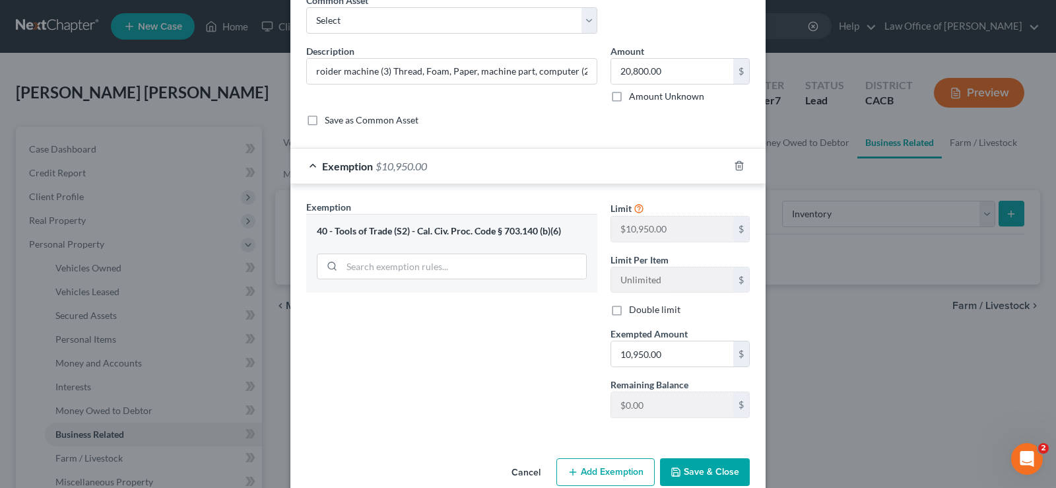
click at [635, 474] on button "Add Exemption" at bounding box center [606, 472] width 98 height 28
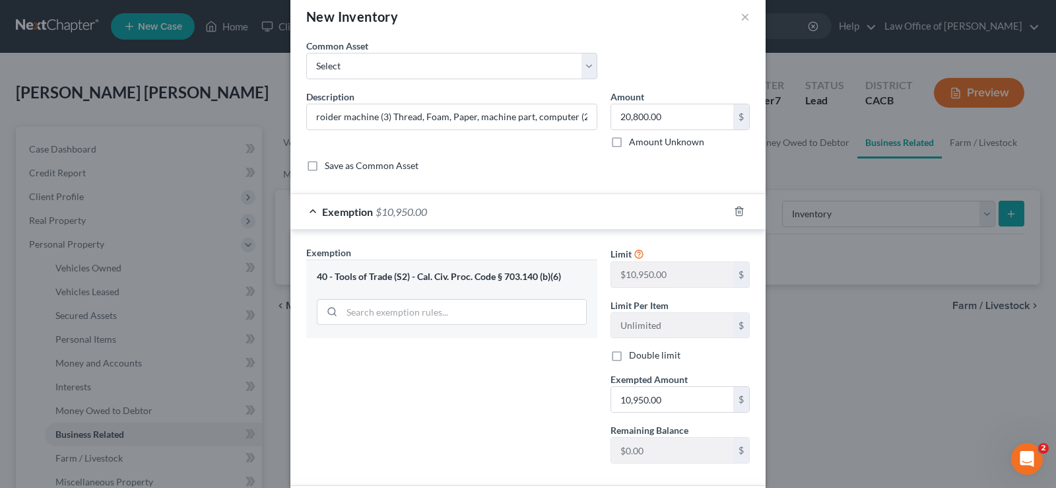
scroll to position [0, 0]
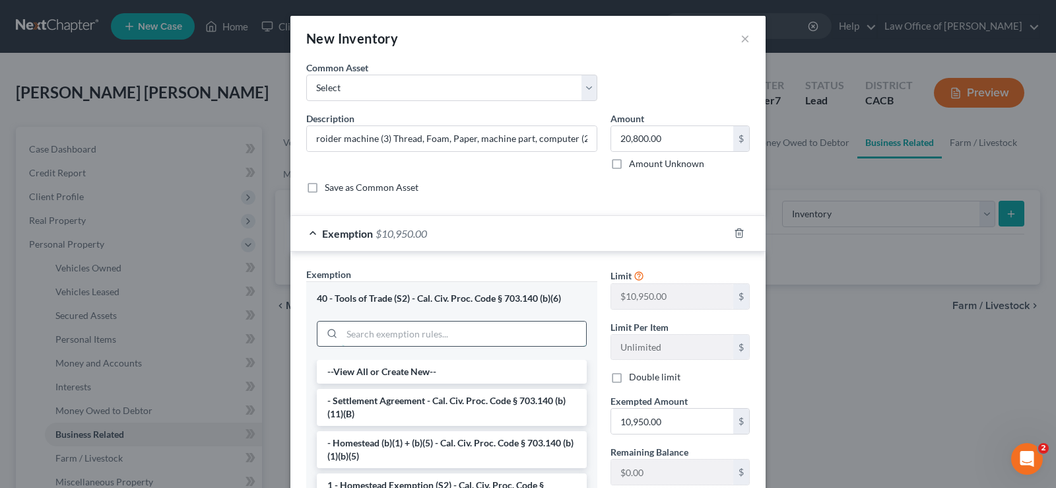
click at [500, 329] on input "search" at bounding box center [464, 334] width 244 height 25
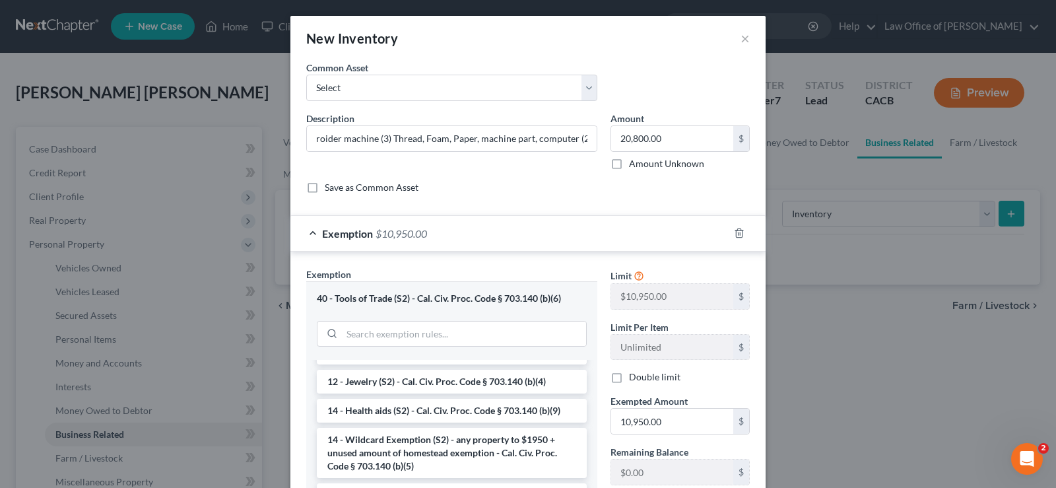
scroll to position [239, 0]
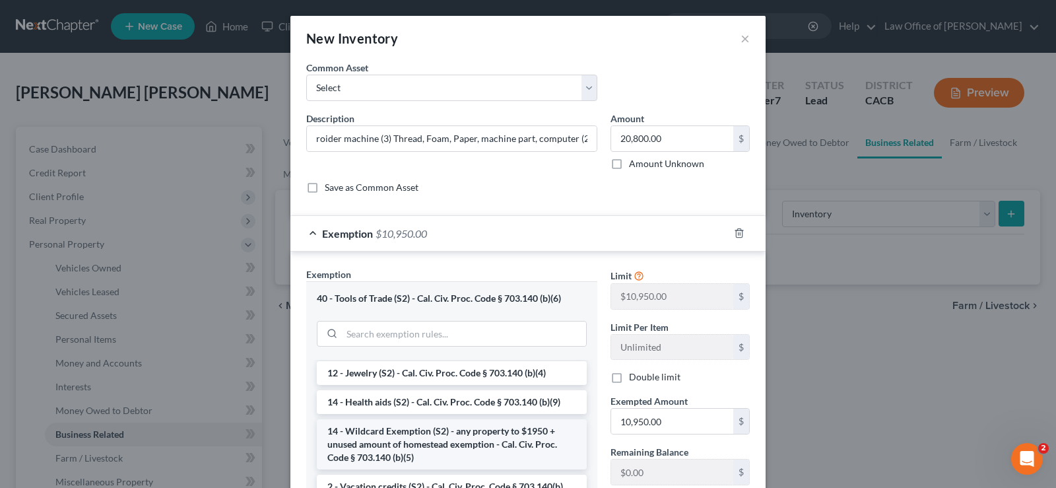
click at [509, 433] on li "14 - Wildcard Exemption (S2) - any property to $1950 + unused amount of homeste…" at bounding box center [452, 444] width 270 height 50
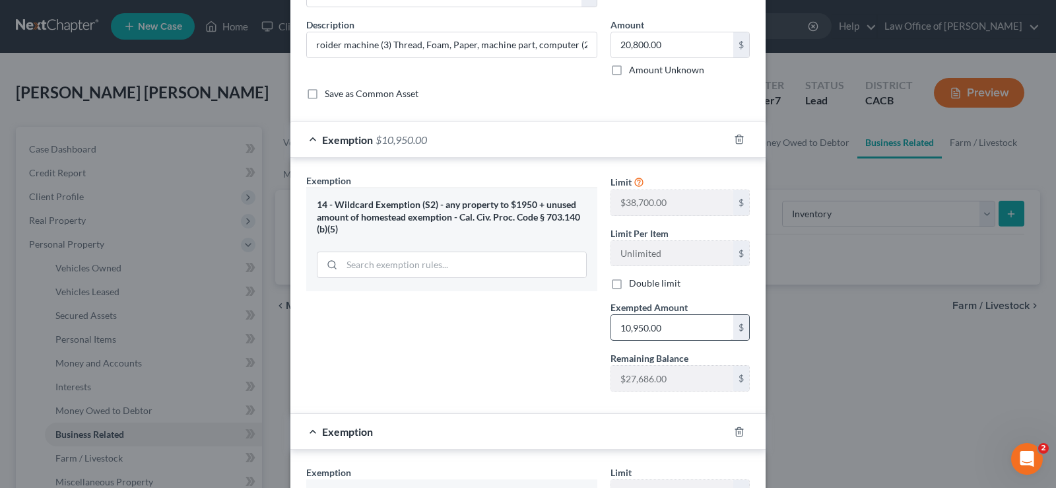
scroll to position [0, 0]
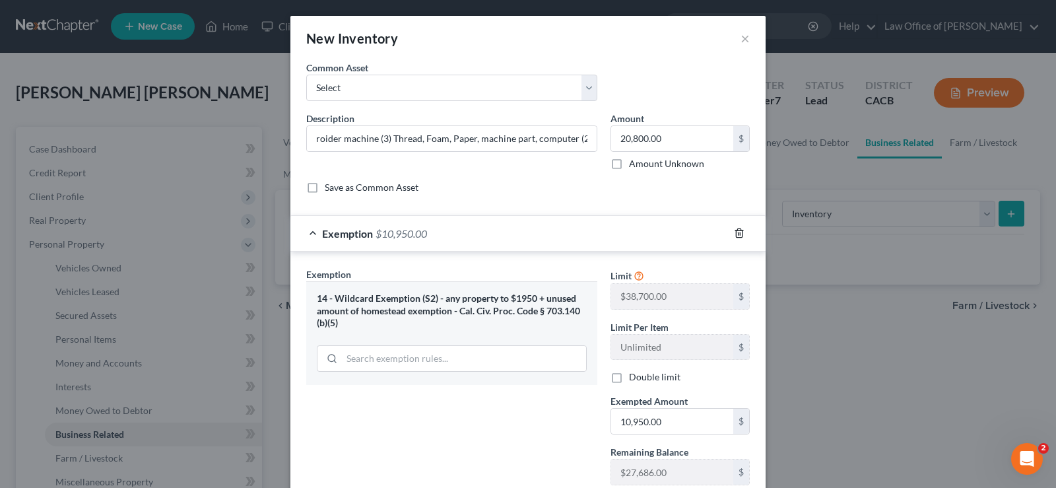
click at [743, 234] on icon "button" at bounding box center [739, 233] width 11 height 11
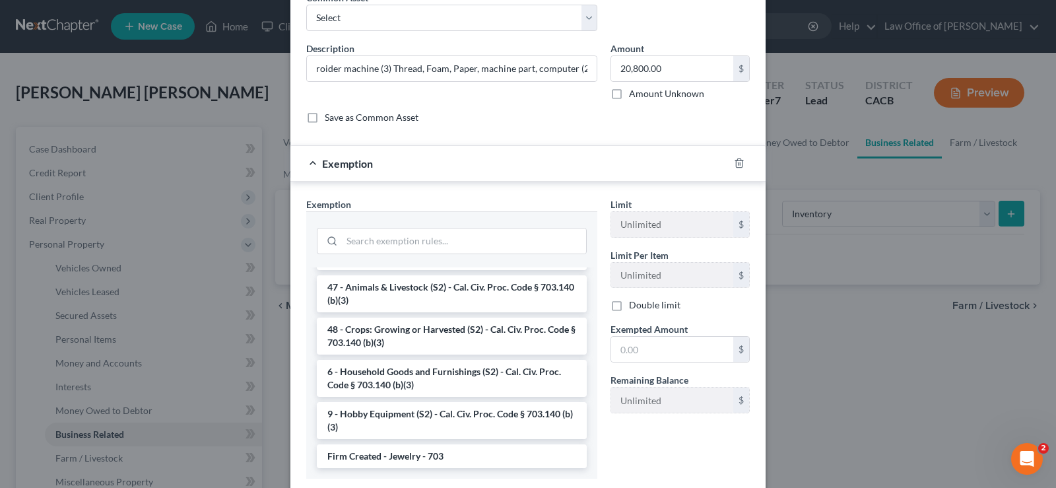
scroll to position [155, 0]
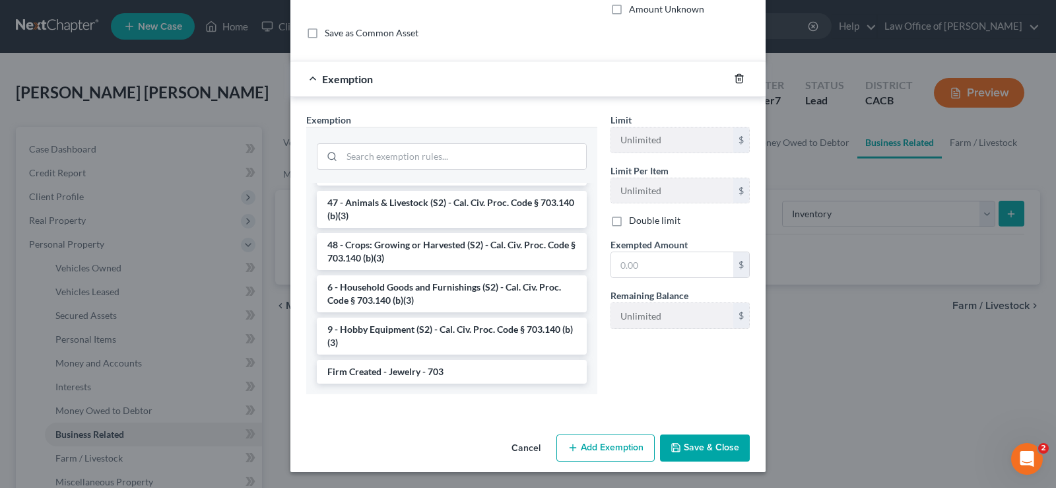
click at [738, 82] on icon "button" at bounding box center [739, 78] width 11 height 11
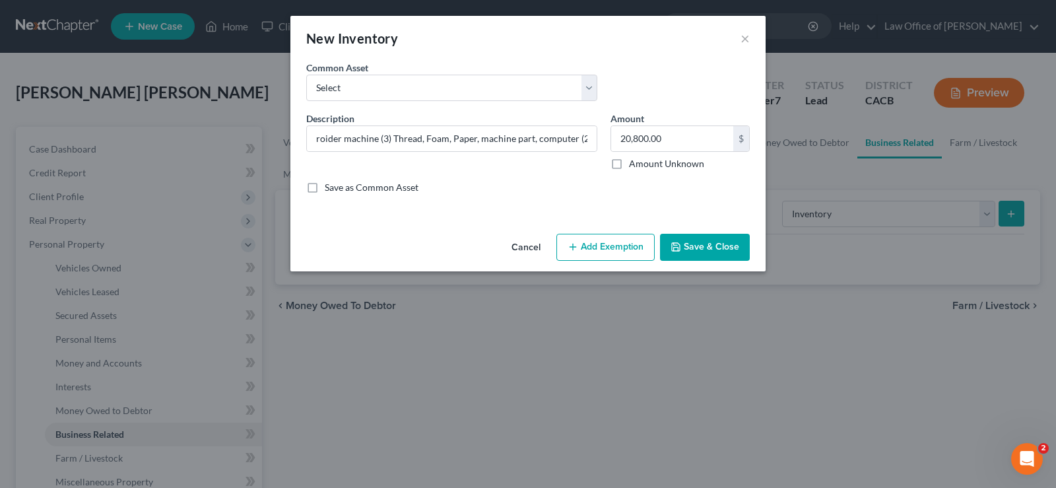
scroll to position [0, 0]
click at [607, 247] on button "Add Exemption" at bounding box center [606, 248] width 98 height 28
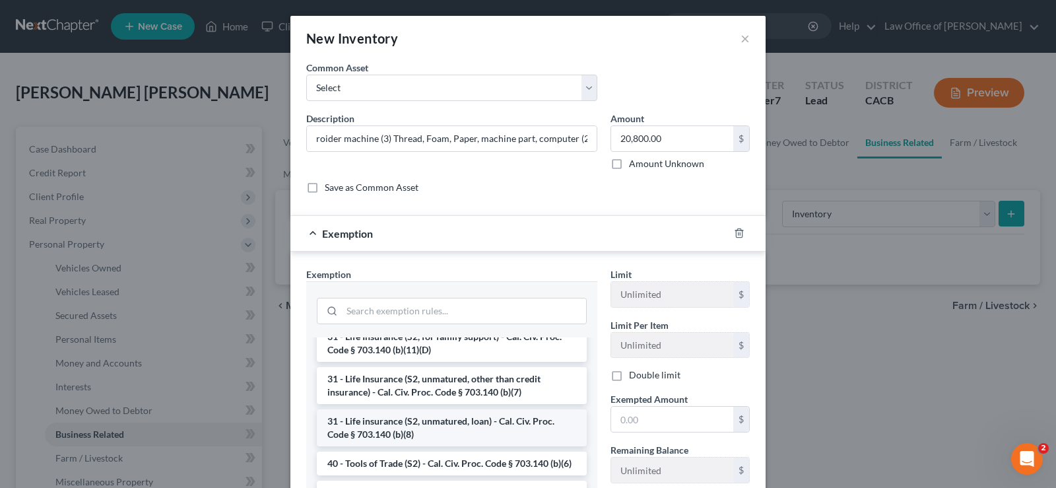
scroll to position [943, 0]
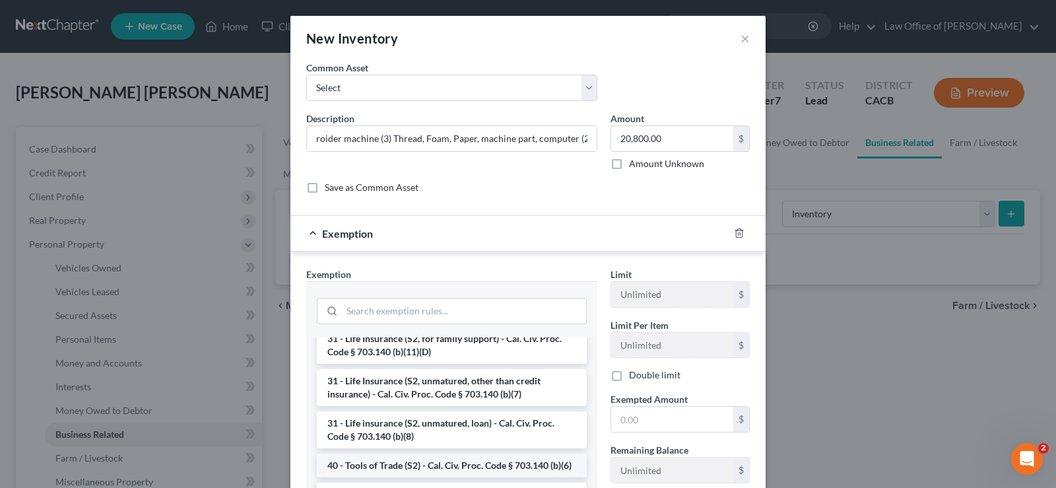
click at [476, 462] on li "40 - Tools of Trade (S2) - Cal. Civ. Proc. Code § 703.140 (b)(6)" at bounding box center [452, 466] width 270 height 24
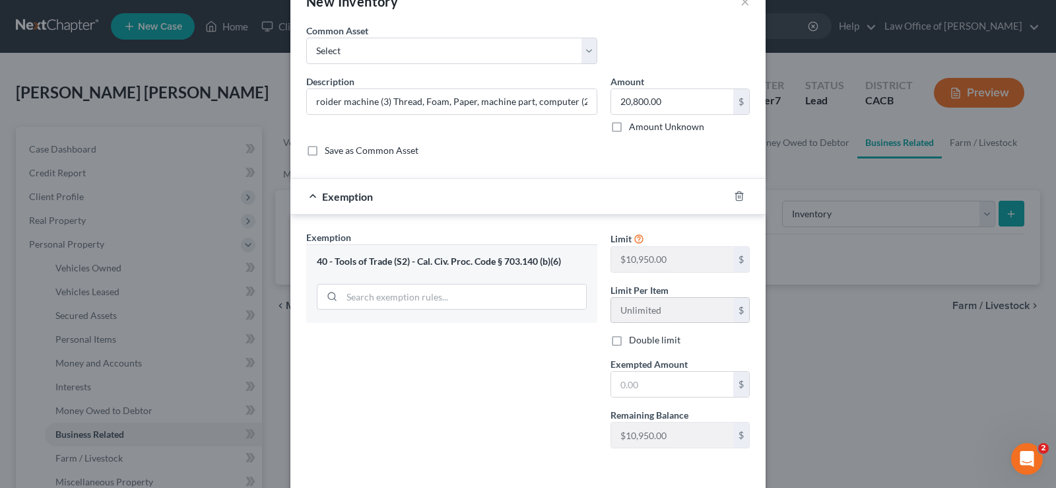
scroll to position [67, 0]
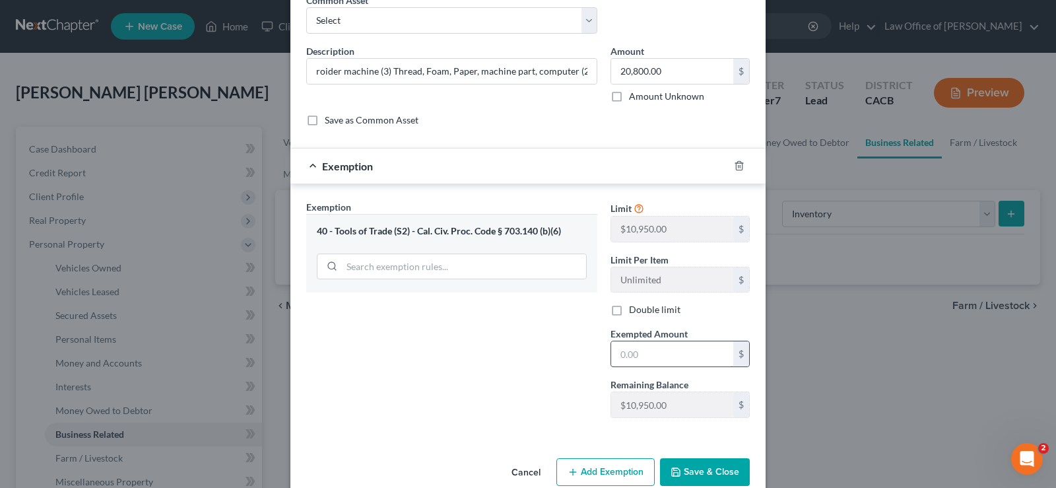
click at [666, 357] on input "text" at bounding box center [672, 353] width 122 height 25
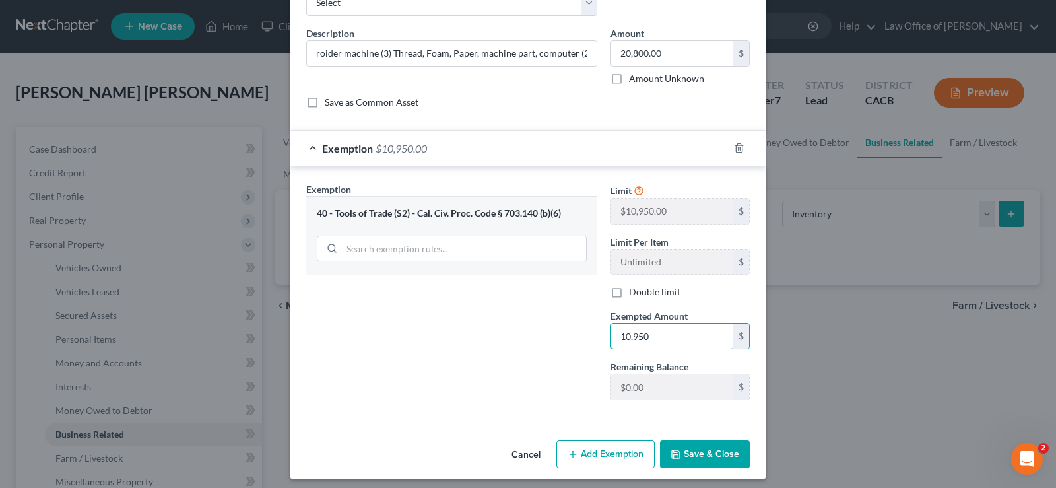
scroll to position [92, 0]
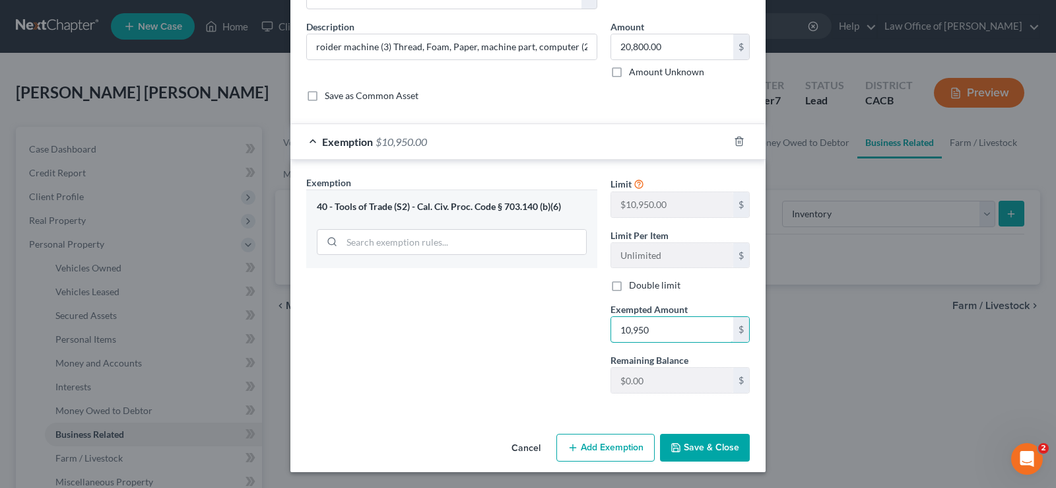
type input "10,950"
click at [712, 452] on button "Save & Close" at bounding box center [705, 448] width 90 height 28
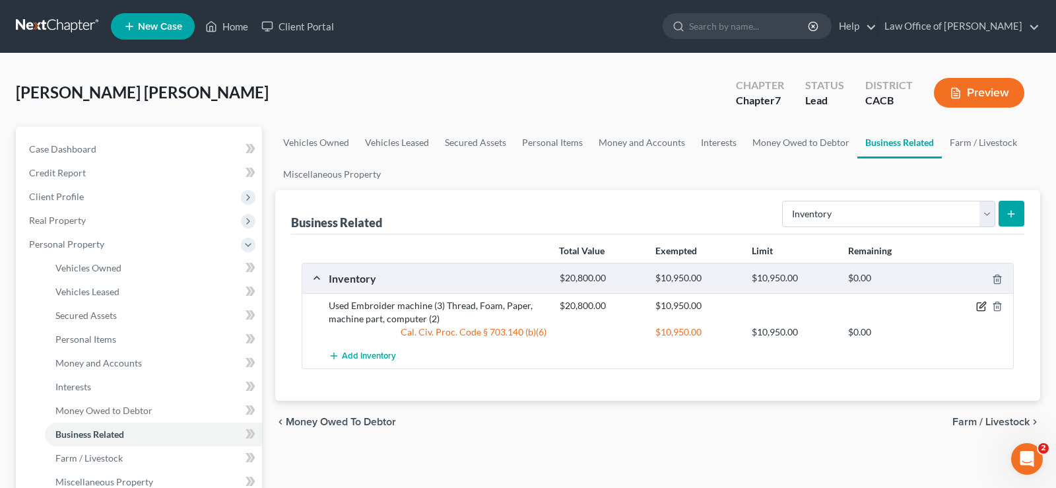
click at [985, 304] on icon "button" at bounding box center [982, 306] width 11 height 11
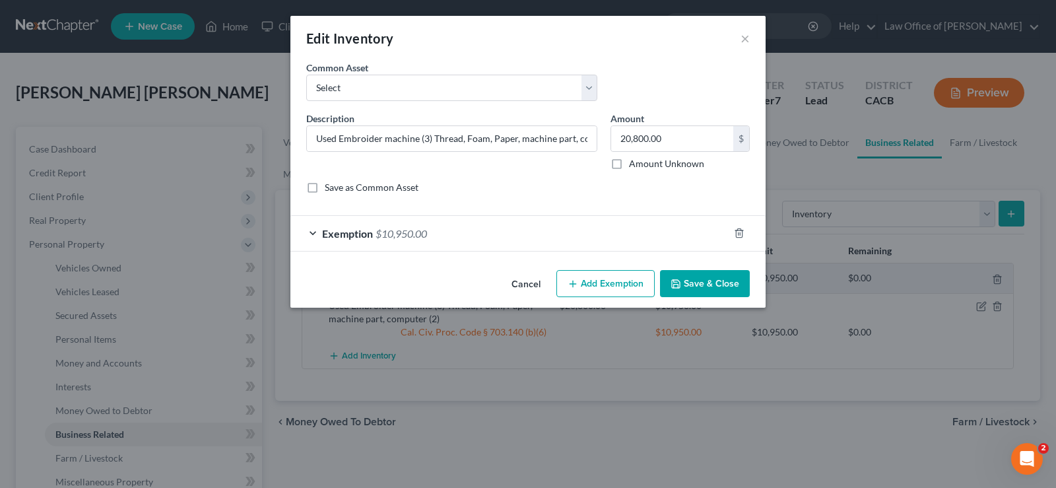
click at [609, 284] on button "Add Exemption" at bounding box center [606, 284] width 98 height 28
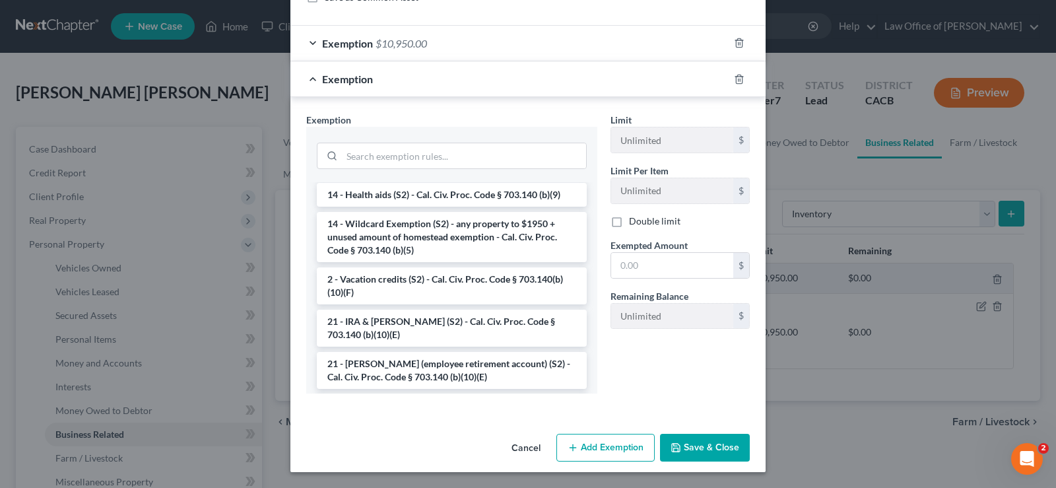
scroll to position [269, 0]
click at [508, 230] on li "14 - Wildcard Exemption (S2) - any property to $1950 + unused amount of homeste…" at bounding box center [452, 236] width 270 height 50
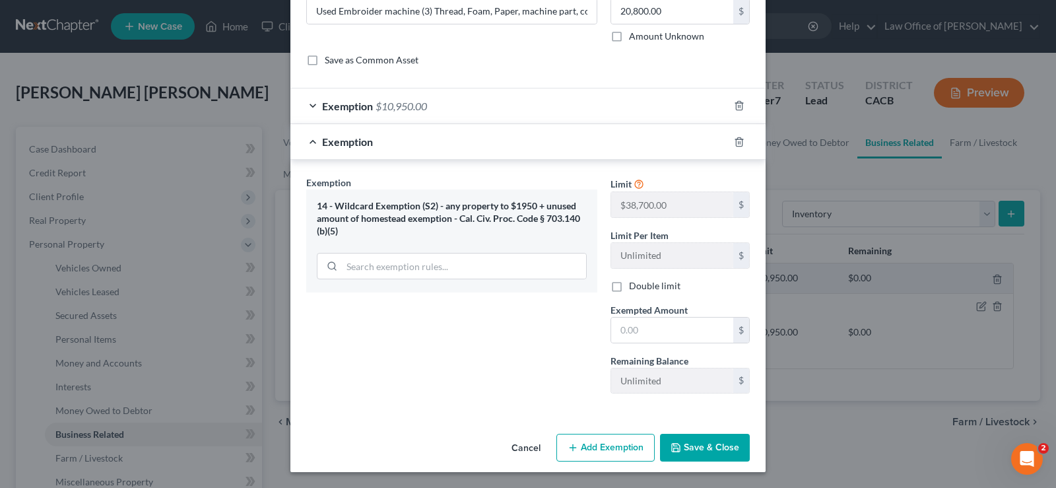
scroll to position [127, 0]
click at [681, 329] on input "text" at bounding box center [672, 330] width 122 height 25
click at [667, 329] on input "text" at bounding box center [672, 330] width 122 height 25
type input "9,850"
click at [720, 446] on button "Save & Close" at bounding box center [705, 448] width 90 height 28
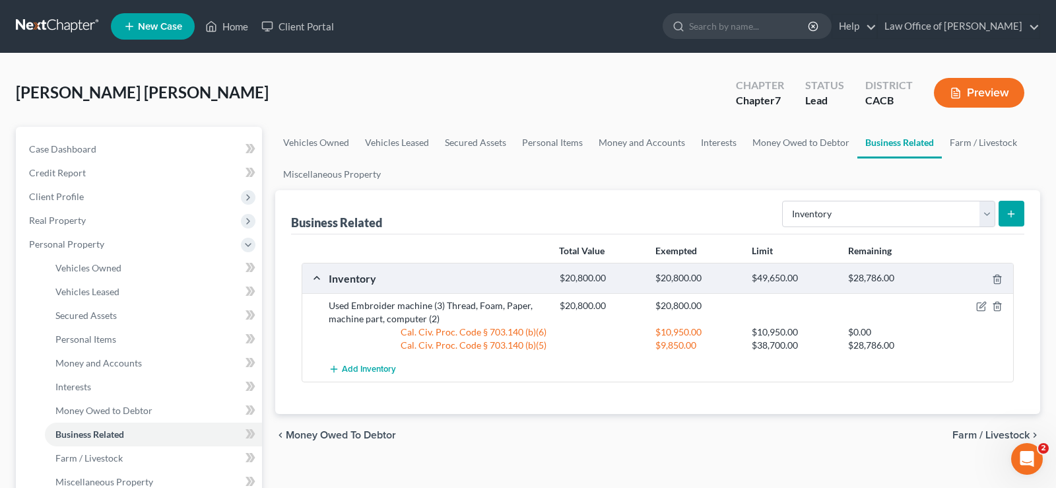
click at [1008, 434] on span "Farm / Livestock" at bounding box center [991, 435] width 77 height 11
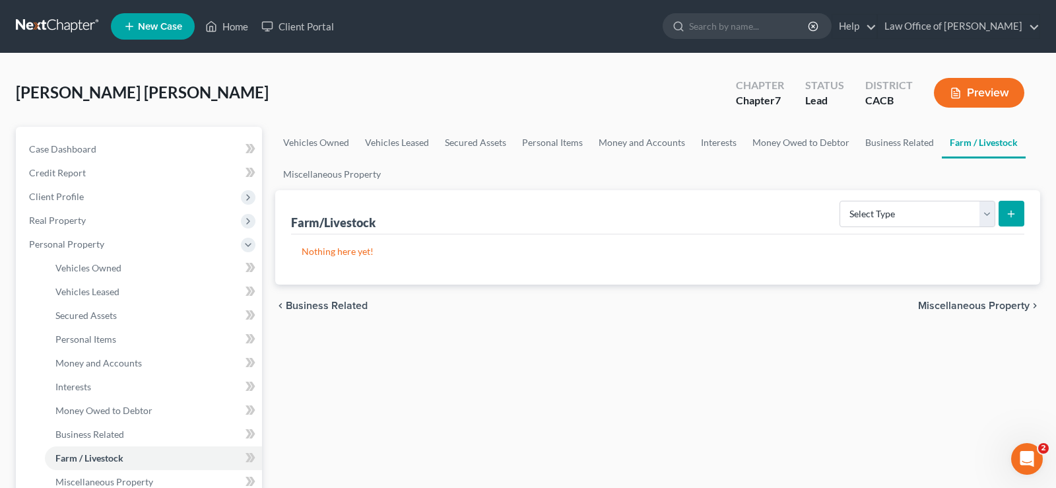
click at [988, 304] on span "Miscellaneous Property" at bounding box center [974, 305] width 112 height 11
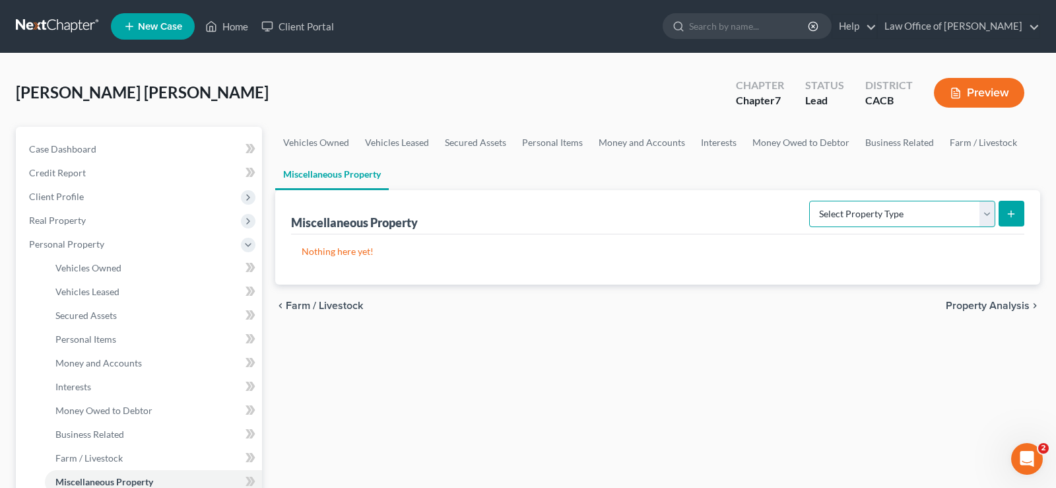
click at [809, 201] on select "Select Property Type Assigned for Creditor Benefit [DATE] Holding for Another N…" at bounding box center [902, 214] width 186 height 26
click at [964, 305] on span "Property Analysis" at bounding box center [988, 305] width 84 height 11
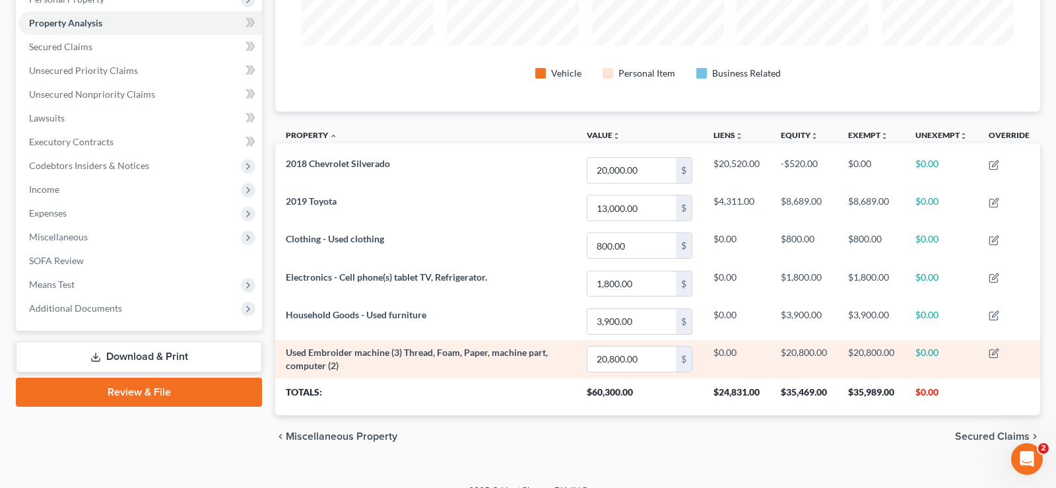
scroll to position [264, 0]
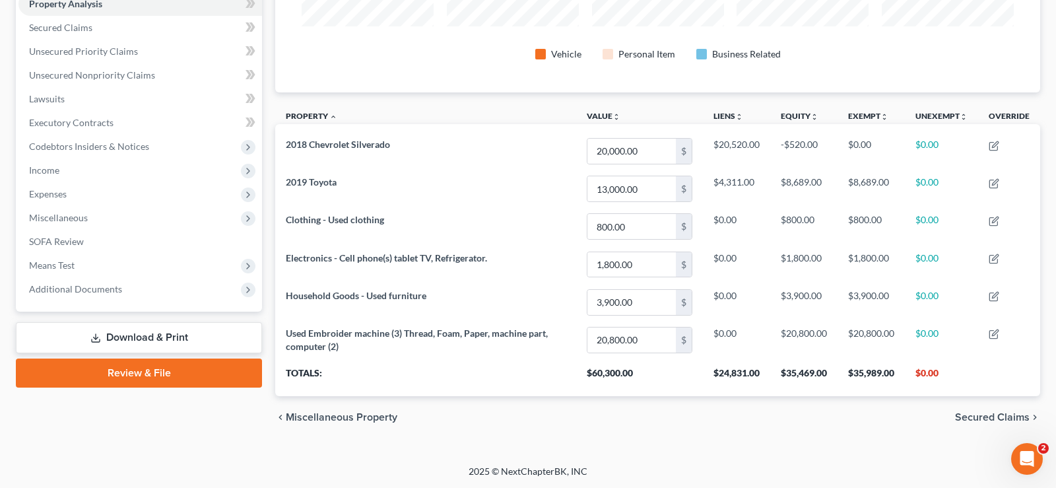
click at [975, 417] on span "Secured Claims" at bounding box center [992, 417] width 75 height 11
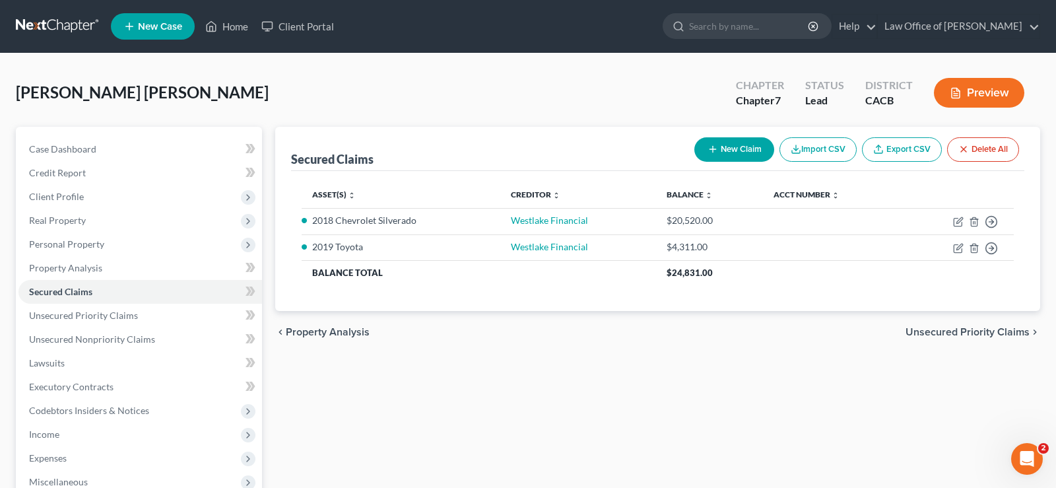
click at [944, 331] on span "Unsecured Priority Claims" at bounding box center [968, 332] width 124 height 11
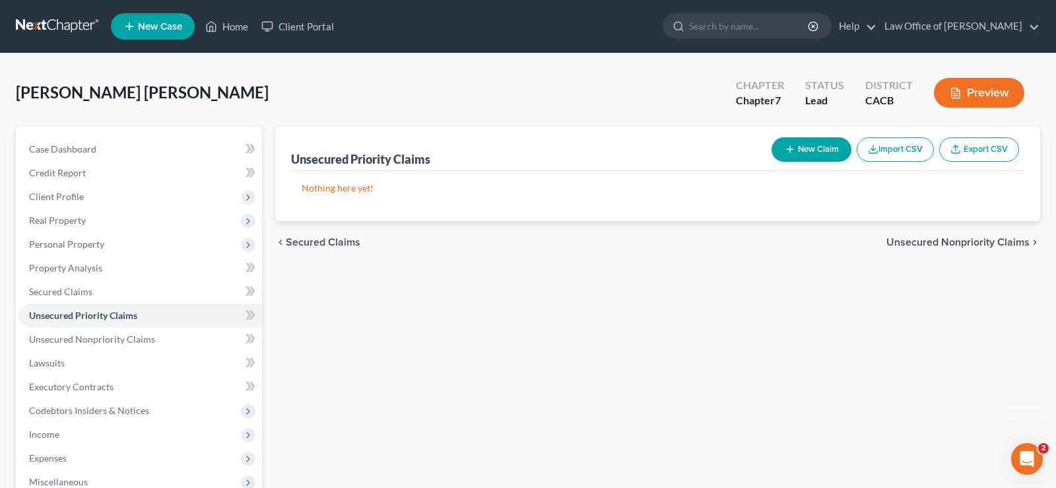
click at [979, 241] on span "Unsecured Nonpriority Claims" at bounding box center [958, 242] width 143 height 11
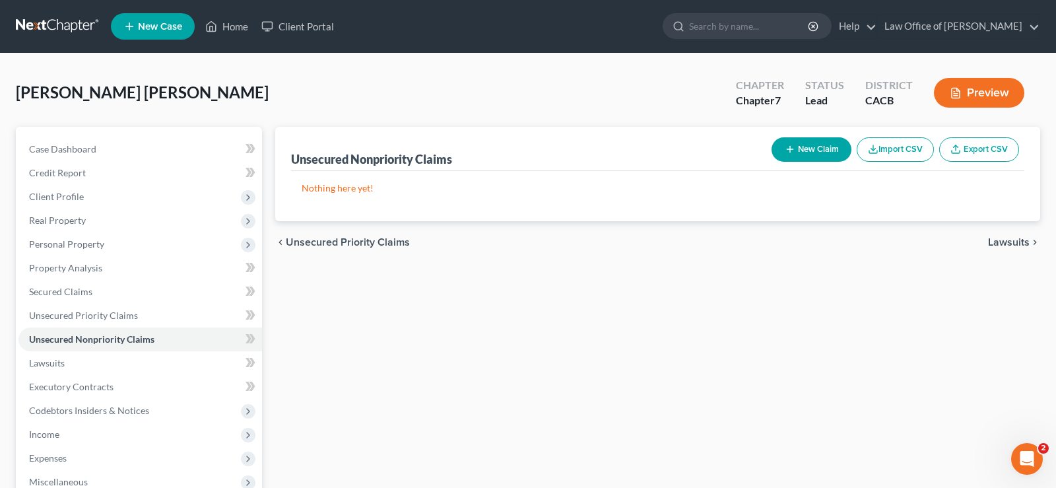
click at [817, 152] on button "New Claim" at bounding box center [812, 149] width 80 height 24
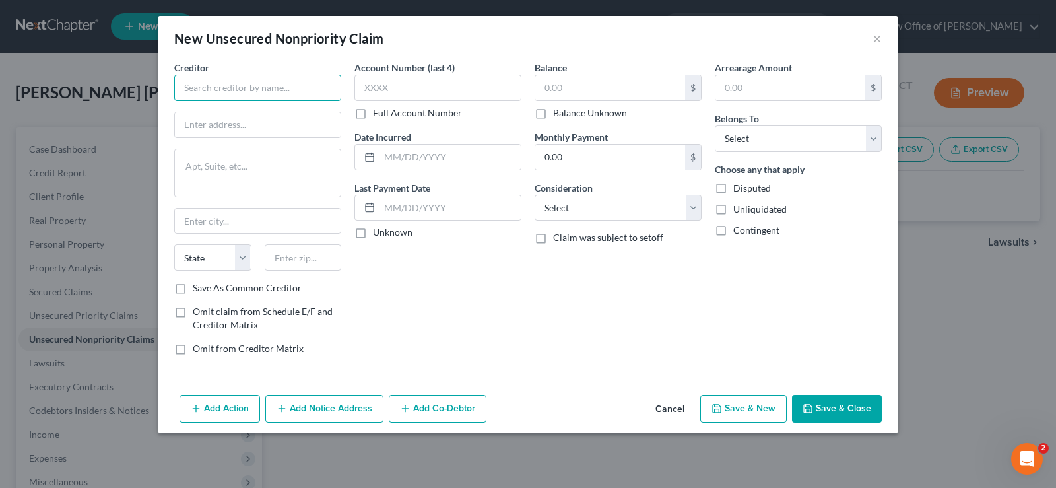
click at [275, 98] on input "text" at bounding box center [257, 88] width 167 height 26
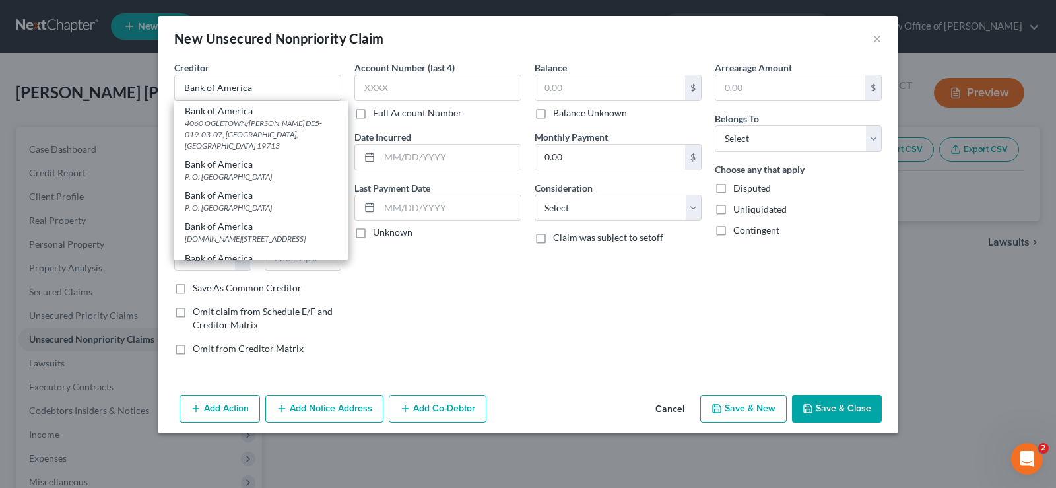
click at [433, 326] on div "Account Number (last 4) Full Account Number Date Incurred Last Payment Date Unk…" at bounding box center [438, 213] width 180 height 305
type input "Bank of America"
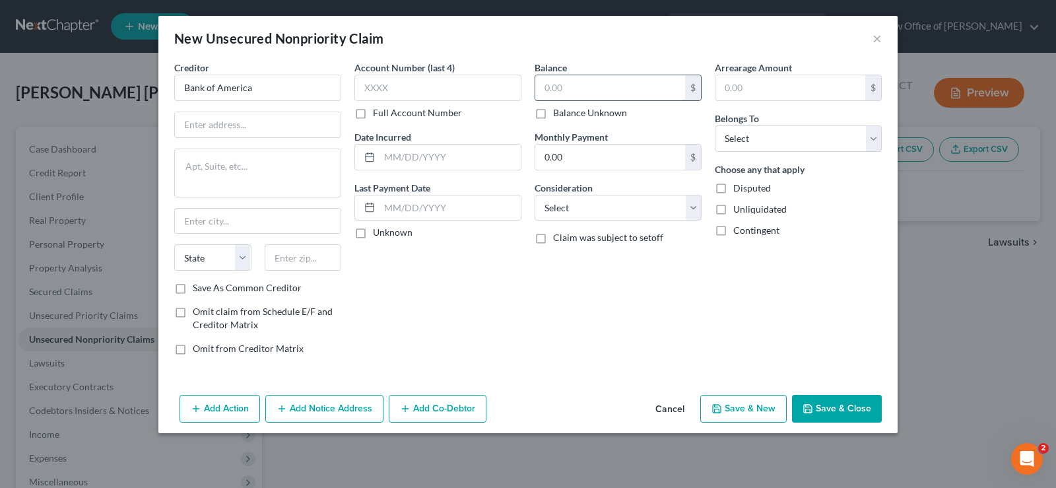
click at [652, 93] on input "text" at bounding box center [610, 87] width 150 height 25
click at [715, 125] on select "Select Debtor 1 Only Debtor 2 Only Debtor 1 And Debtor 2 Only At Least One Of T…" at bounding box center [798, 138] width 167 height 26
select select "0"
click option "Debtor 1 Only" at bounding box center [0, 0] width 0 height 0
click at [556, 92] on input "text" at bounding box center [610, 87] width 150 height 25
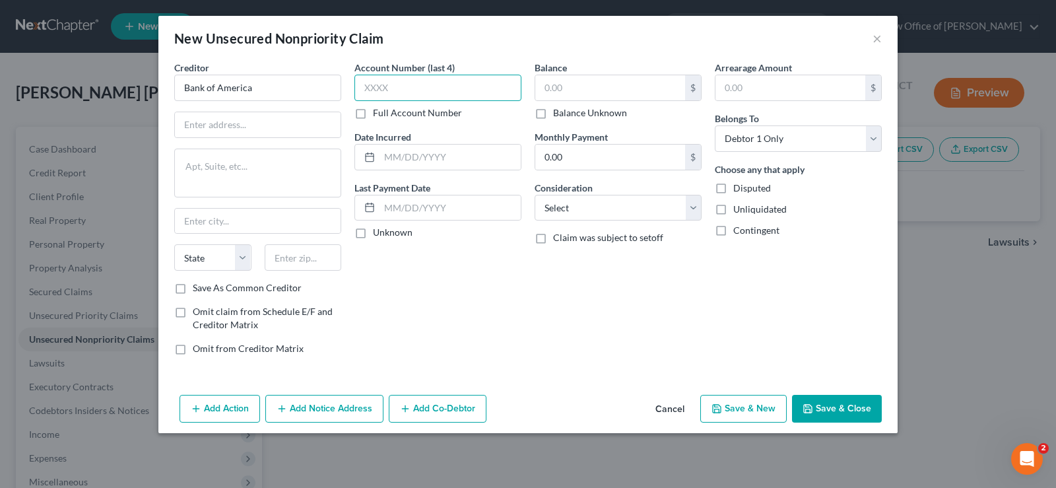
click at [454, 93] on input "text" at bounding box center [438, 88] width 167 height 26
type input "1958"
click at [579, 90] on input "text" at bounding box center [610, 87] width 150 height 25
click at [600, 83] on input "1,000" at bounding box center [610, 87] width 150 height 25
type input "1,000"
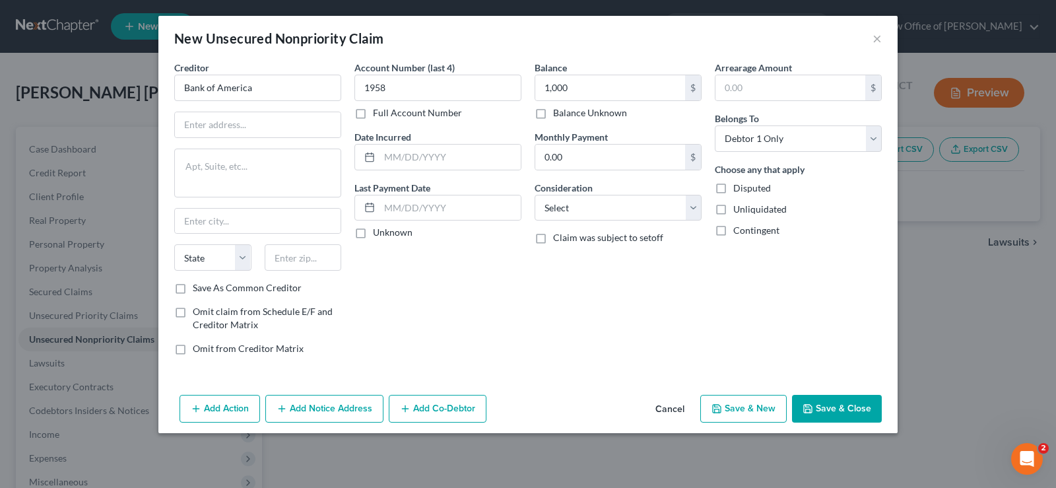
click at [840, 416] on button "Save & Close" at bounding box center [837, 409] width 90 height 28
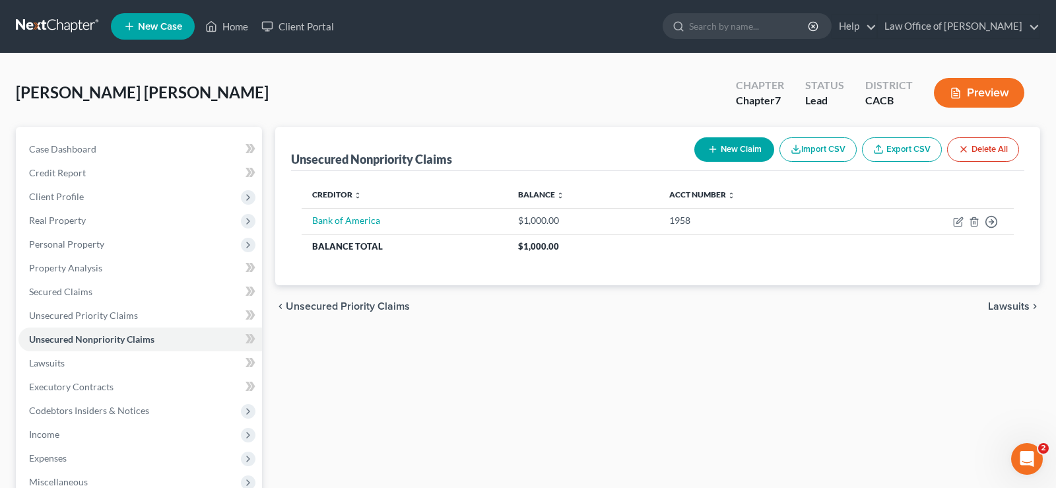
click at [753, 154] on button "New Claim" at bounding box center [735, 149] width 80 height 24
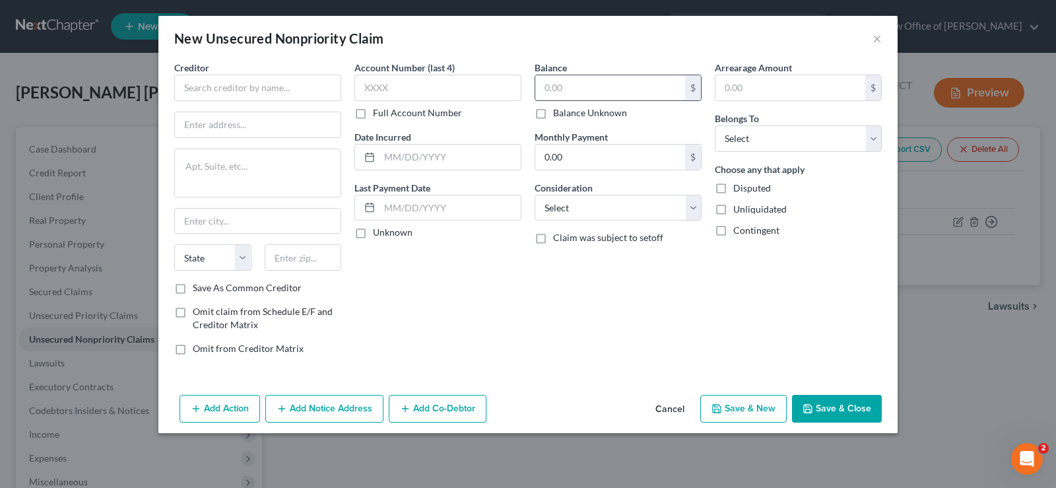
click at [574, 88] on input "text" at bounding box center [610, 87] width 150 height 25
type input "6,000"
click at [394, 86] on input "text" at bounding box center [438, 88] width 167 height 26
type input "7365"
click at [234, 96] on input "text" at bounding box center [257, 88] width 167 height 26
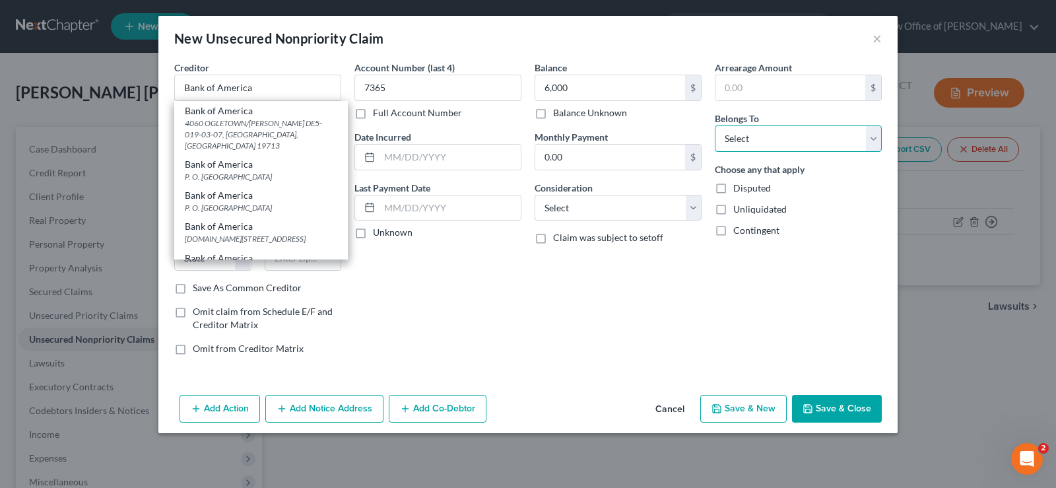
type input "Bank of America"
click at [715, 125] on select "Select Debtor 1 Only Debtor 2 Only Debtor 1 And Debtor 2 Only At Least One Of T…" at bounding box center [798, 138] width 167 height 26
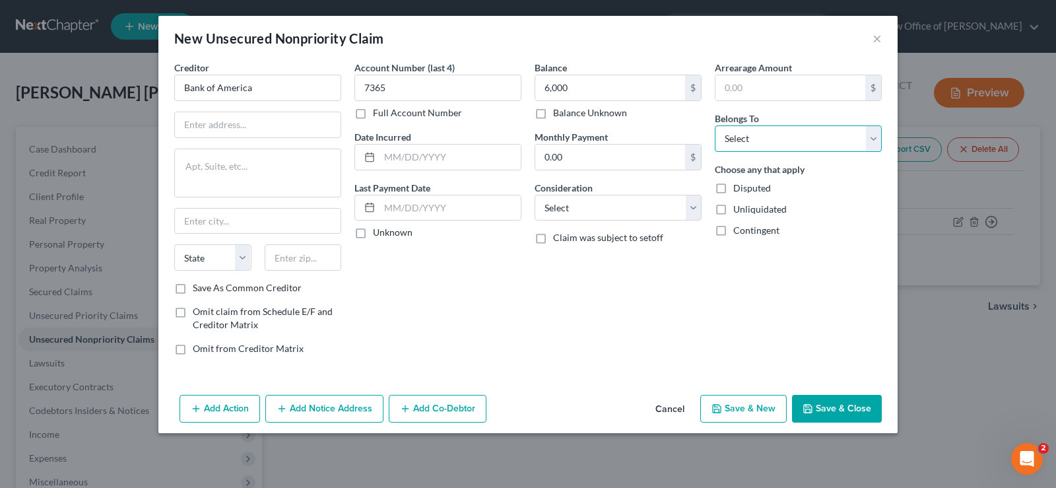
select select "0"
click option "Debtor 1 Only" at bounding box center [0, 0] width 0 height 0
click at [761, 407] on button "Save & New" at bounding box center [744, 409] width 86 height 28
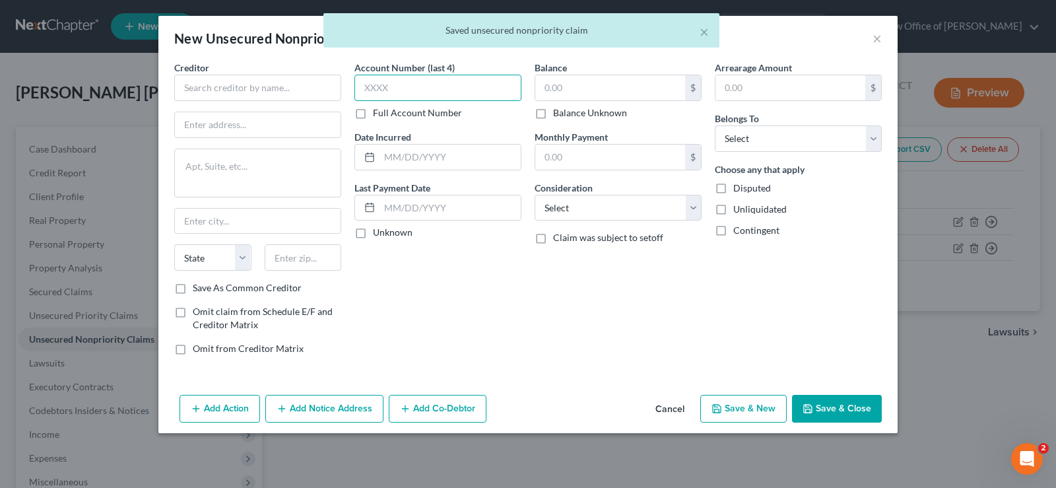
click at [419, 91] on input "text" at bounding box center [438, 88] width 167 height 26
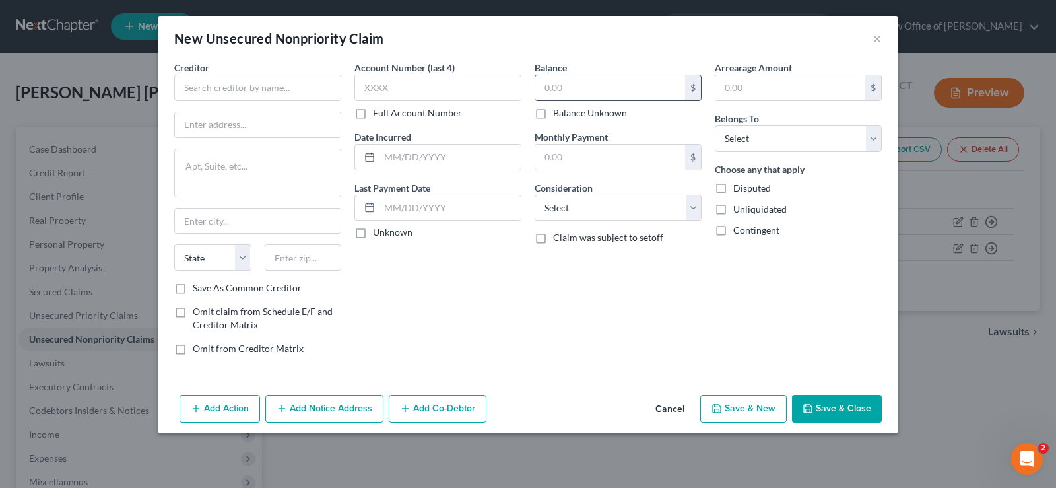
click at [576, 87] on input "text" at bounding box center [610, 87] width 150 height 25
type input "4,800"
click at [402, 93] on input "text" at bounding box center [438, 88] width 167 height 26
type input "8694"
click at [304, 85] on input "text" at bounding box center [257, 88] width 167 height 26
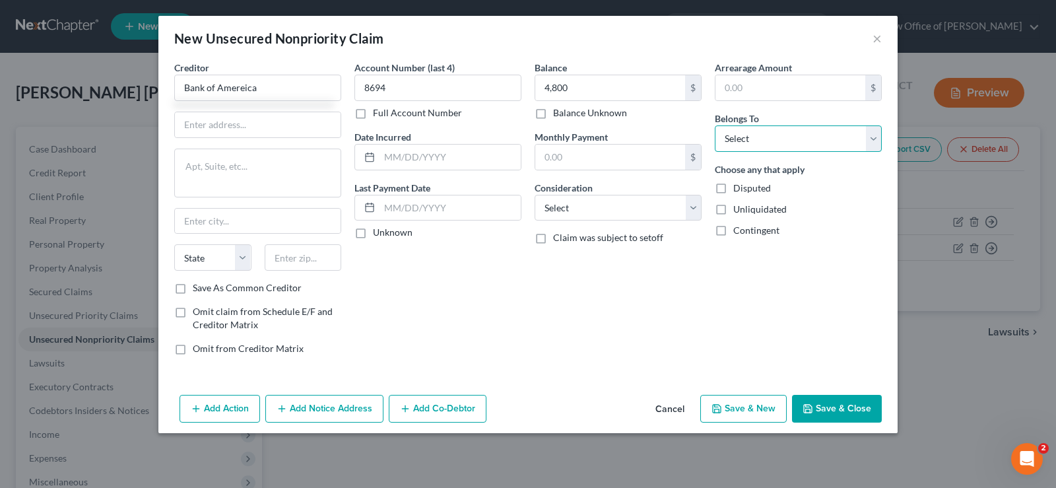
type input "Bank of Amereica"
click at [715, 125] on select "Select Debtor 1 Only Debtor 2 Only Debtor 1 And Debtor 2 Only At Least One Of T…" at bounding box center [798, 138] width 167 height 26
select select "0"
click option "Debtor 1 Only" at bounding box center [0, 0] width 0 height 0
click at [841, 410] on button "Save & Close" at bounding box center [837, 409] width 90 height 28
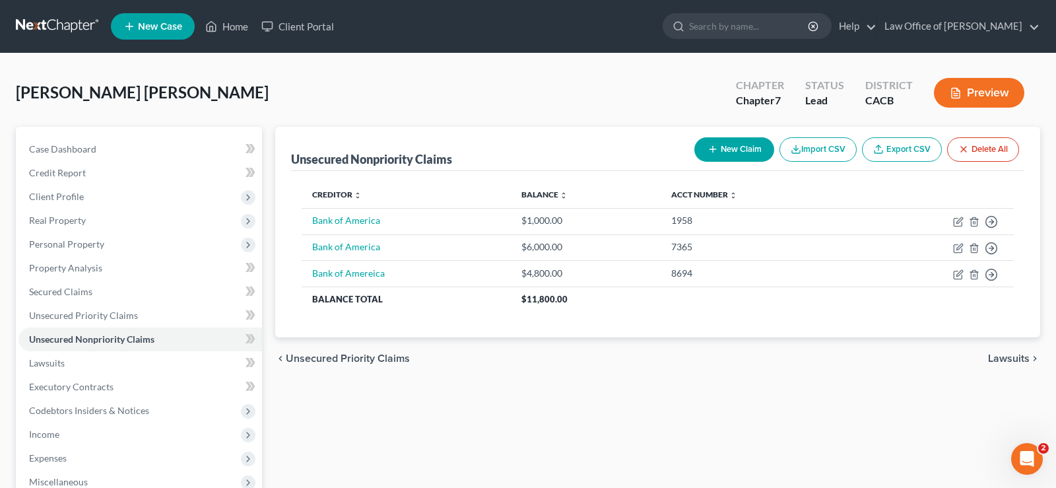
click at [741, 149] on button "New Claim" at bounding box center [735, 149] width 80 height 24
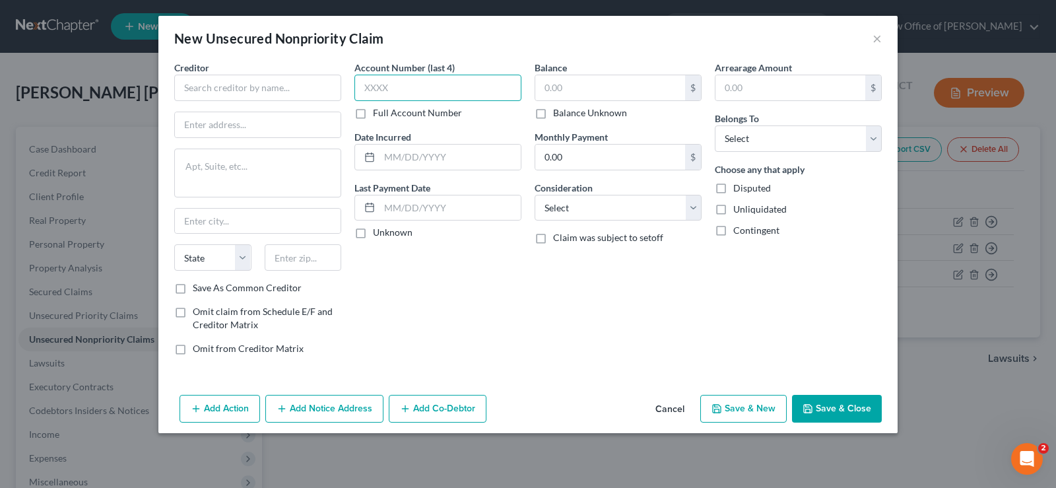
click at [437, 94] on input "text" at bounding box center [438, 88] width 167 height 26
type input "8351"
click at [588, 88] on input "text" at bounding box center [610, 87] width 150 height 25
type input "7"
type input "7,900"
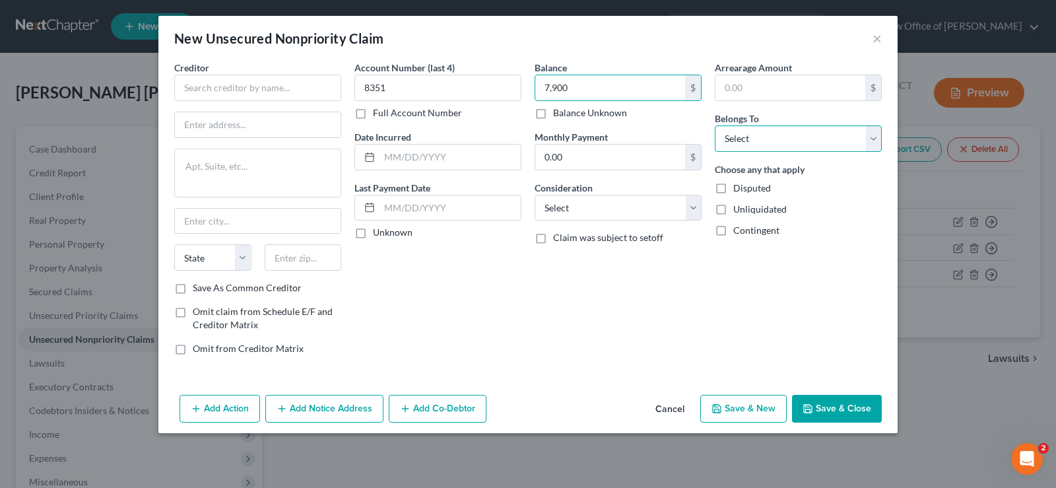
click at [715, 125] on select "Select Debtor 1 Only Debtor 2 Only Debtor 1 And Debtor 2 Only At Least One Of T…" at bounding box center [798, 138] width 167 height 26
select select "0"
click option "Debtor 1 Only" at bounding box center [0, 0] width 0 height 0
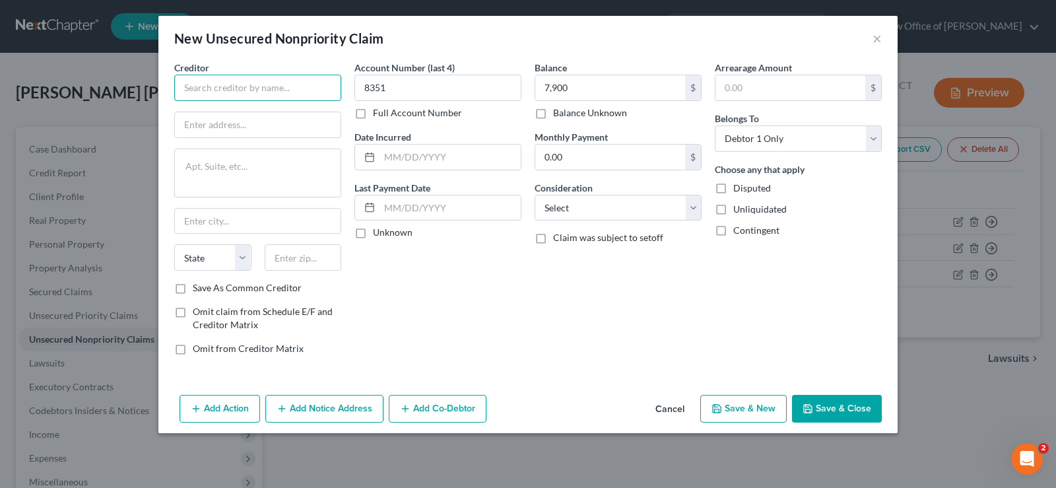
click at [261, 88] on input "text" at bounding box center [257, 88] width 167 height 26
click at [262, 89] on input "text" at bounding box center [257, 88] width 167 height 26
type input "Bank of America"
click at [564, 294] on div "Balance 7,900.00 $ Balance Unknown Balance Undetermined 7,900 $ Balance Unknown…" at bounding box center [618, 213] width 180 height 305
drag, startPoint x: 819, startPoint y: 409, endPoint x: 808, endPoint y: 401, distance: 13.7
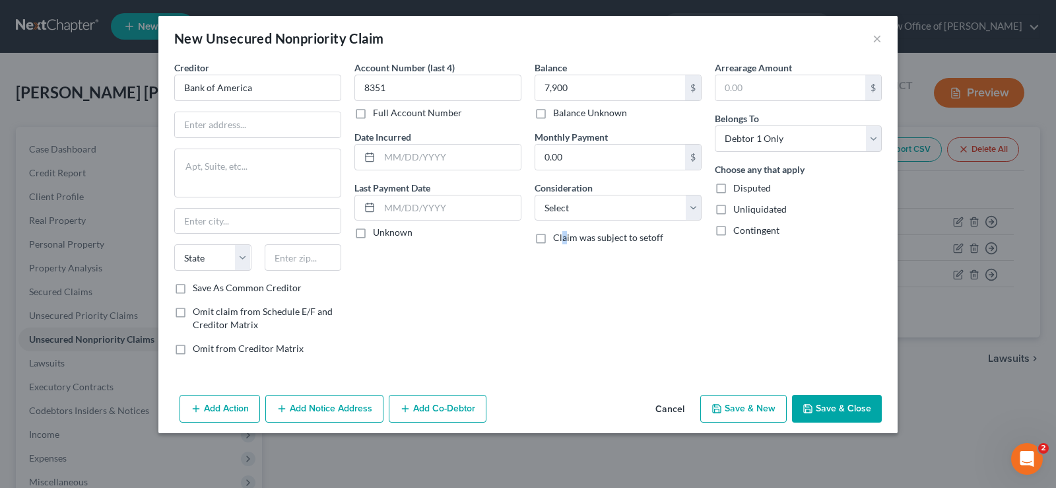
click at [817, 409] on button "Save & Close" at bounding box center [837, 409] width 90 height 28
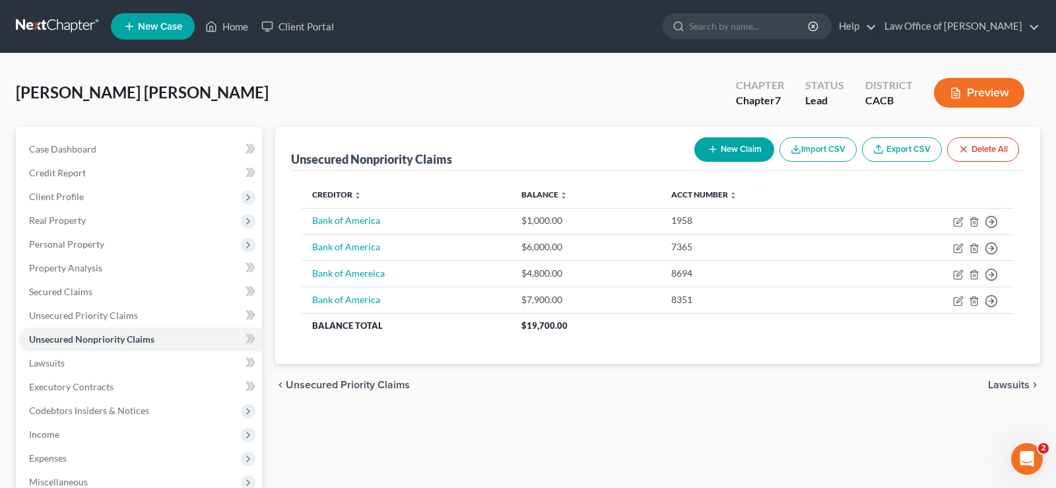
click at [748, 152] on button "New Claim" at bounding box center [735, 149] width 80 height 24
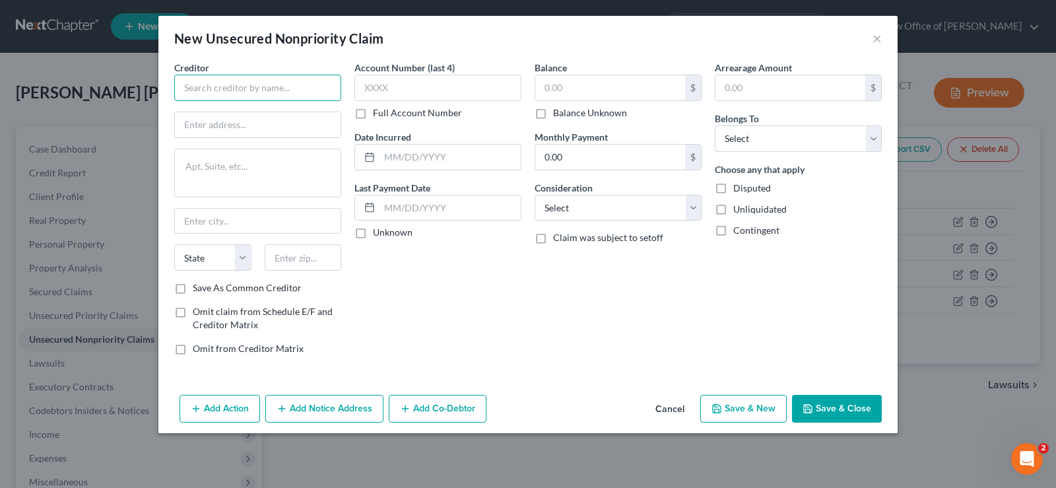
click at [296, 86] on input "text" at bounding box center [257, 88] width 167 height 26
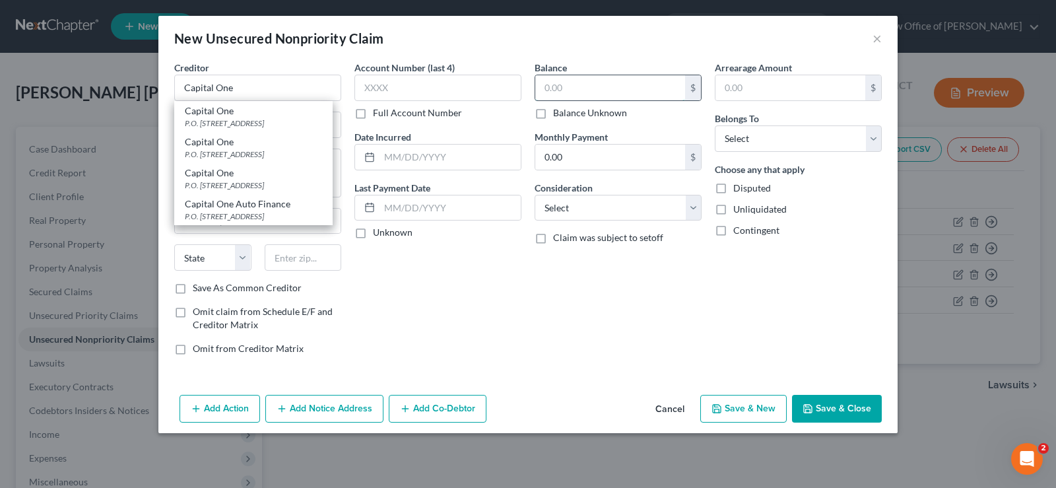
type input "Capital One"
click at [572, 96] on input "text" at bounding box center [610, 87] width 150 height 25
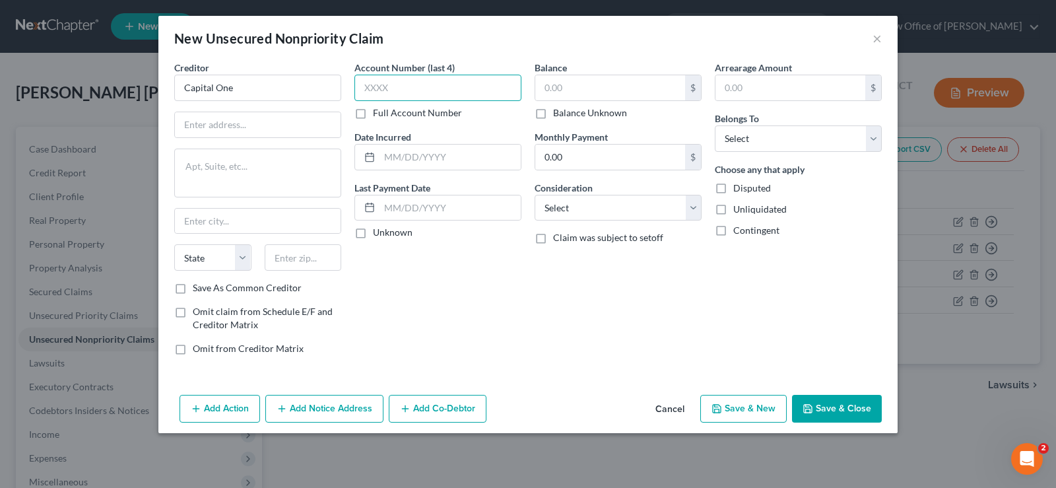
click at [403, 81] on input "text" at bounding box center [438, 88] width 167 height 26
type input "9733"
click at [605, 89] on input "text" at bounding box center [610, 87] width 150 height 25
click at [615, 88] on input "text" at bounding box center [610, 87] width 150 height 25
click at [715, 125] on select "Select Debtor 1 Only Debtor 2 Only Debtor 1 And Debtor 2 Only At Least One Of T…" at bounding box center [798, 138] width 167 height 26
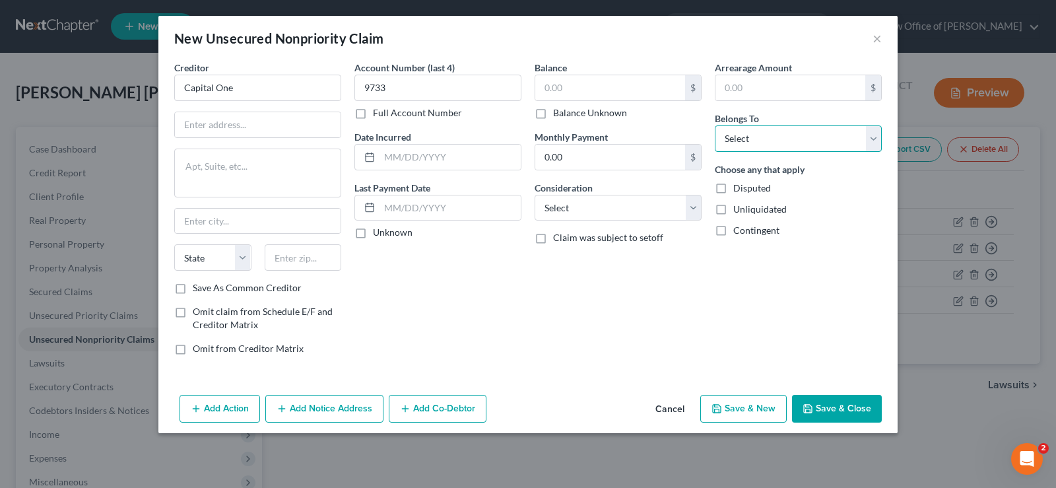
select select "0"
click option "Debtor 1 Only" at bounding box center [0, 0] width 0 height 0
click at [588, 79] on input "text" at bounding box center [610, 87] width 150 height 25
click at [245, 92] on input "Capital One" at bounding box center [257, 88] width 167 height 26
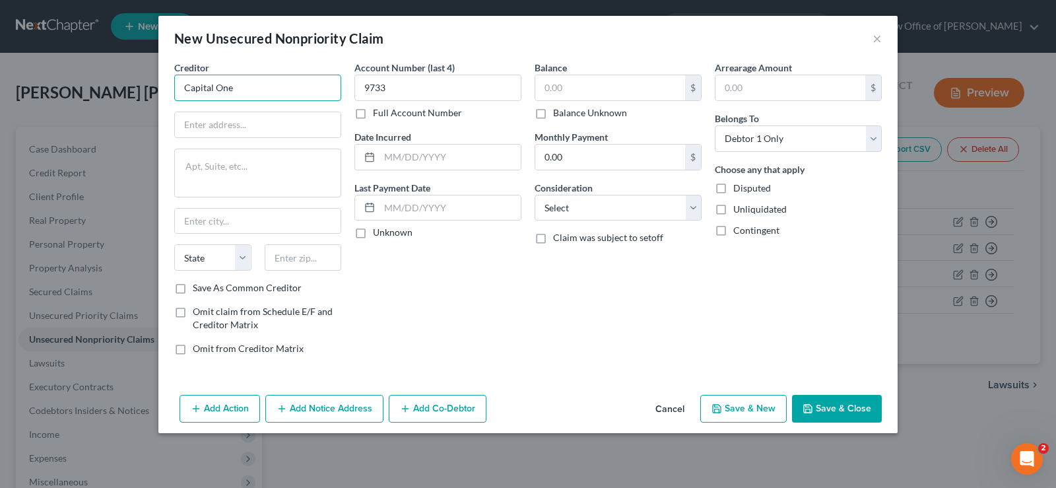
click at [240, 86] on input "Capital One" at bounding box center [257, 88] width 167 height 26
click at [254, 77] on input "Capital One" at bounding box center [257, 88] width 167 height 26
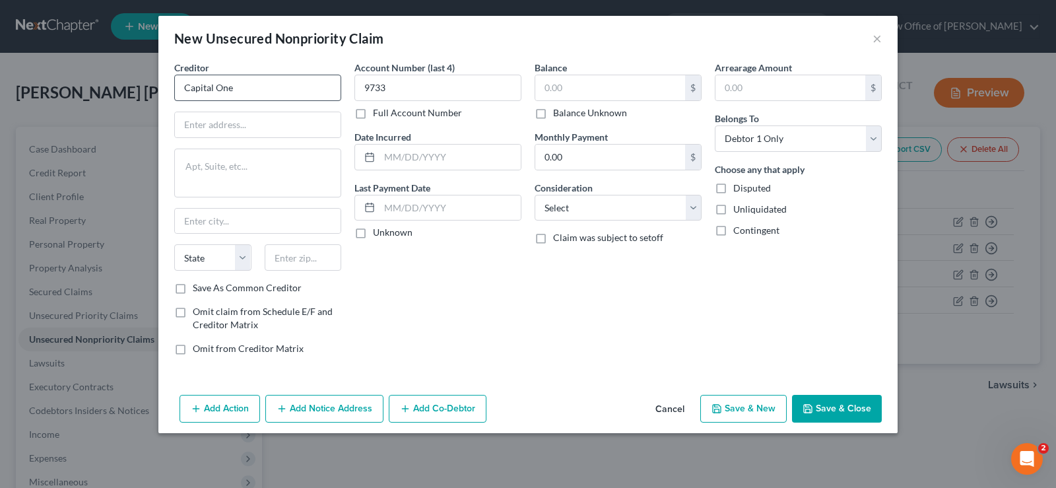
drag, startPoint x: 275, startPoint y: 103, endPoint x: 275, endPoint y: 85, distance: 18.5
click at [275, 85] on input "Capital One" at bounding box center [257, 88] width 167 height 26
click at [273, 86] on input "Capital One" at bounding box center [257, 88] width 167 height 26
click at [273, 83] on input "Capital One" at bounding box center [257, 88] width 167 height 26
type input "Capital One"
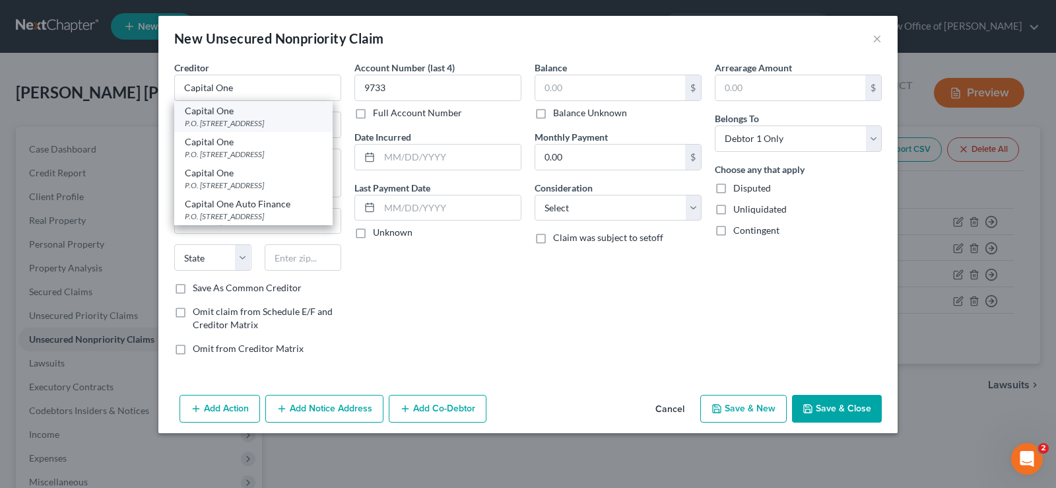
click at [265, 123] on div "P.O. [STREET_ADDRESS]" at bounding box center [253, 123] width 137 height 11
type input "P.O. Box 31293"
type input "[GEOGRAPHIC_DATA]"
select select "46"
type input "84131"
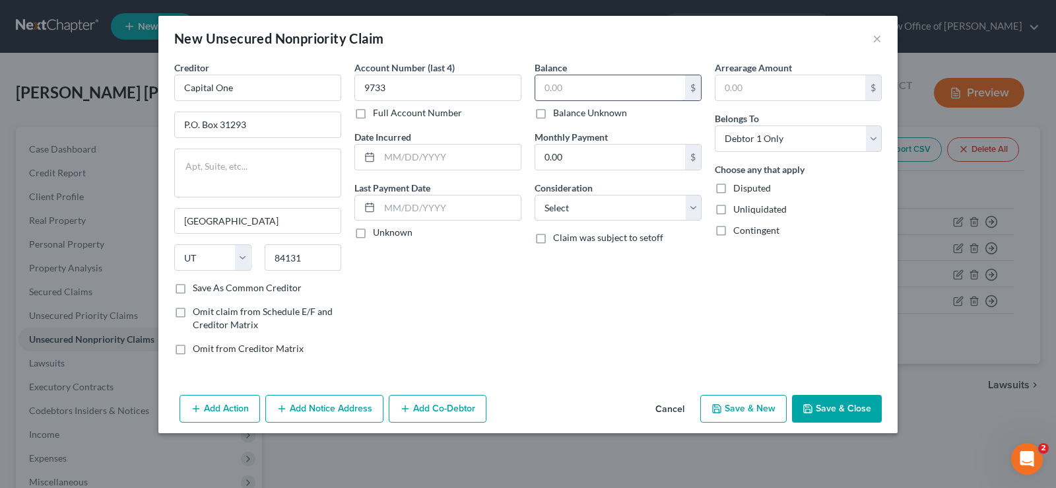
click at [585, 82] on input "text" at bounding box center [610, 87] width 150 height 25
click at [574, 82] on input "text" at bounding box center [610, 87] width 150 height 25
click at [584, 88] on input "text" at bounding box center [610, 87] width 150 height 25
click at [598, 81] on input "text" at bounding box center [610, 87] width 150 height 25
click at [580, 92] on input "text" at bounding box center [610, 87] width 150 height 25
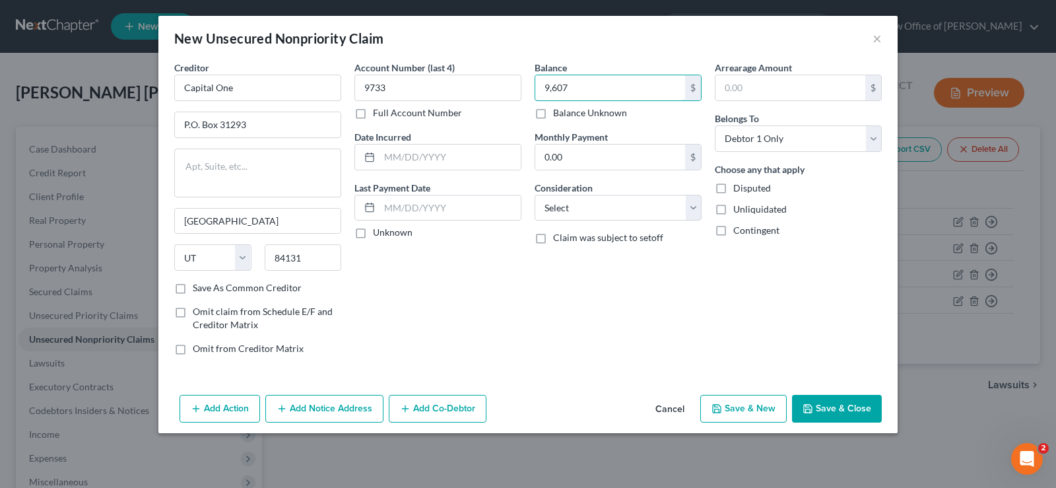
type input "9,607"
click at [749, 409] on button "Save & New" at bounding box center [744, 409] width 86 height 28
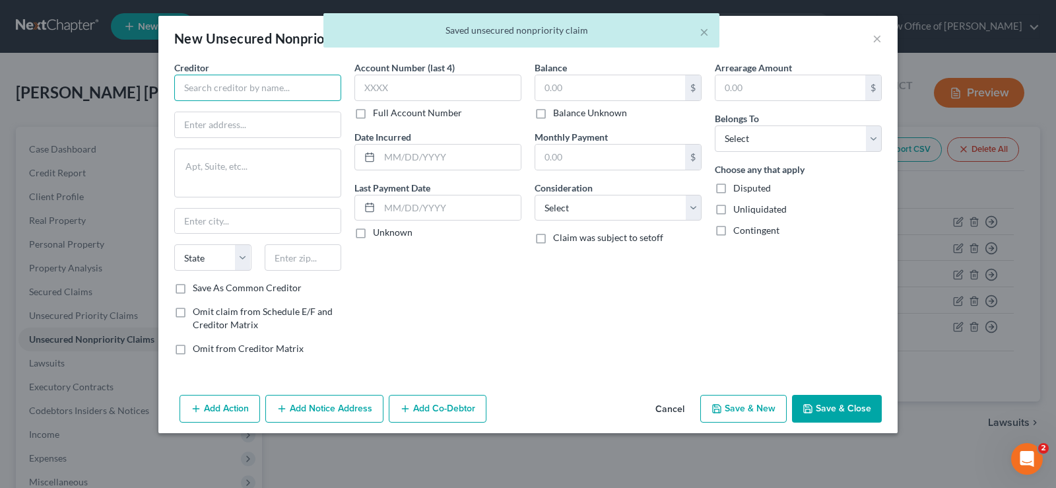
click at [234, 89] on input "text" at bounding box center [257, 88] width 167 height 26
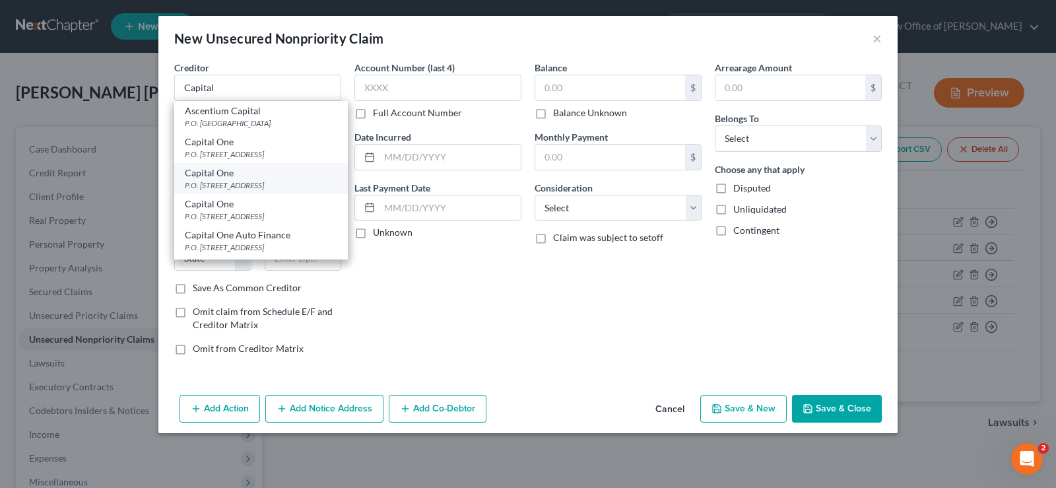
click at [271, 185] on div "P.O. [STREET_ADDRESS]" at bounding box center [261, 185] width 153 height 11
type input "Capital One"
type input "P.O. Box 30285"
type input "[GEOGRAPHIC_DATA]"
select select "46"
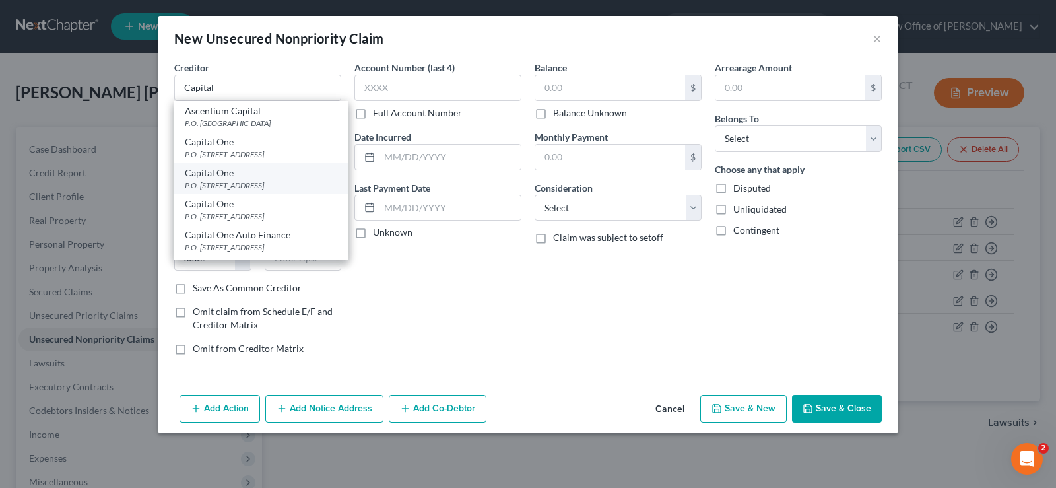
type input "84130"
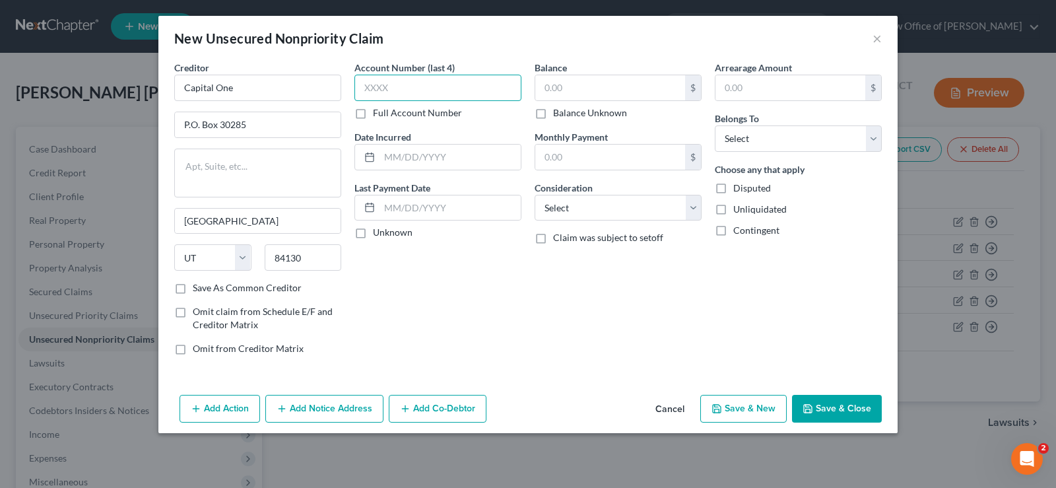
click at [400, 85] on input "text" at bounding box center [438, 88] width 167 height 26
type input "1210"
click at [576, 81] on input "text" at bounding box center [610, 87] width 150 height 25
type input "2,042"
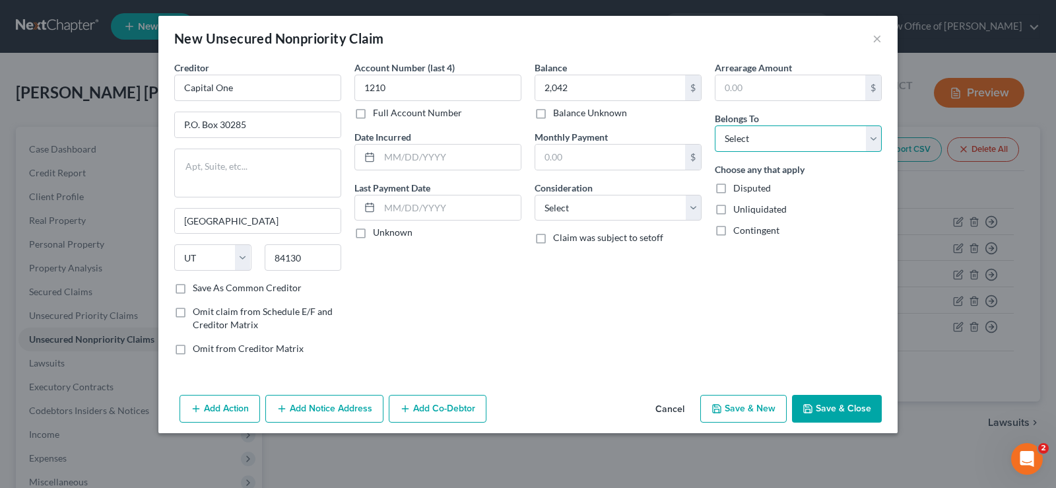
click at [715, 125] on select "Select Debtor 1 Only Debtor 2 Only Debtor 1 And Debtor 2 Only At Least One Of T…" at bounding box center [798, 138] width 167 height 26
select select "0"
click option "Debtor 1 Only" at bounding box center [0, 0] width 0 height 0
click at [767, 407] on button "Save & New" at bounding box center [744, 409] width 86 height 28
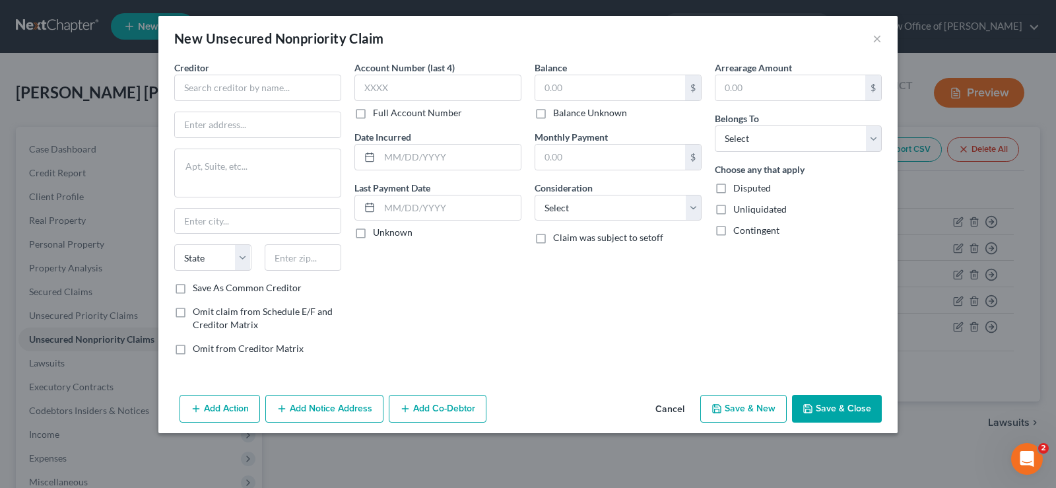
type input "2,042.00"
type input "0.00"
click at [882, 40] on div "New Unsecured Nonpriority Claim ×" at bounding box center [528, 38] width 740 height 45
click at [878, 41] on button "×" at bounding box center [877, 38] width 9 height 16
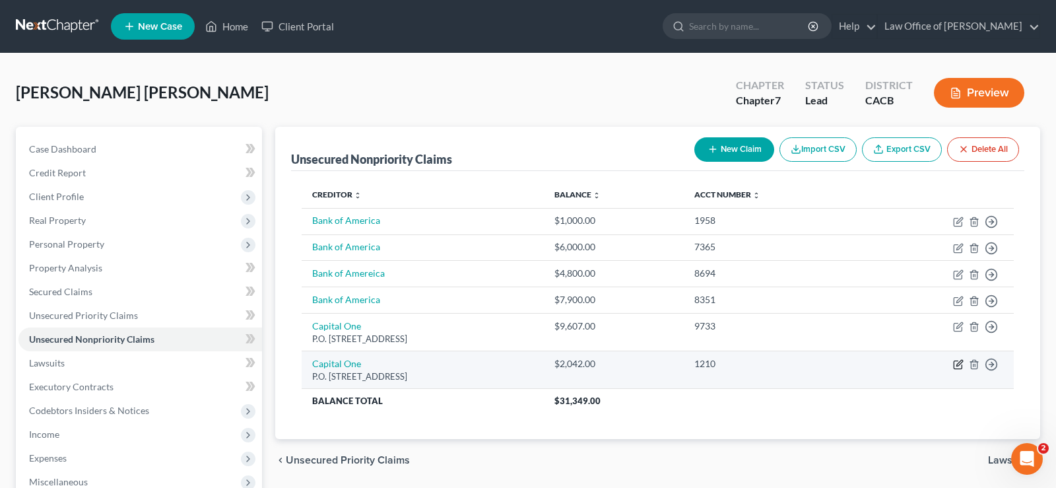
click at [958, 366] on icon "button" at bounding box center [958, 364] width 11 height 11
select select "46"
select select "0"
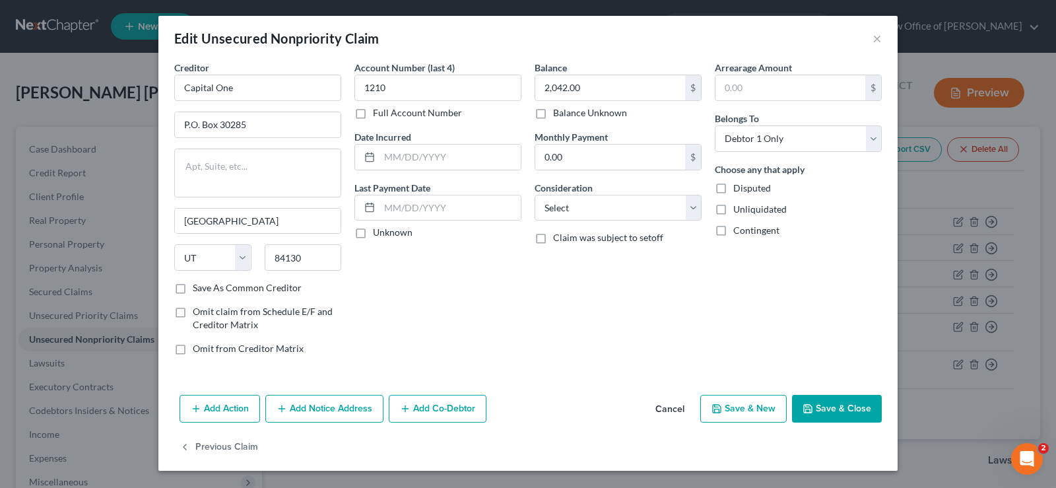
click at [743, 411] on button "Save & New" at bounding box center [744, 409] width 86 height 28
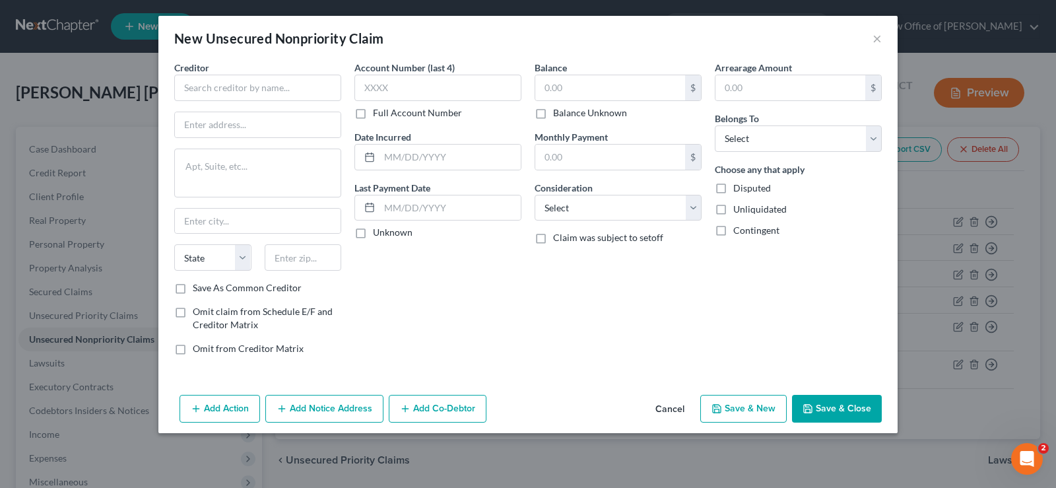
type input "0"
click at [409, 85] on input "text" at bounding box center [438, 88] width 167 height 26
click at [613, 94] on input "text" at bounding box center [610, 87] width 150 height 25
type input "6,587.50"
click at [415, 93] on input "text" at bounding box center [438, 88] width 167 height 26
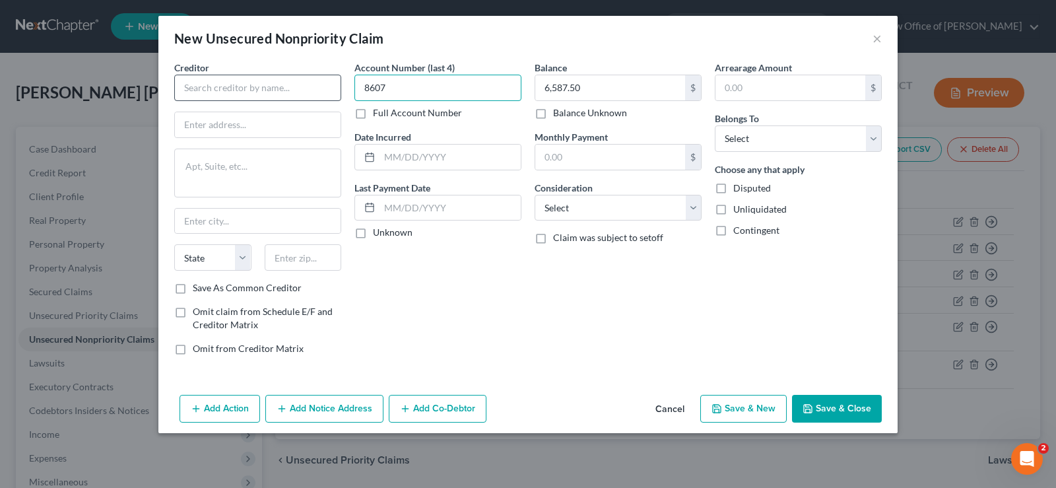
type input "8607"
drag, startPoint x: 254, startPoint y: 77, endPoint x: 244, endPoint y: 87, distance: 13.5
click at [245, 86] on input "text" at bounding box center [257, 88] width 167 height 26
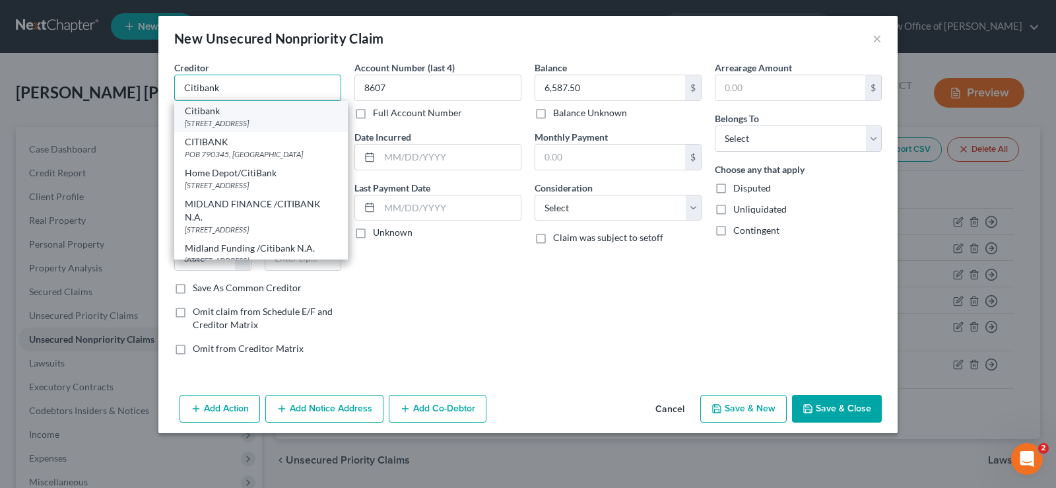
type input "Citibank"
click at [272, 127] on div "[STREET_ADDRESS]" at bounding box center [261, 123] width 153 height 11
type input "PO BOX 6241"
type input "[GEOGRAPHIC_DATA]"
select select "43"
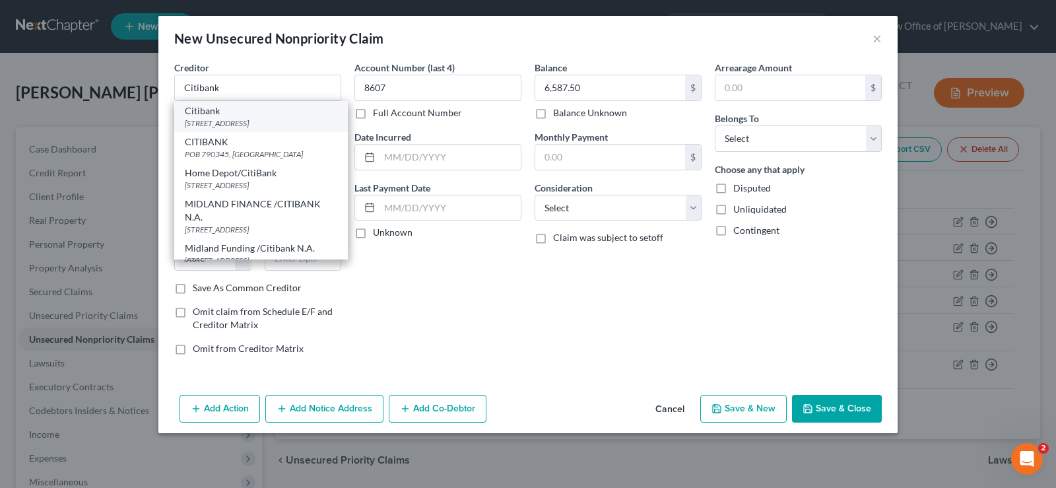
type input "57117"
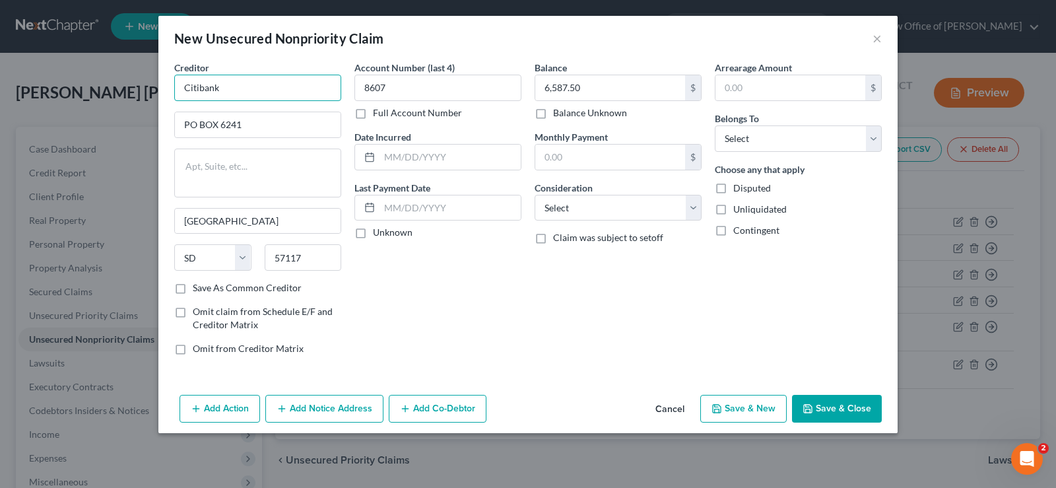
click at [232, 77] on input "Citibank" at bounding box center [257, 88] width 167 height 26
click at [715, 125] on select "Select Debtor 1 Only Debtor 2 Only Debtor 1 And Debtor 2 Only At Least One Of T…" at bounding box center [798, 138] width 167 height 26
select select "0"
click option "Debtor 1 Only" at bounding box center [0, 0] width 0 height 0
click at [738, 411] on button "Save & New" at bounding box center [744, 409] width 86 height 28
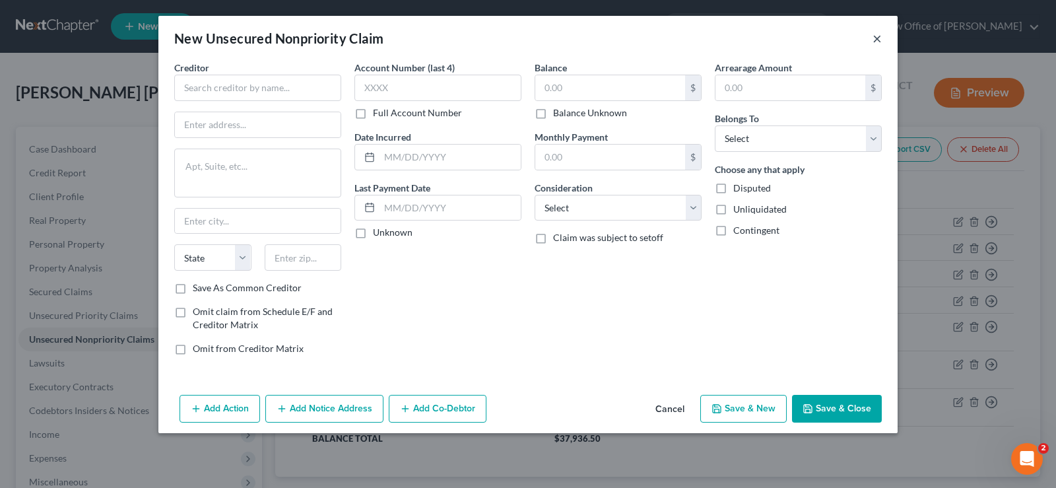
drag, startPoint x: 875, startPoint y: 36, endPoint x: 890, endPoint y: 113, distance: 78.1
click at [875, 36] on button "×" at bounding box center [877, 38] width 9 height 16
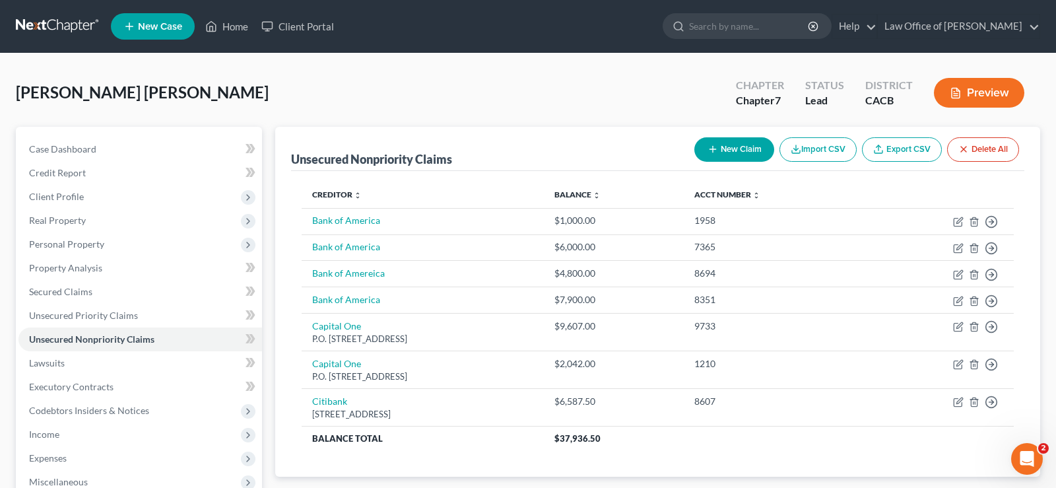
click at [751, 151] on button "New Claim" at bounding box center [735, 149] width 80 height 24
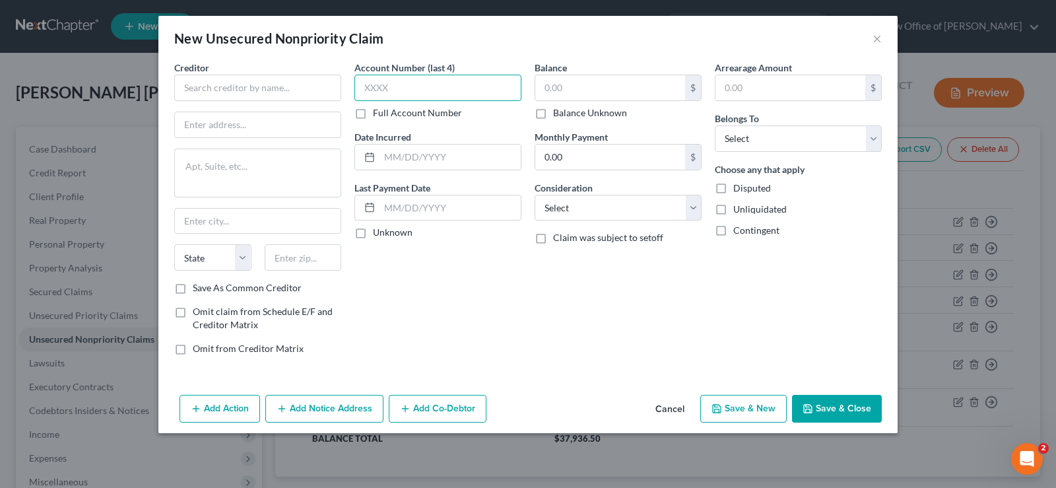
click at [412, 88] on input "text" at bounding box center [438, 88] width 167 height 26
type input "0913"
click at [574, 81] on input "text" at bounding box center [610, 87] width 150 height 25
click at [553, 111] on label "Balance Unknown" at bounding box center [590, 112] width 74 height 13
click at [559, 111] on input "Balance Unknown" at bounding box center [563, 110] width 9 height 9
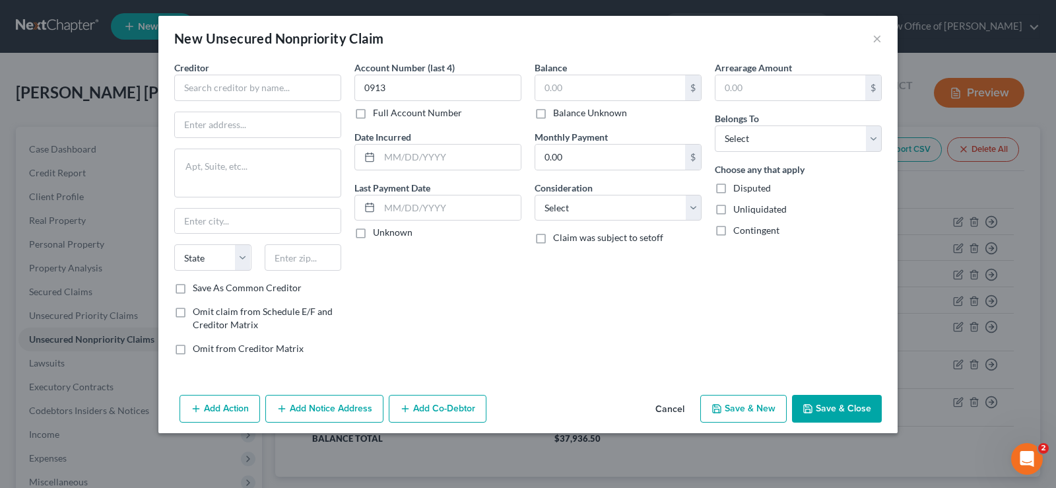
checkbox input "true"
type input "0.00"
click at [211, 89] on input "text" at bounding box center [257, 88] width 167 height 26
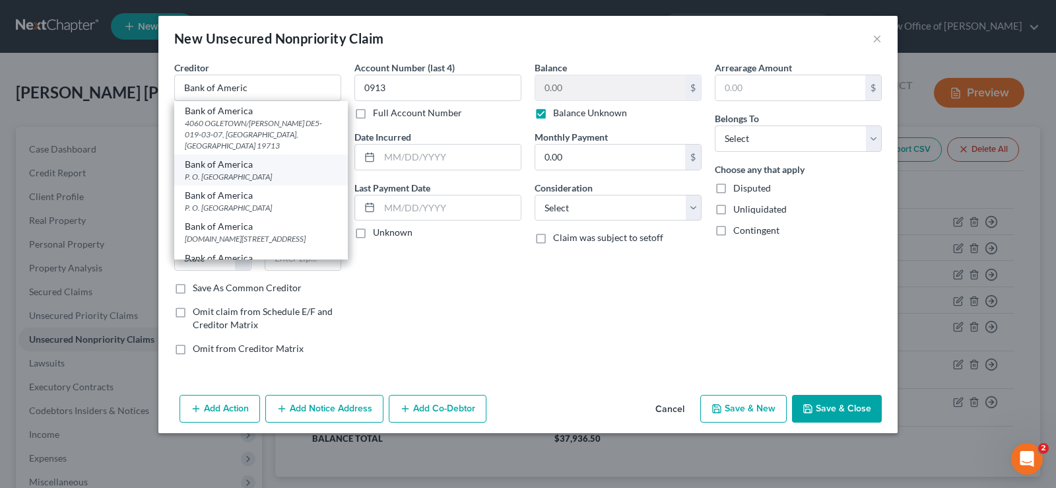
click at [218, 171] on div "P. O. [GEOGRAPHIC_DATA]" at bounding box center [261, 176] width 153 height 11
type input "Bank of America"
type input "P. O. Box 6872050"
type input "[GEOGRAPHIC_DATA]"
select select "45"
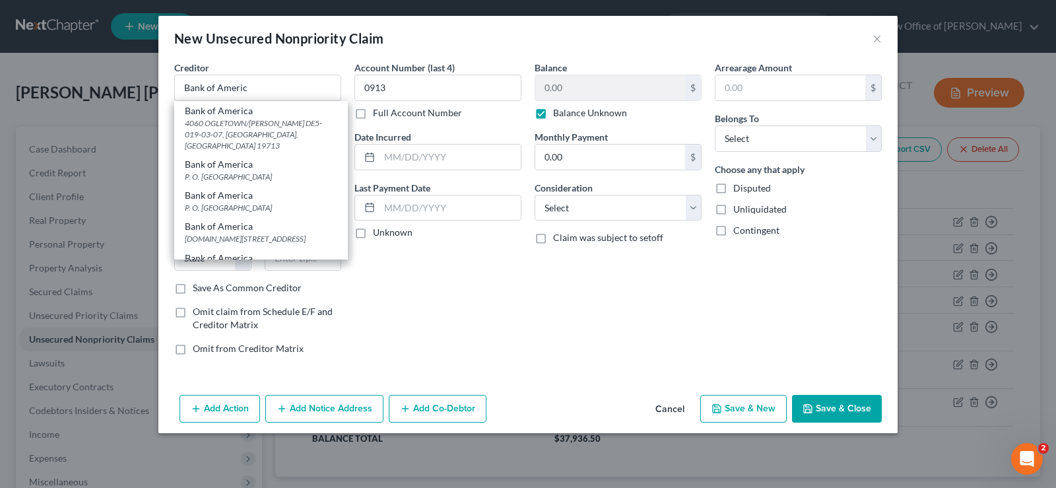
type input "75267"
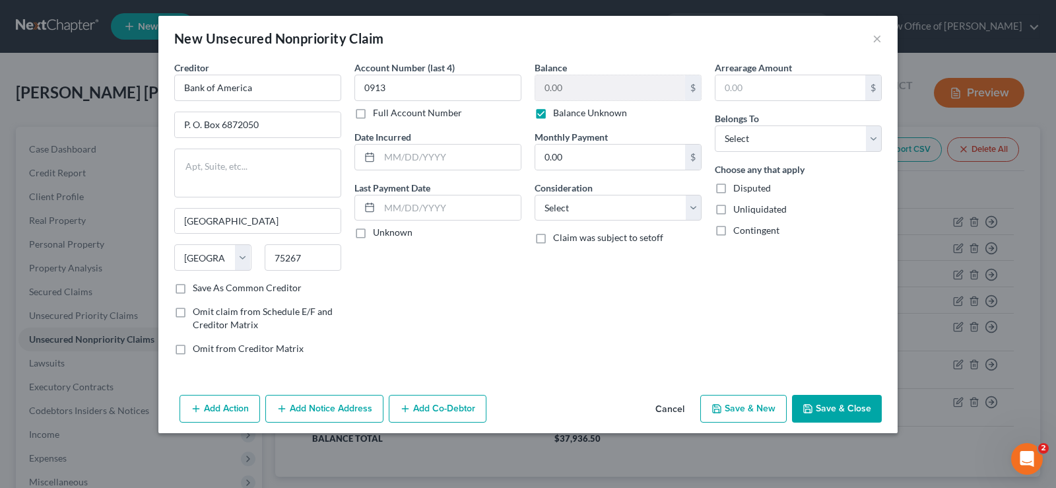
click at [773, 403] on button "Save & New" at bounding box center [744, 409] width 86 height 28
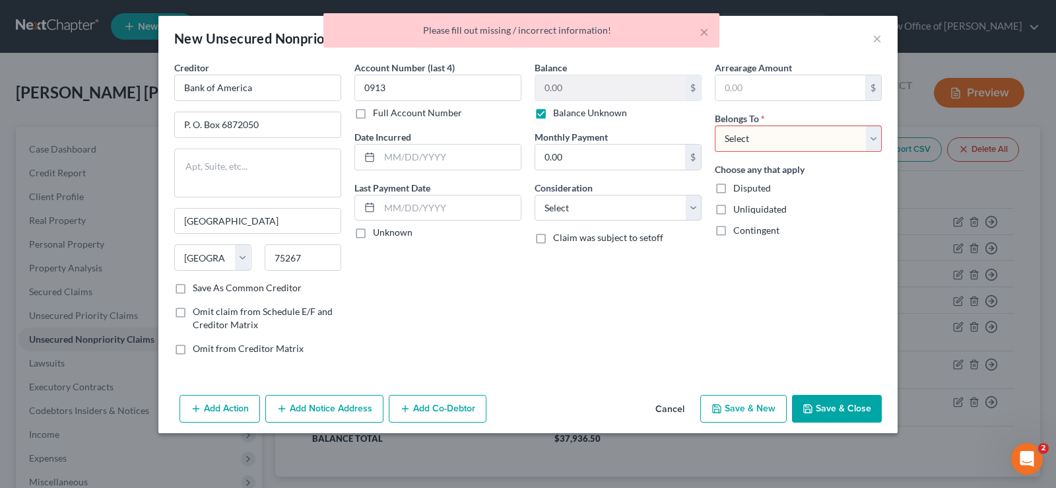
click at [715, 125] on select "Select Debtor 1 Only Debtor 2 Only Debtor 1 And Debtor 2 Only At Least One Of T…" at bounding box center [798, 138] width 167 height 26
select select "0"
click option "Debtor 1 Only" at bounding box center [0, 0] width 0 height 0
drag, startPoint x: 705, startPoint y: 38, endPoint x: 705, endPoint y: 48, distance: 9.9
click at [705, 38] on button "×" at bounding box center [704, 32] width 9 height 16
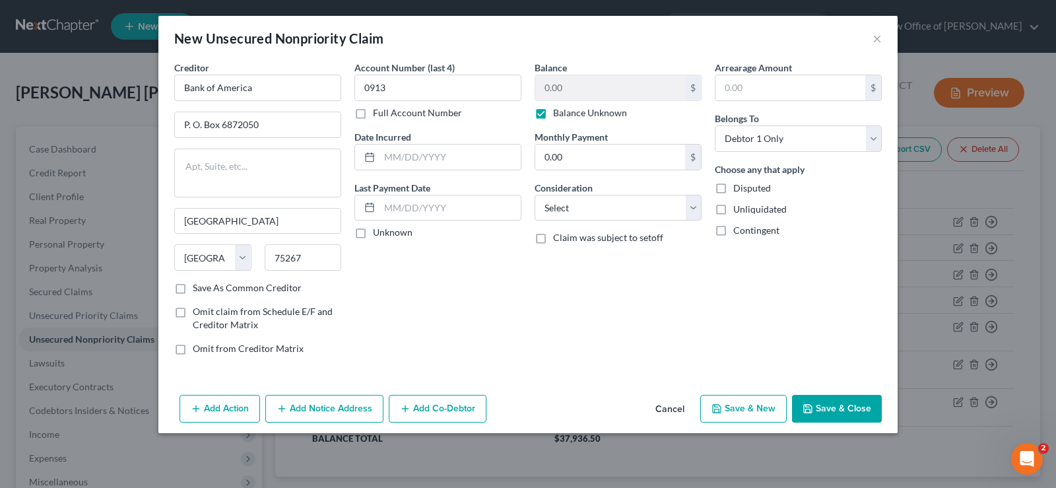
click at [831, 407] on button "Save & Close" at bounding box center [837, 409] width 90 height 28
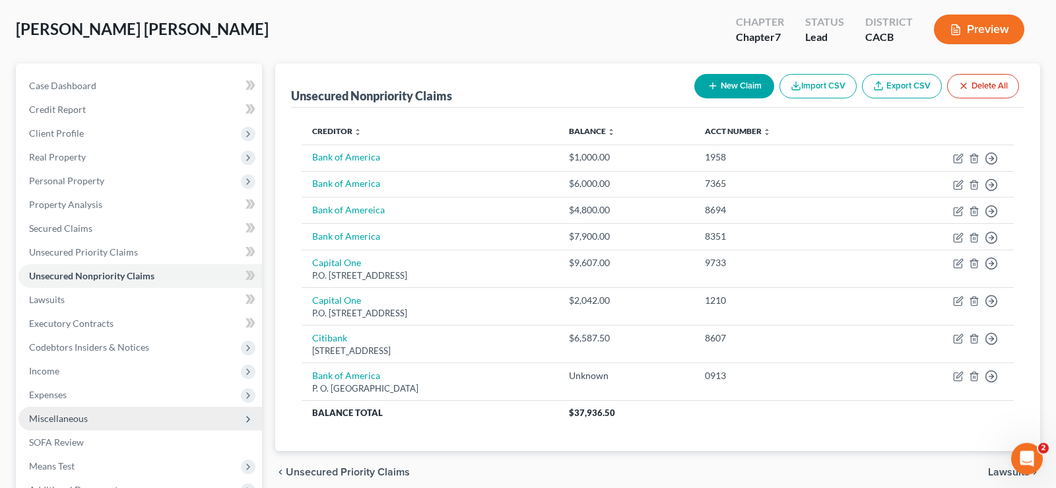
scroll to position [213, 0]
